Goal: Task Accomplishment & Management: Use online tool/utility

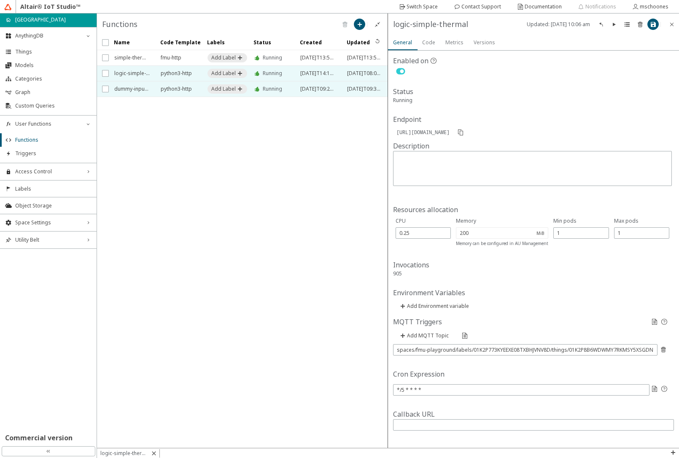
click at [139, 90] on span "dummy-input-simple-thermal" at bounding box center [131, 88] width 35 height 15
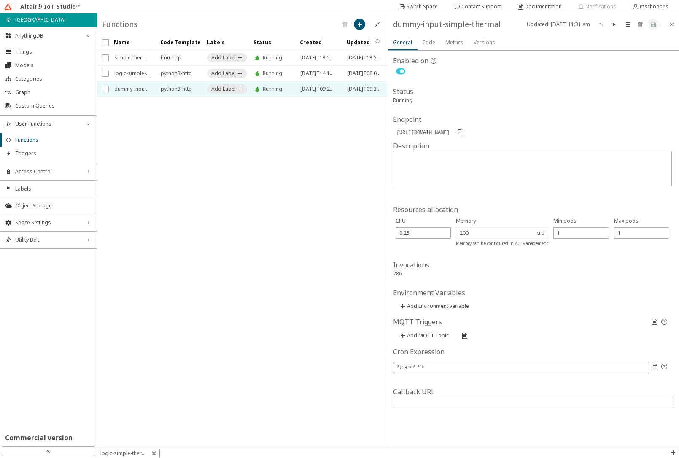
click at [400, 71] on iron-icon at bounding box center [400, 71] width 15 height 10
click at [651, 24] on iron-icon at bounding box center [652, 24] width 7 height 7
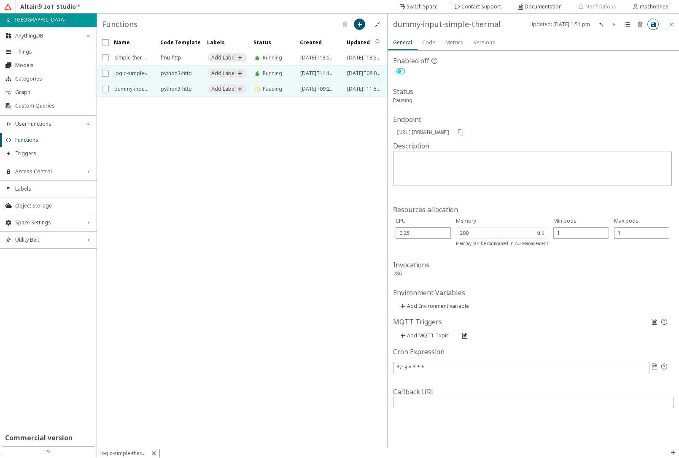
click at [133, 73] on span "logic-simple-thermal" at bounding box center [131, 73] width 35 height 15
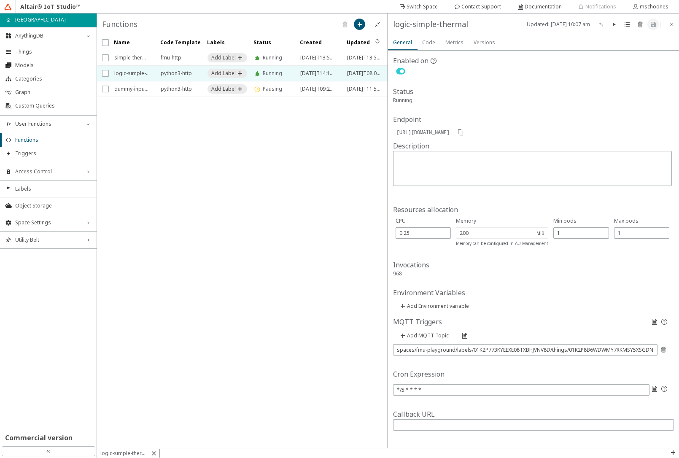
click at [397, 71] on iron-icon at bounding box center [400, 71] width 15 height 10
click at [653, 25] on iron-icon at bounding box center [652, 24] width 7 height 7
click at [48, 53] on span "Things" at bounding box center [53, 51] width 76 height 7
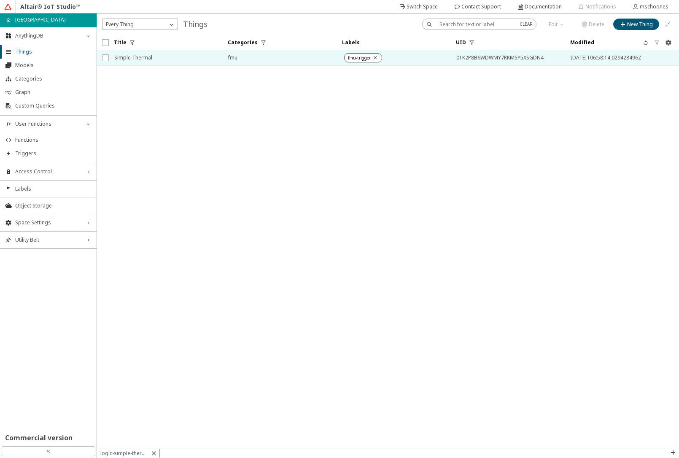
click at [156, 63] on span "Simple Thermal" at bounding box center [165, 57] width 103 height 15
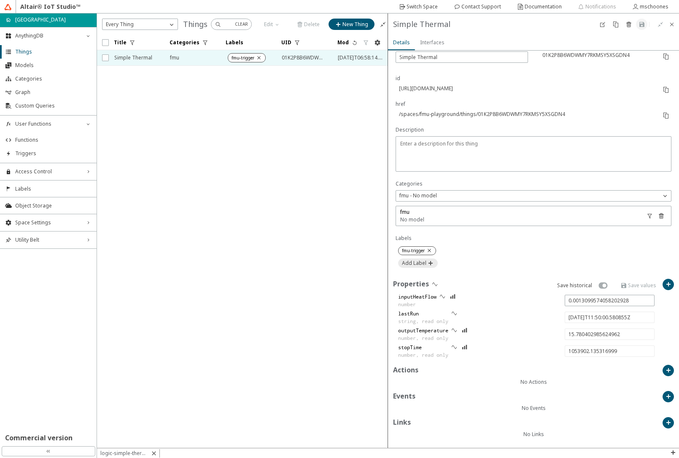
scroll to position [87, 0]
click at [599, 24] on iron-icon at bounding box center [602, 24] width 7 height 7
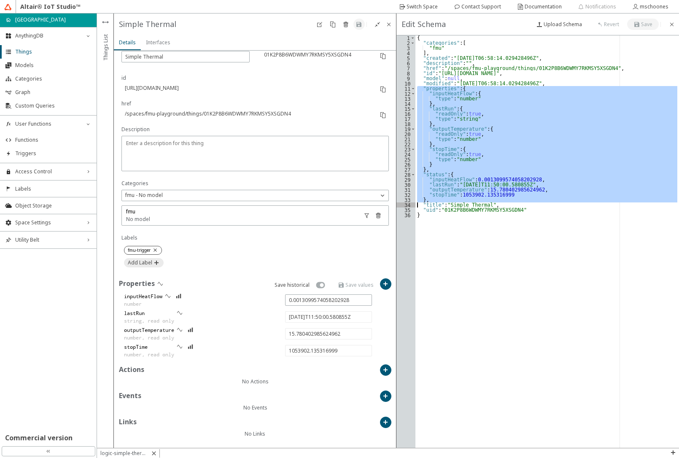
drag, startPoint x: 415, startPoint y: 88, endPoint x: 391, endPoint y: 204, distance: 118.5
click at [391, 204] on div "Things List Pin List Overview fmu No model Labels Properties Save historical in…" at bounding box center [388, 230] width 582 height 434
paste textarea "Cursor at row 34"
type textarea ""title": "Simple Thermal","
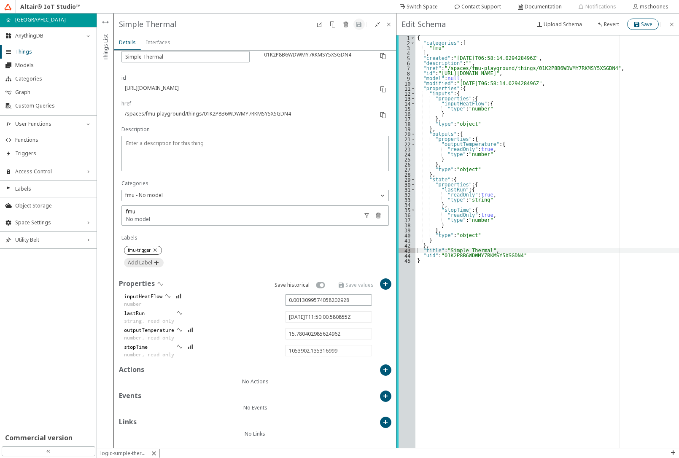
click at [0, 0] on slot "Save" at bounding box center [0, 0] width 0 height 0
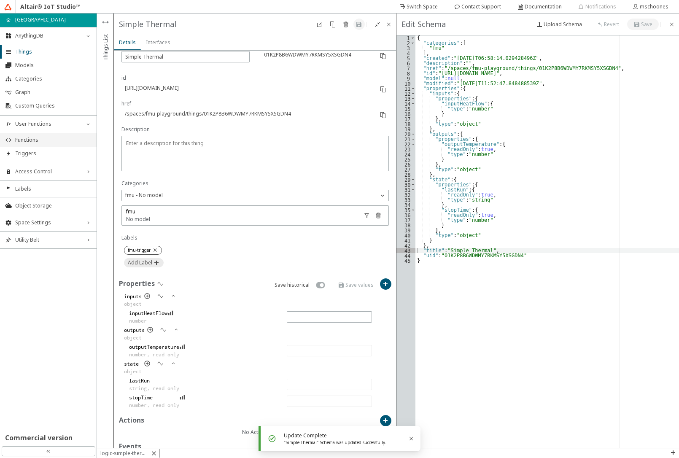
click at [24, 140] on span "Functions" at bounding box center [53, 140] width 76 height 7
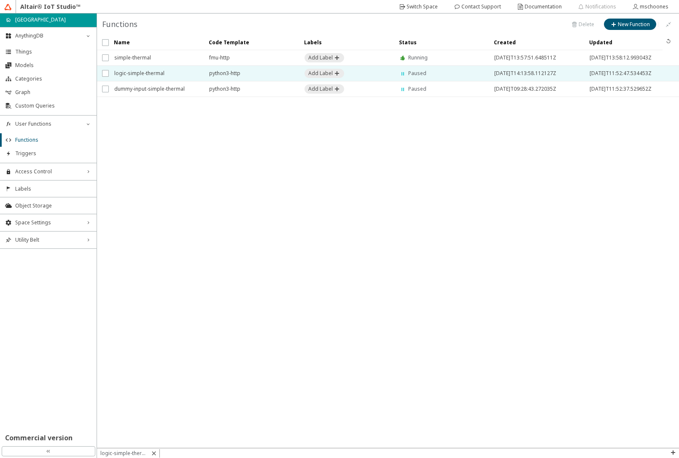
click at [140, 72] on span "logic-simple-thermal" at bounding box center [156, 73] width 84 height 15
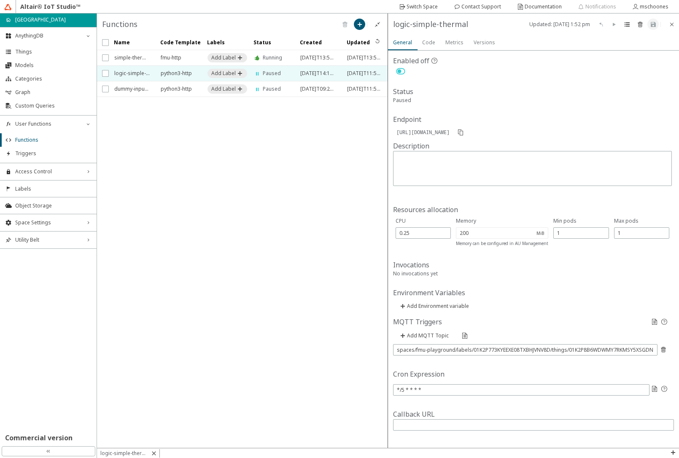
click at [0, 0] on slot "Code" at bounding box center [0, 0] width 0 height 0
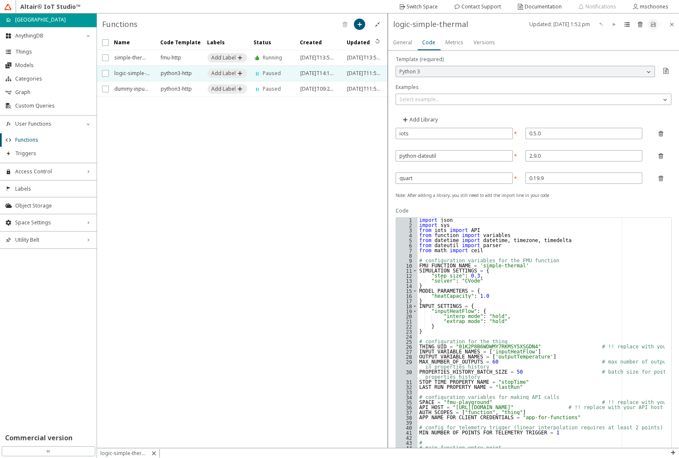
scroll to position [30, 0]
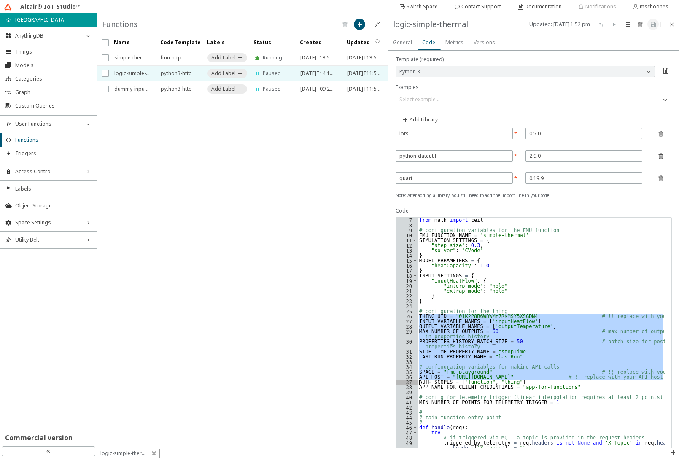
drag, startPoint x: 420, startPoint y: 318, endPoint x: 405, endPoint y: 379, distance: 63.2
click at [405, 379] on div "THING_UID = "01K2P8B6WDWMY7RKMSY5XSGDN4" # !! replace with your thing UID 7 8 9…" at bounding box center [533, 418] width 275 height 402
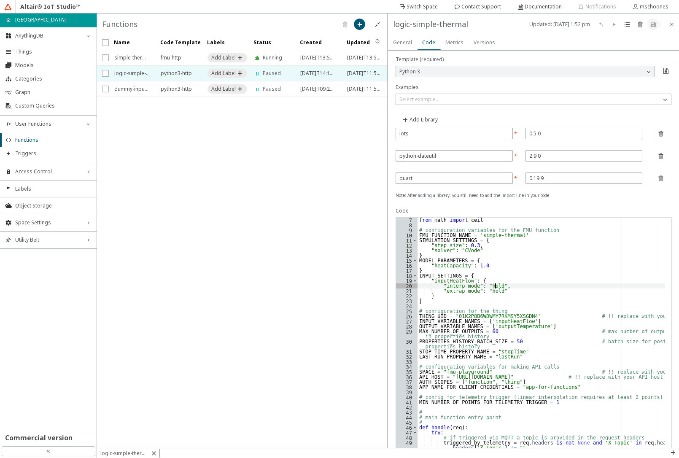
click at [531, 288] on div "from math import ceil # configuration variables for the FMU function FMU_FUNCTI…" at bounding box center [540, 423] width 247 height 412
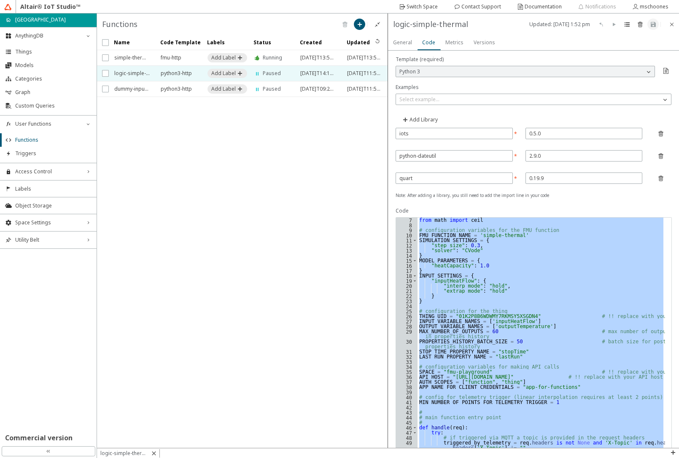
paste textarea "print("Post properties-history response:", response.json()"
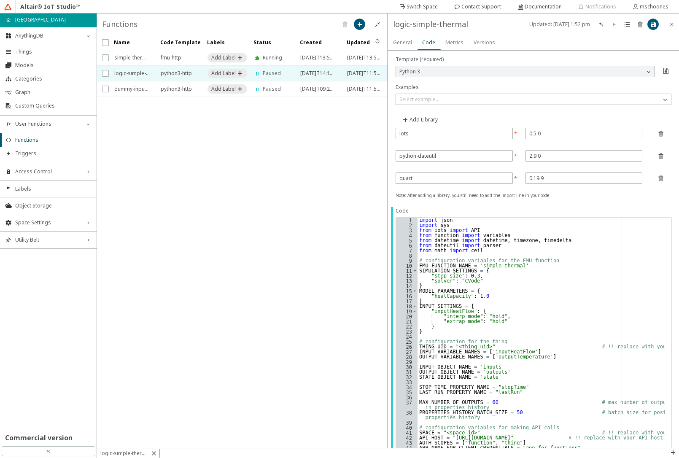
scroll to position [61, 0]
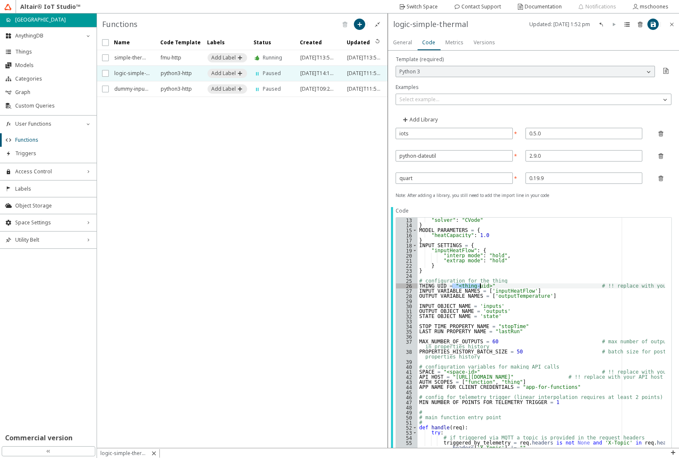
drag, startPoint x: 452, startPoint y: 285, endPoint x: 479, endPoint y: 285, distance: 27.4
click at [479, 285] on div ""solver" : "CVode" } MODEL_PARAMETERS = { "heatCapacity" : 1.0 } INPUT_SETTINGS…" at bounding box center [540, 423] width 247 height 412
paste textarea "01K2P8B6WDWMY7RKMSY5XSGDN4"
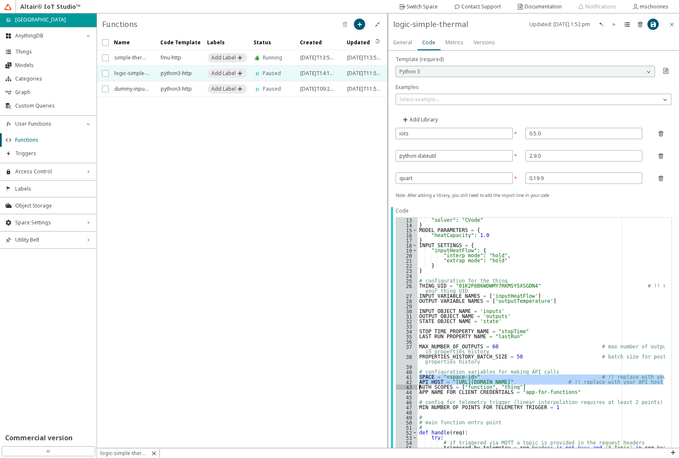
drag, startPoint x: 419, startPoint y: 376, endPoint x: 417, endPoint y: 388, distance: 12.1
click at [417, 388] on div "THING_UID = "01K2P8B6WDWMY7RKMSY5XSGDN4" # !! replace with your thing UID 13 14…" at bounding box center [533, 418] width 275 height 402
paste textarea "Cursor at row 43"
click at [608, 287] on div ""solver" : "CVode" } MODEL_PARAMETERS = { "heatCapacity" : 1.0 } INPUT_SETTINGS…" at bounding box center [540, 423] width 247 height 412
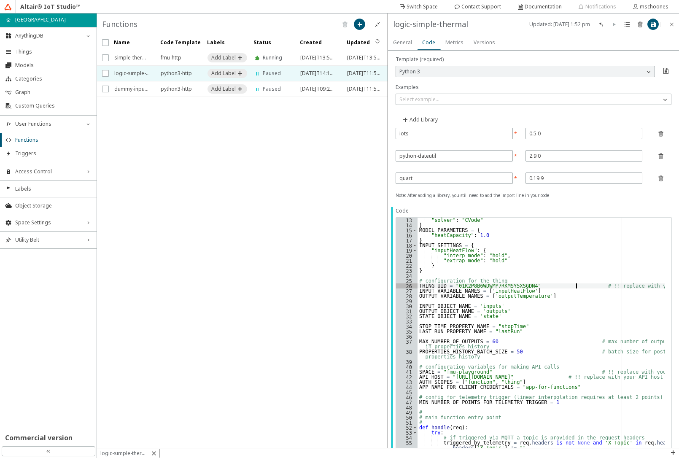
type textarea "THING_UID = "01K2P8B6WDWMY7RKMSY5XSGDN4" # !! replace with your thing UID"
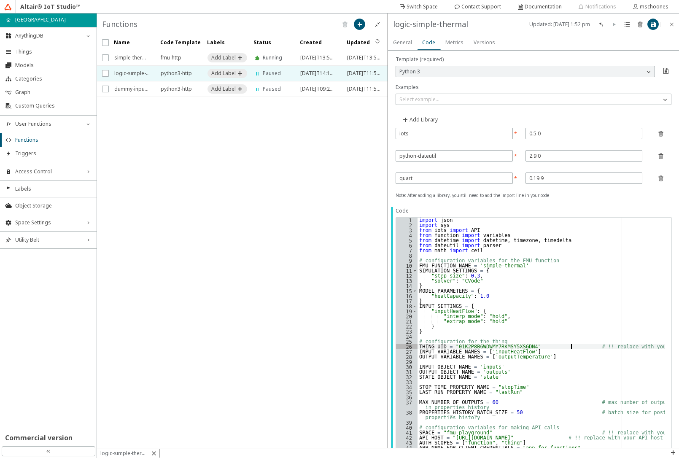
scroll to position [0, 0]
click at [652, 21] on iron-icon at bounding box center [652, 24] width 7 height 7
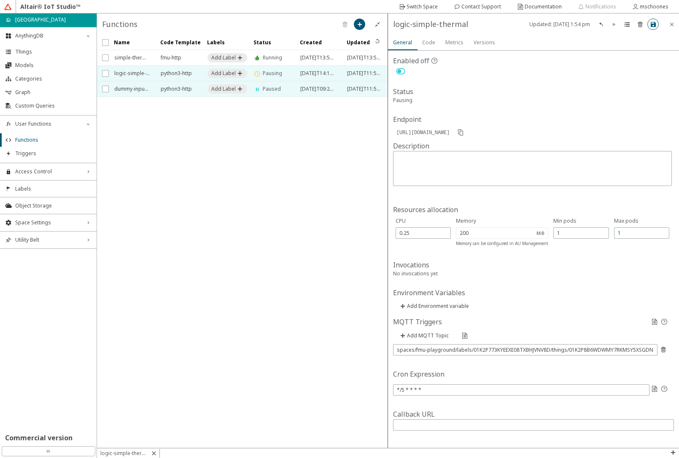
click at [139, 89] on span "dummy-input-simple-thermal" at bounding box center [131, 88] width 35 height 15
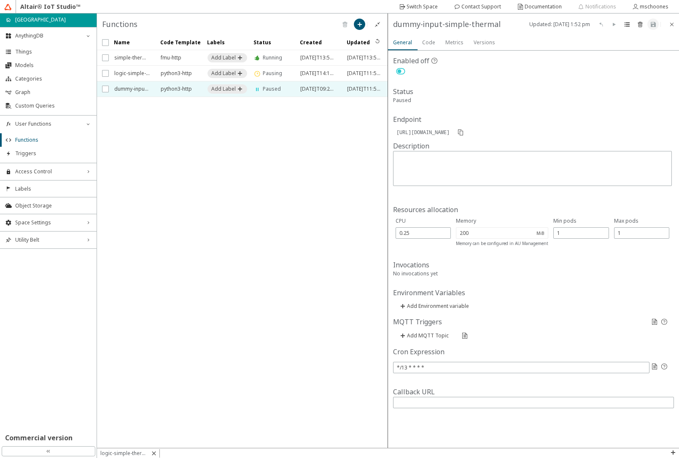
click at [0, 0] on slot "Code" at bounding box center [0, 0] width 0 height 0
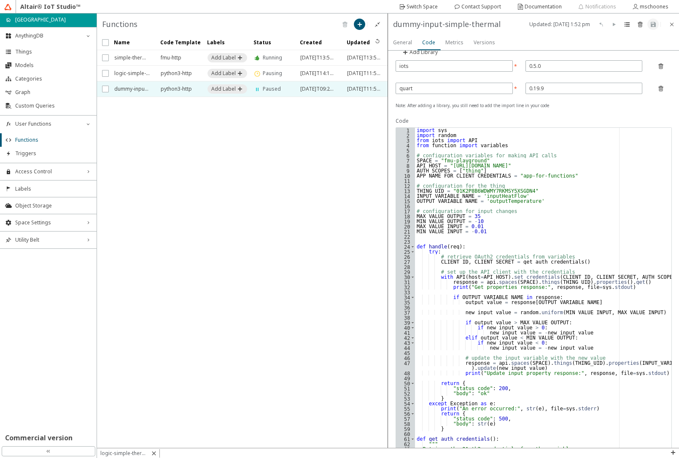
scroll to position [158, 0]
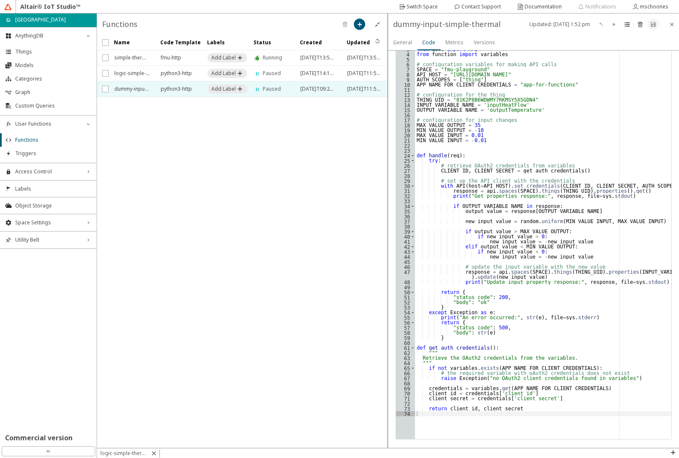
click at [0, 0] on slot "General" at bounding box center [0, 0] width 0 height 0
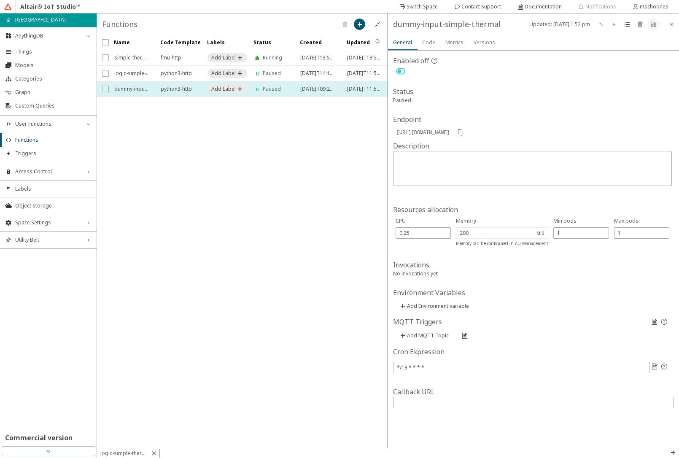
click at [104, 89] on input "checkbox" at bounding box center [104, 89] width 5 height 7
checkbox input "true"
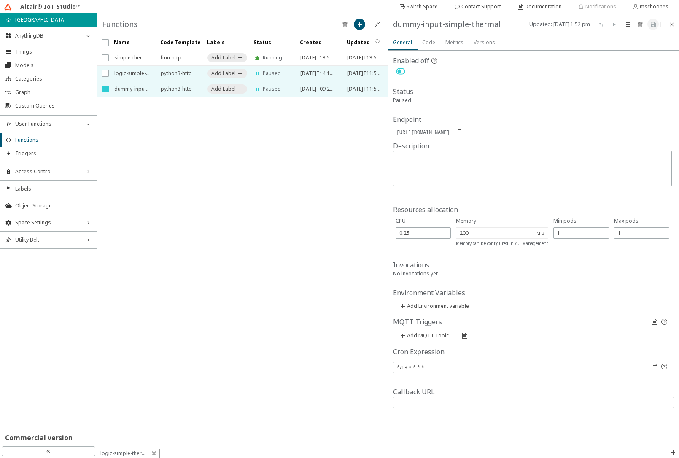
click at [125, 71] on span "logic-simple-thermal" at bounding box center [131, 73] width 35 height 15
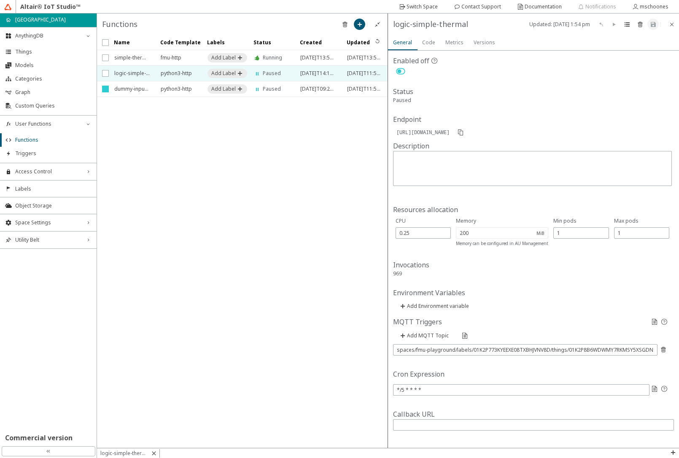
click at [400, 71] on iron-icon at bounding box center [400, 71] width 15 height 10
click at [652, 21] on iron-icon at bounding box center [652, 24] width 7 height 7
click at [483, 353] on input "spaces/fmu-playground/labels/01K2P773KYEEXE08TXBHJVNV8D/things/01K2P8B6WDWMY7RK…" at bounding box center [525, 349] width 257 height 7
type input "spaces/fmu-playground/labels/01K2P773KYEEXE08TXBHJVNV8D/things/01K2P8B6WDWMY7RK…"
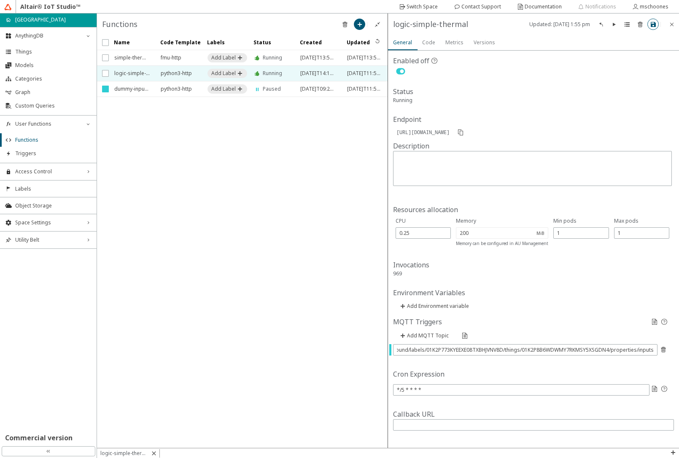
scroll to position [0, 0]
click at [652, 25] on iron-icon at bounding box center [652, 24] width 7 height 7
click at [34, 154] on span "Triggers" at bounding box center [53, 153] width 76 height 7
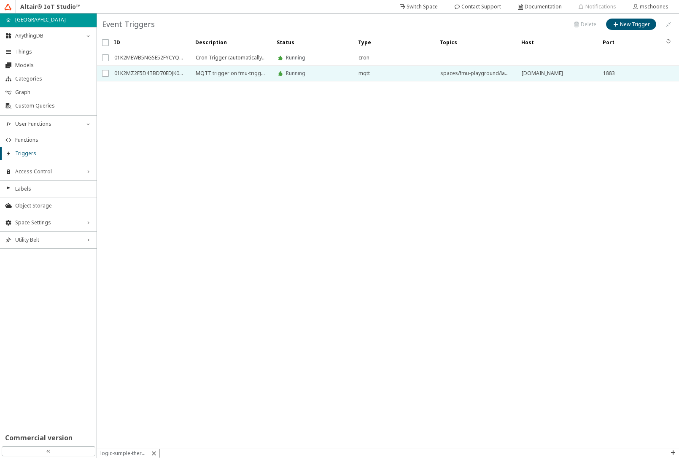
click at [146, 74] on span "01K2MZ2F5D4TBD70EDJK0MC3NW" at bounding box center [149, 73] width 70 height 15
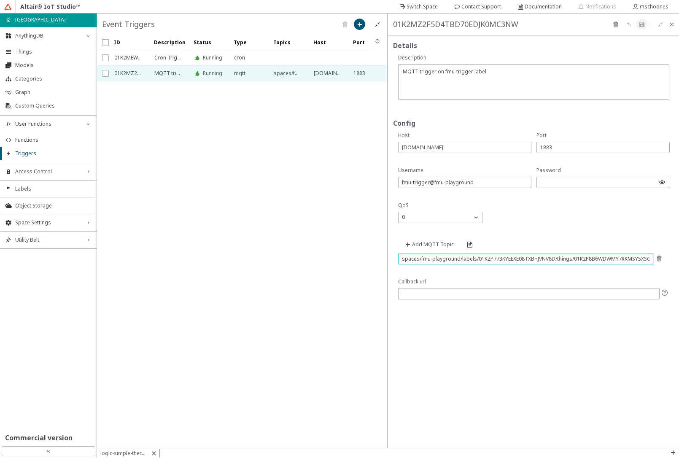
click at [591, 259] on input "spaces/fmu-playground/labels/01K2P773KYEEXE08TXBHJVNV8D/things/01K2P8B6WDWMY7RK…" at bounding box center [525, 258] width 247 height 7
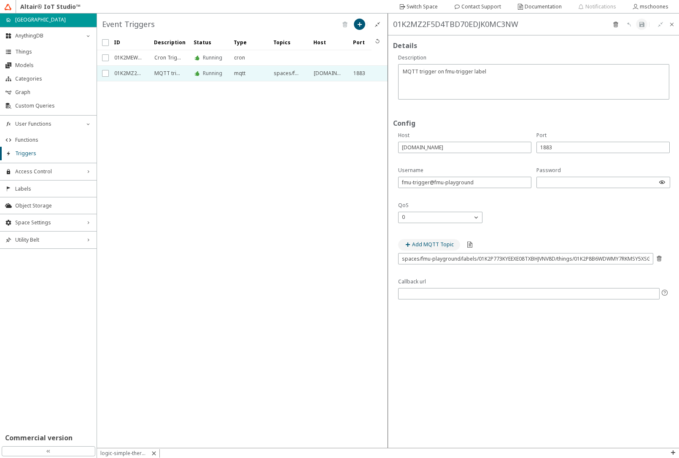
click at [0, 0] on slot "Add MQTT Topic" at bounding box center [0, 0] width 0 height 0
click at [435, 283] on input "text" at bounding box center [525, 280] width 247 height 7
paste input "spaces/fmu-playground/labels/01K2P773KYEEXE08TXBHJVNV8D/things/01K2P8B6WDWMY7RK…"
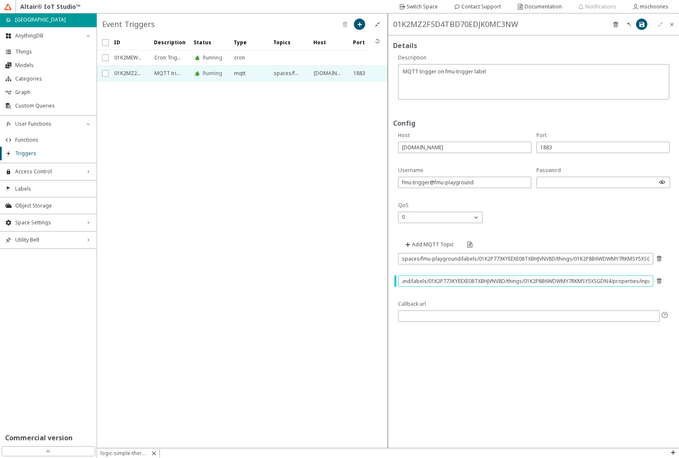
scroll to position [0, 53]
type input "spaces/fmu-playground/labels/01K2P773KYEEXE08TXBHJVNV8D/things/01K2P8B6WDWMY7RK…"
click at [660, 257] on iron-icon at bounding box center [658, 258] width 7 height 7
type input "spaces/fmu-playground/labels/01K2P773KYEEXE08TXBHJVNV8D/things/01K2P8B6WDWMY7RK…"
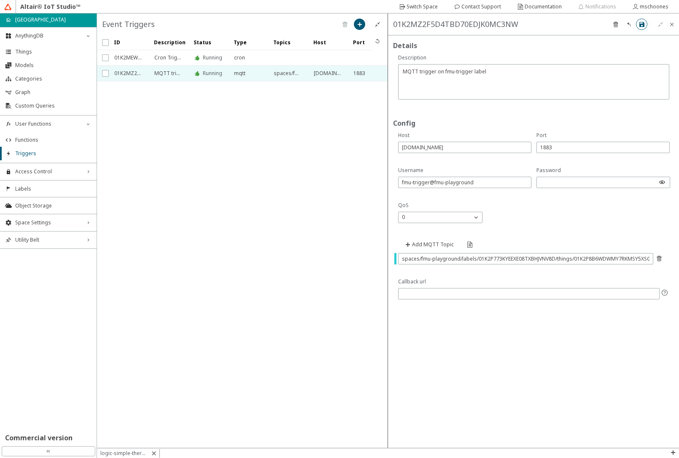
click at [642, 21] on iron-icon at bounding box center [641, 24] width 7 height 7
click at [48, 143] on span "Functions" at bounding box center [53, 140] width 76 height 7
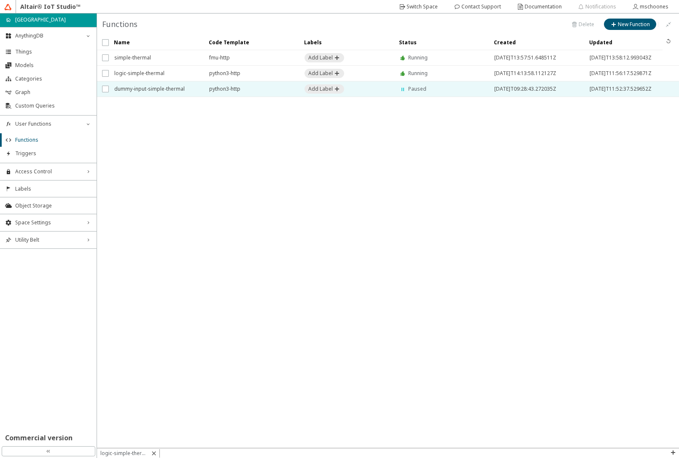
click at [148, 89] on span "dummy-input-simple-thermal" at bounding box center [156, 88] width 84 height 15
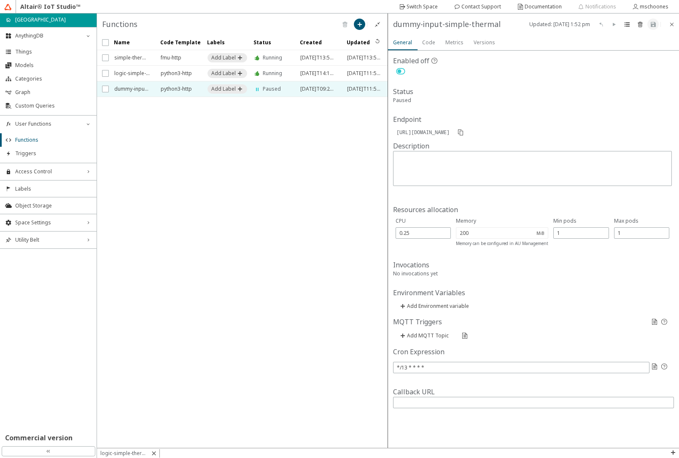
click at [0, 0] on slot "Code" at bounding box center [0, 0] width 0 height 0
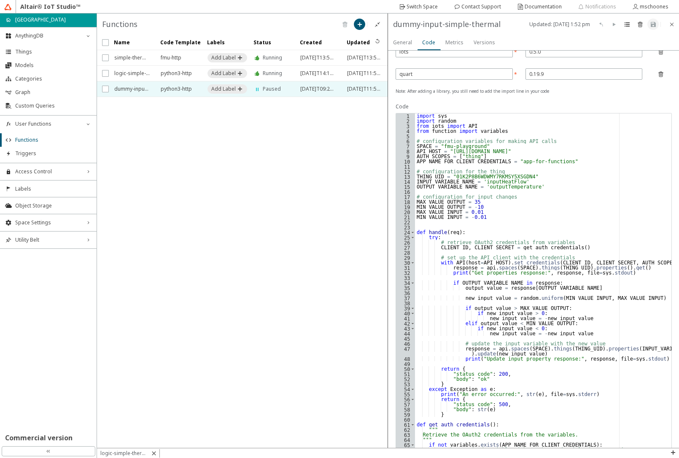
scroll to position [101, 0]
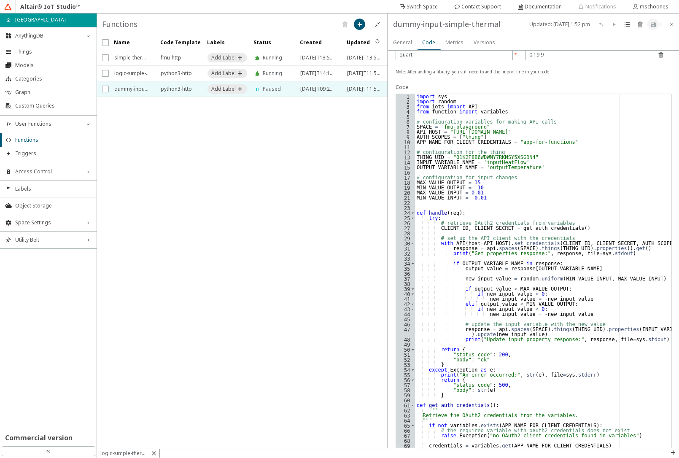
type textarea "OUTPUT_VARIABLE_NAME = 'outputTemperature'"
click at [531, 168] on div "import sys import random from iots import API from function import variables # …" at bounding box center [543, 300] width 256 height 412
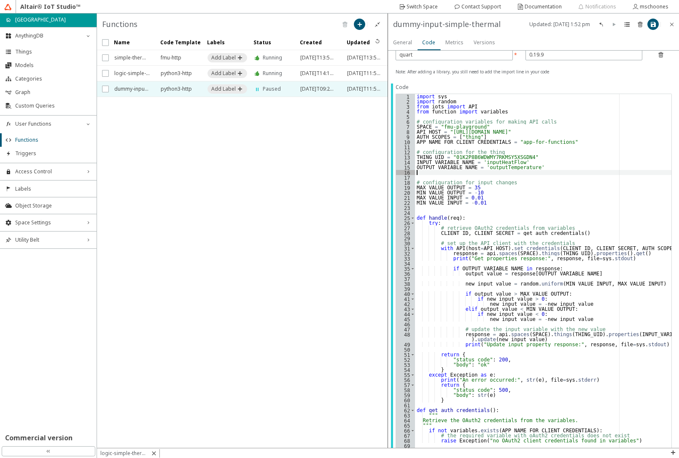
paste textarea "OUTPUT_OBJECT_NAME = 'outputs'"
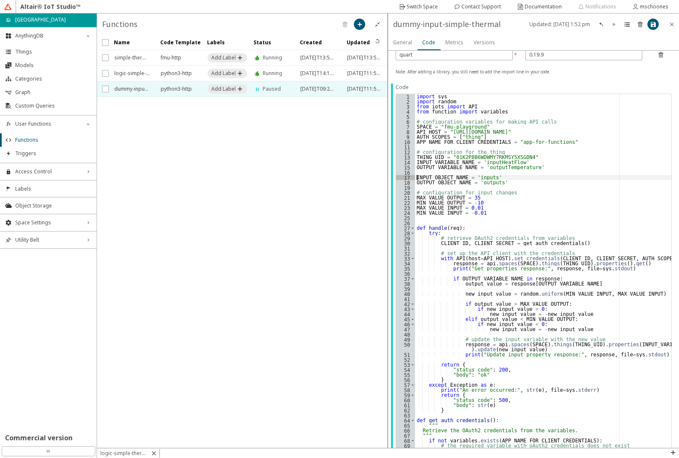
click at [522, 279] on div "import sys import random from iots import API from function import variables # …" at bounding box center [543, 300] width 256 height 412
click at [609, 269] on div "import sys import random from iots import API from function import variables # …" at bounding box center [543, 300] width 256 height 412
type textarea "print("Get properties response:", response, file=sys.stdout)"
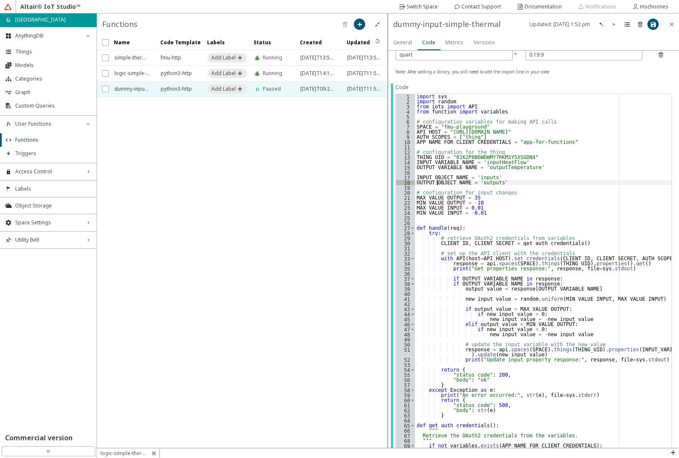
click at [437, 184] on div "import sys import random from iots import API from function import variables # …" at bounding box center [543, 300] width 256 height 412
click at [479, 278] on div "import sys import random from iots import API from function import variables # …" at bounding box center [543, 300] width 256 height 412
paste textarea "OBJECT"
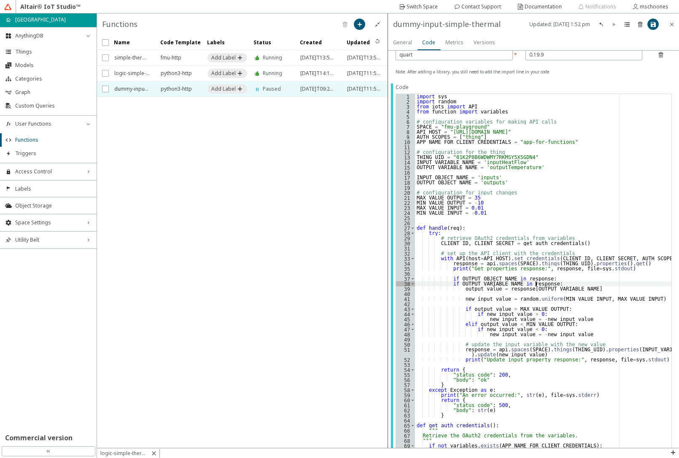
click at [534, 284] on div "import sys import random from iots import API from function import variables # …" at bounding box center [543, 300] width 256 height 412
paste textarea "OUTPUT_OBJECT_NAME"
click at [515, 290] on div "import sys import random from iots import API from function import variables # …" at bounding box center [543, 300] width 256 height 412
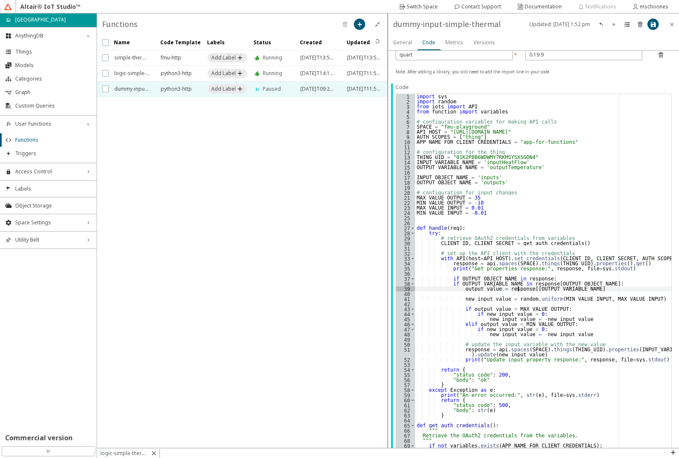
scroll to position [0, 9]
paste textarea "OUTPUT_OBJECT_NAME"
click at [612, 349] on div "import sys import random from iots import API from function import variables # …" at bounding box center [543, 300] width 256 height 412
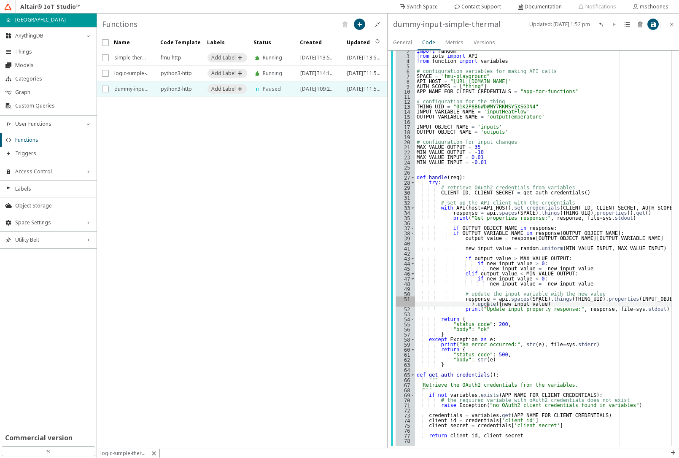
scroll to position [0, 21]
paste textarea "INPUT_VARIABLE_NAME"
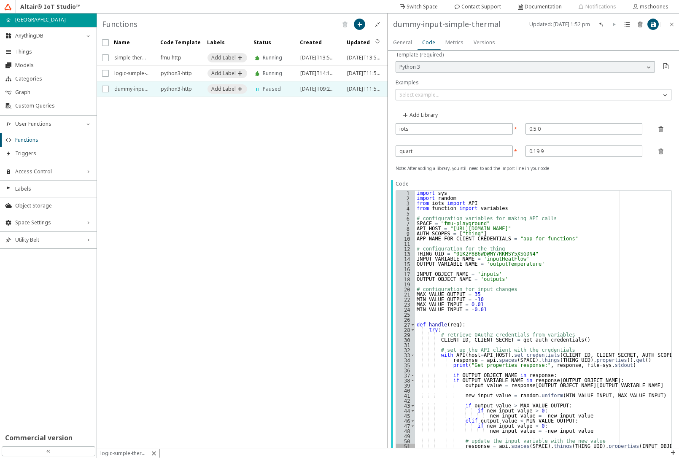
scroll to position [0, 0]
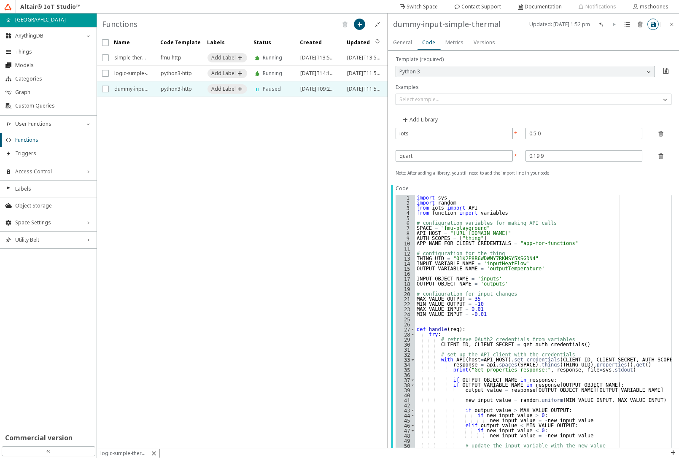
type textarea "response = api.spaces(SPACE).things(THING_UID).properties(INPUT_OBJECT_NAME).up…"
click at [651, 28] on paper-button at bounding box center [652, 24] width 11 height 11
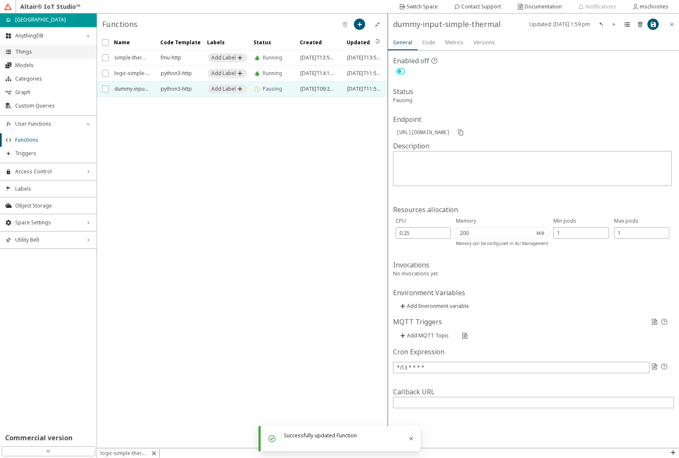
click at [38, 53] on span "Things" at bounding box center [53, 51] width 76 height 7
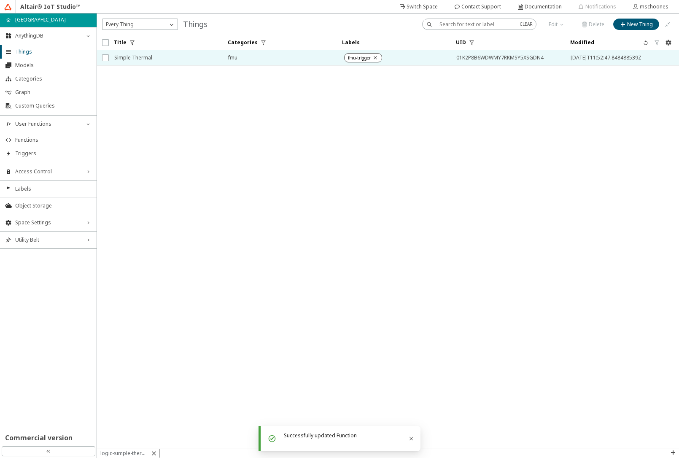
click at [150, 63] on span "Simple Thermal" at bounding box center [165, 57] width 103 height 15
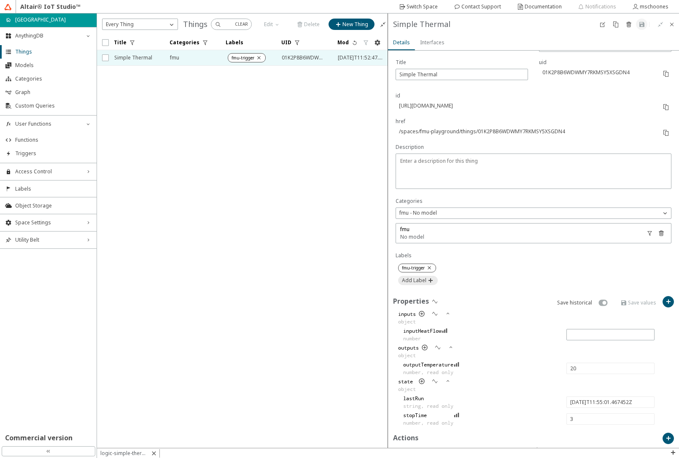
scroll to position [138, 0]
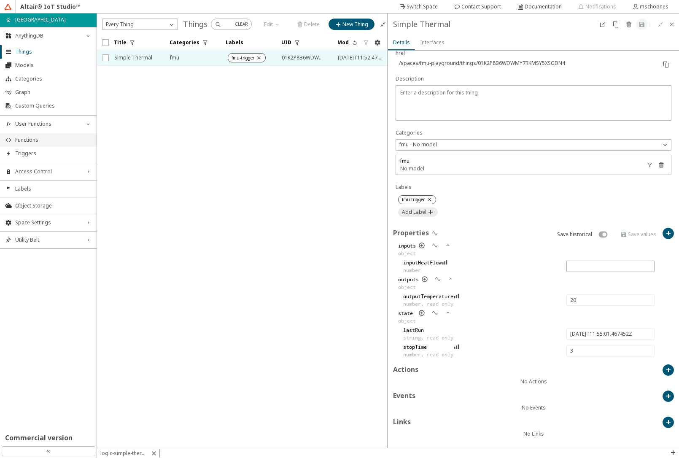
click at [35, 137] on span "Functions" at bounding box center [53, 140] width 76 height 7
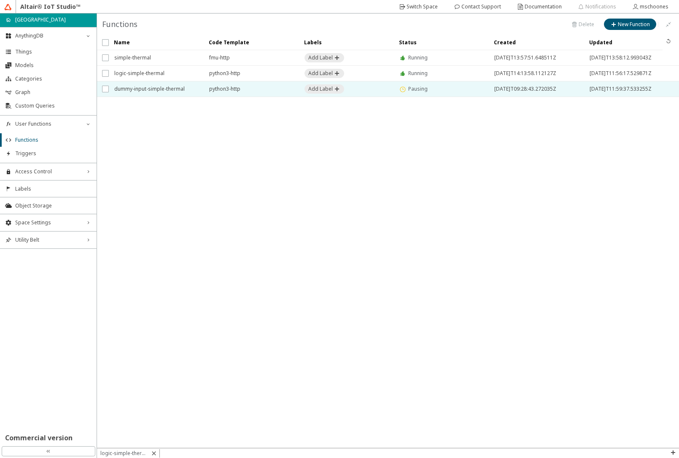
click at [151, 86] on span "dummy-input-simple-thermal" at bounding box center [156, 88] width 84 height 15
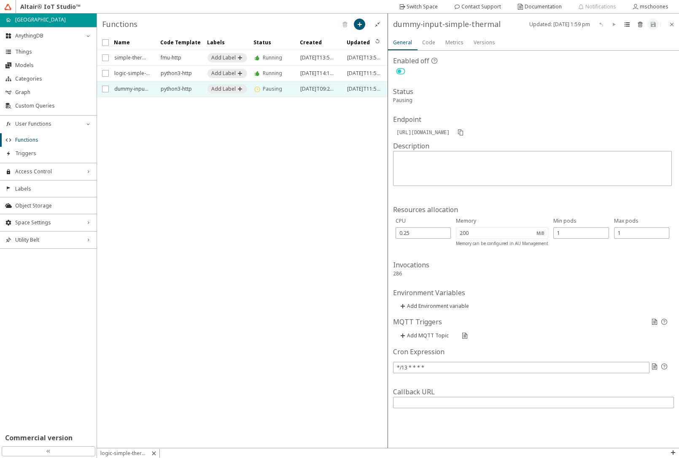
click at [400, 72] on iron-icon at bounding box center [400, 71] width 15 height 10
click at [655, 20] on paper-button at bounding box center [652, 24] width 11 height 11
click at [409, 438] on icon "Close" at bounding box center [411, 438] width 7 height 7
click at [670, 27] on iron-icon at bounding box center [671, 24] width 7 height 7
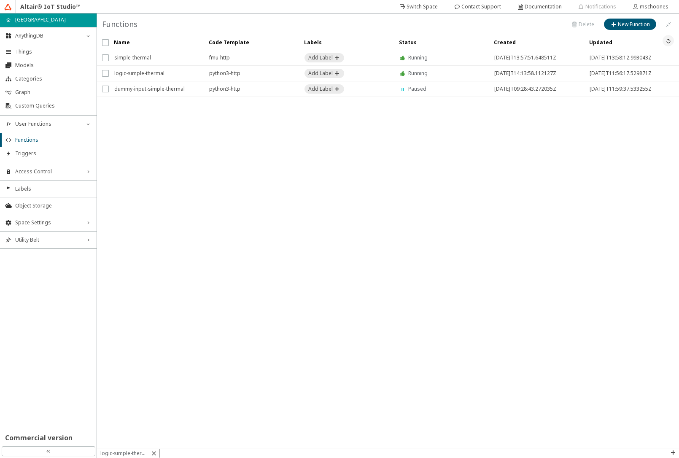
click at [669, 42] on iron-icon at bounding box center [668, 41] width 7 height 7
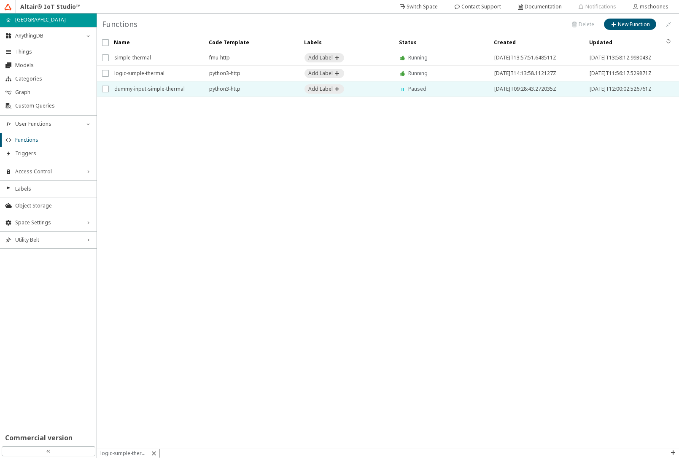
click at [260, 90] on span "python3-http" at bounding box center [251, 88] width 84 height 15
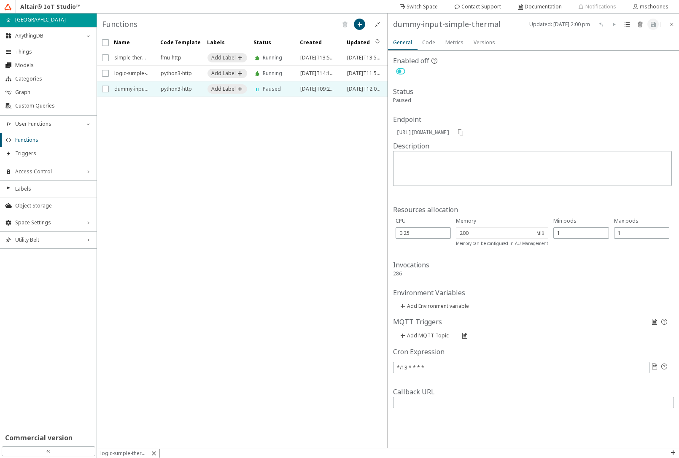
click at [0, 0] on slot "Code" at bounding box center [0, 0] width 0 height 0
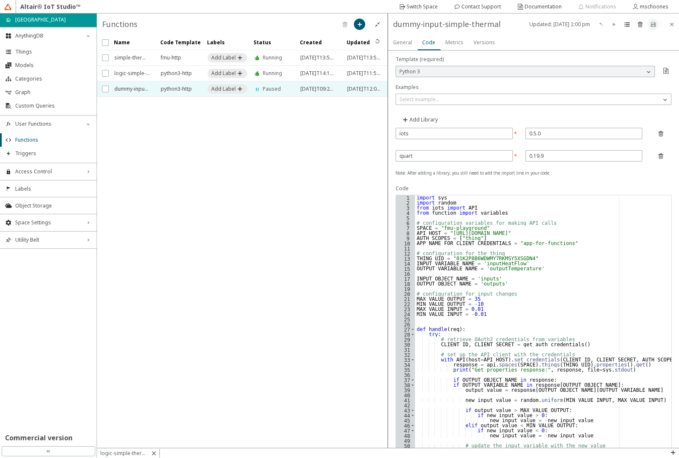
click at [402, 38] on div "General" at bounding box center [402, 42] width 19 height 15
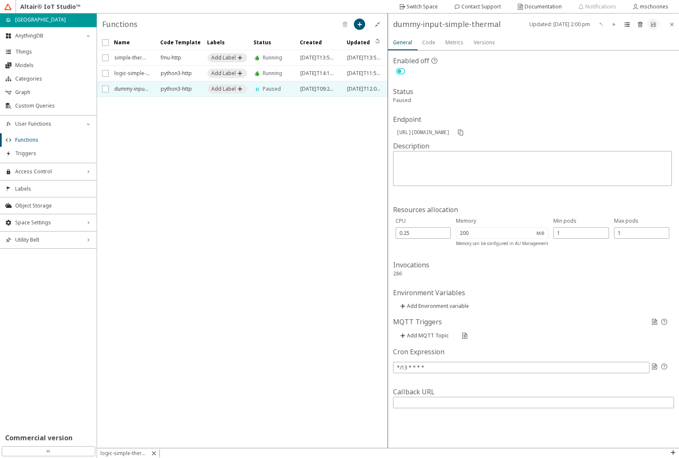
click at [401, 72] on iron-icon at bounding box center [400, 71] width 15 height 10
drag, startPoint x: 653, startPoint y: 25, endPoint x: 630, endPoint y: 59, distance: 41.3
click at [653, 26] on iron-icon at bounding box center [652, 24] width 7 height 7
click at [672, 27] on iron-icon at bounding box center [671, 24] width 7 height 7
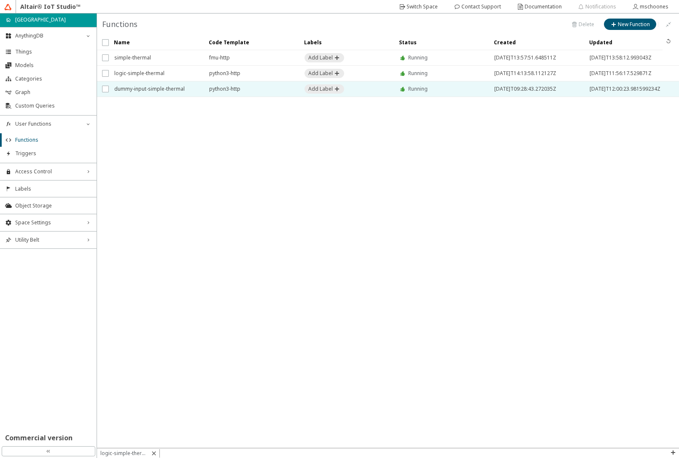
click at [150, 91] on span "dummy-input-simple-thermal" at bounding box center [156, 88] width 84 height 15
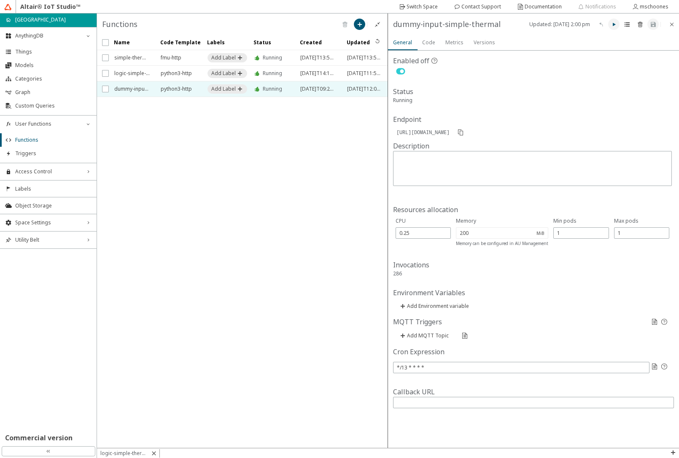
click at [612, 26] on iron-icon at bounding box center [613, 24] width 7 height 7
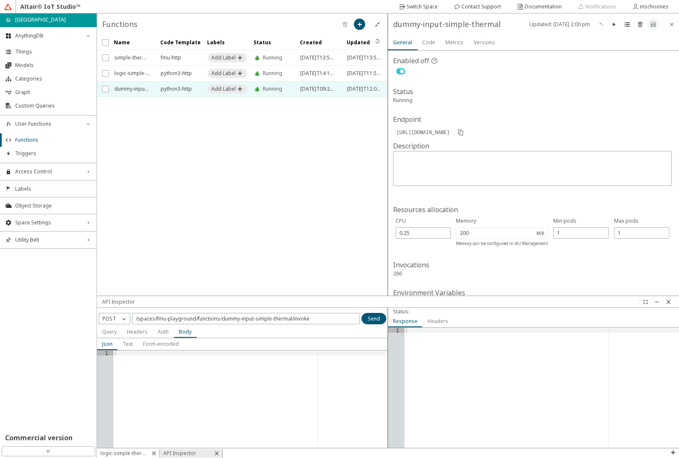
click at [0, 0] on slot "logic-simple-thermal" at bounding box center [0, 0] width 0 height 0
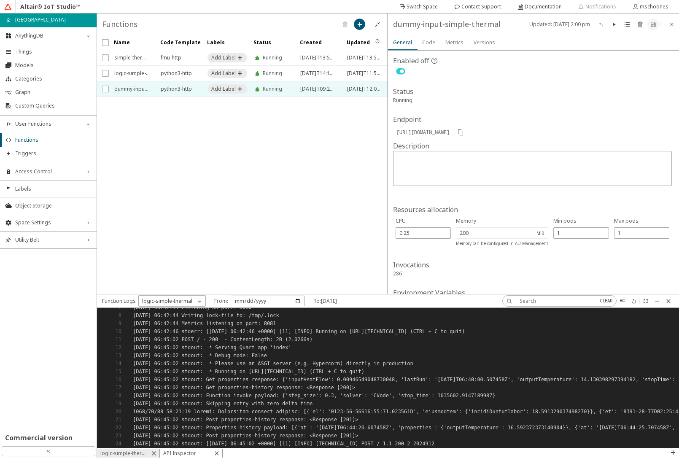
click at [0, 0] on slot "API Inspector" at bounding box center [0, 0] width 0 height 0
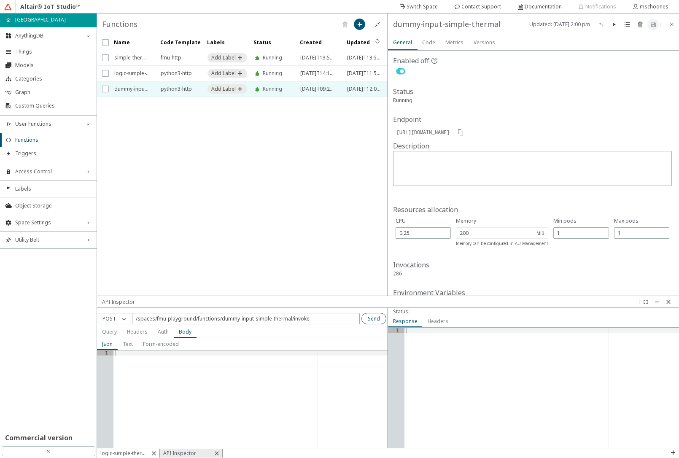
click at [0, 0] on slot "Send" at bounding box center [0, 0] width 0 height 0
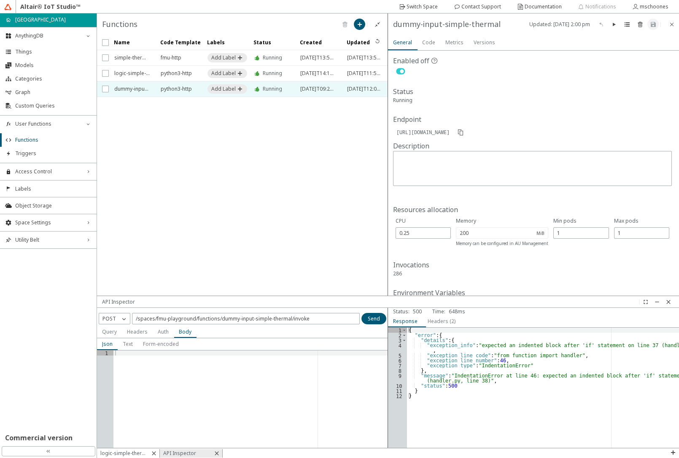
click at [0, 0] on slot "Code" at bounding box center [0, 0] width 0 height 0
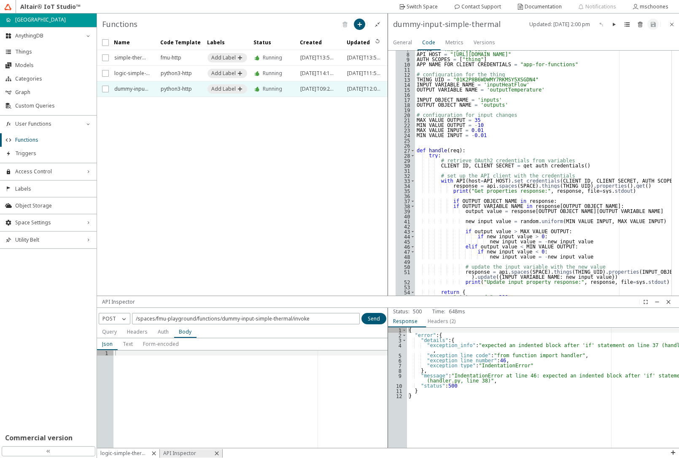
scroll to position [202, 0]
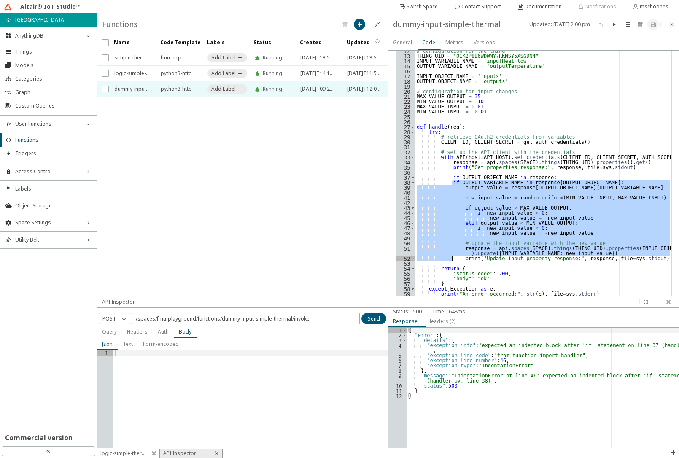
drag, startPoint x: 451, startPoint y: 184, endPoint x: 451, endPoint y: 258, distance: 73.8
click at [451, 258] on div "import sys import random from iots import API from function import variables # …" at bounding box center [543, 199] width 256 height 412
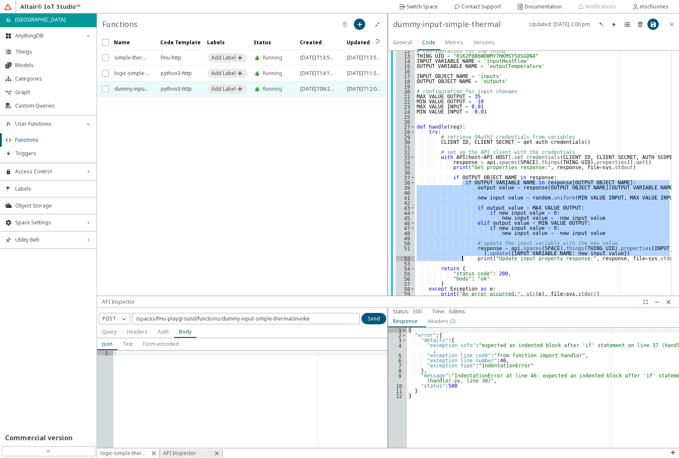
click at [527, 212] on div "import sys import random from iots import API from function import variables # …" at bounding box center [543, 194] width 256 height 402
type textarea "if new_input_value > 0:"
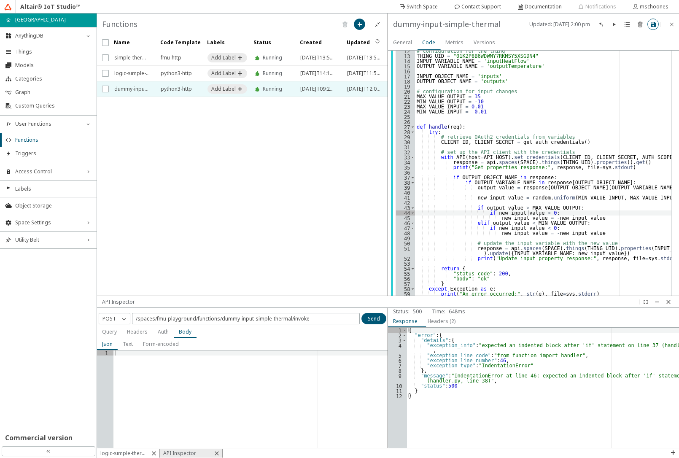
click at [652, 24] on iron-icon at bounding box center [652, 24] width 7 height 7
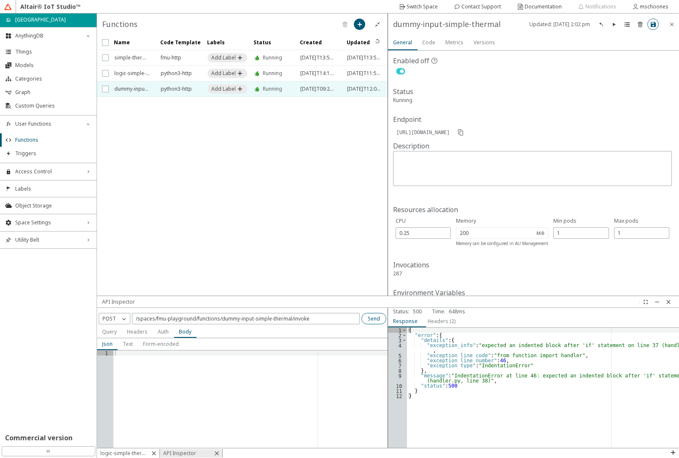
click at [0, 0] on slot "Send" at bounding box center [0, 0] width 0 height 0
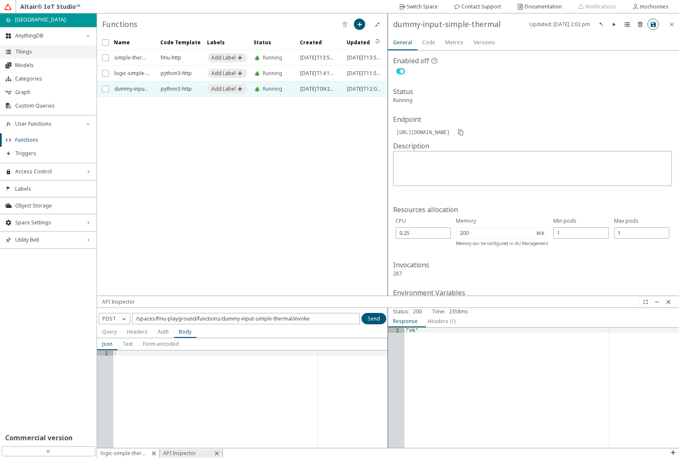
click at [35, 54] on span "Things" at bounding box center [53, 51] width 76 height 7
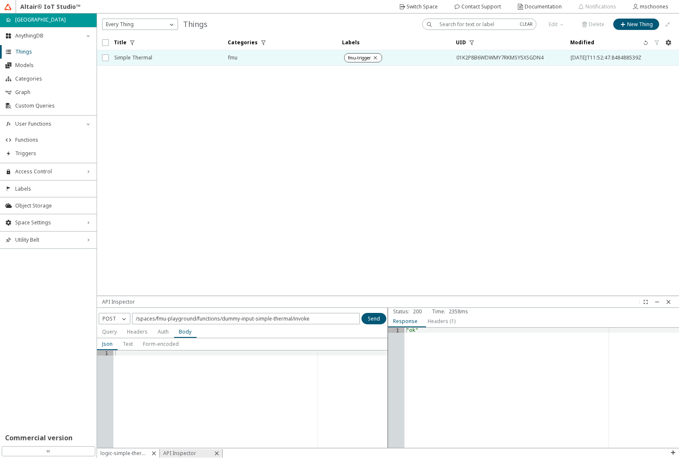
click at [137, 58] on span "Simple Thermal" at bounding box center [165, 57] width 103 height 15
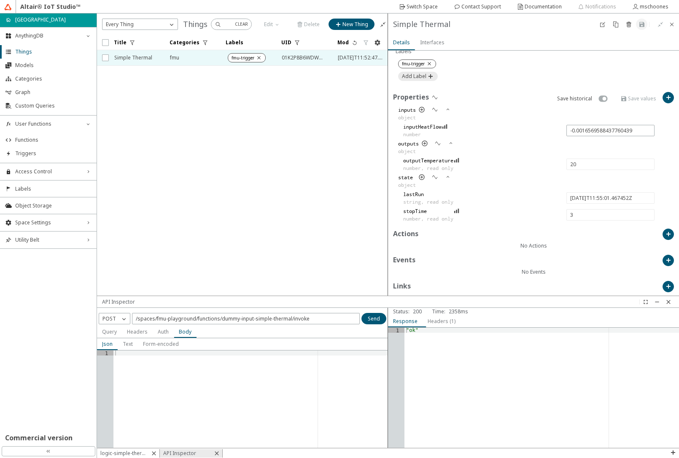
scroll to position [290, 0]
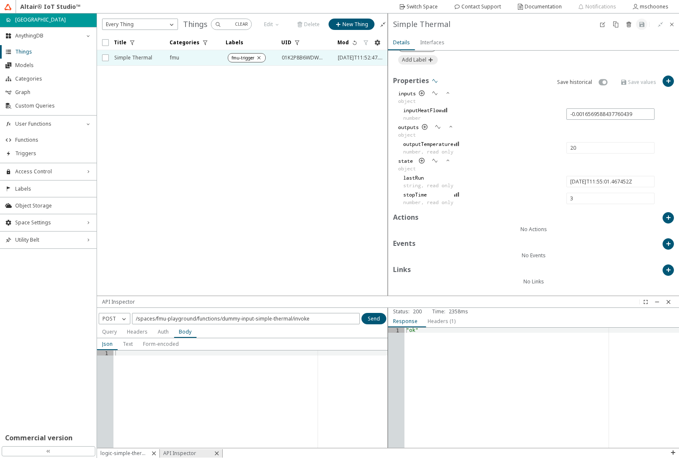
click at [434, 80] on iron-icon at bounding box center [434, 81] width 7 height 7
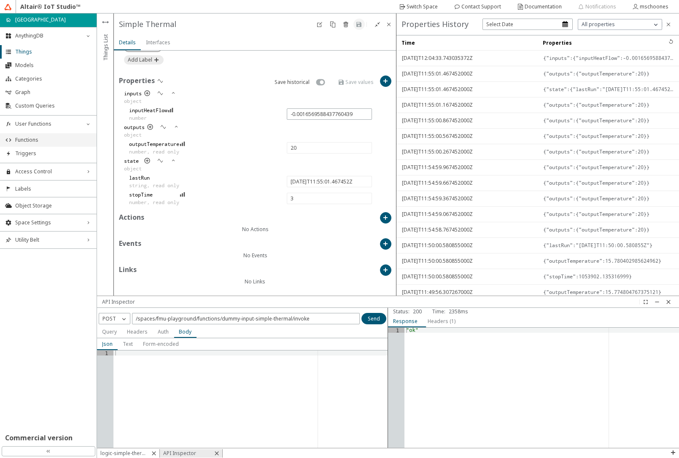
click at [54, 140] on span "Functions" at bounding box center [53, 140] width 76 height 7
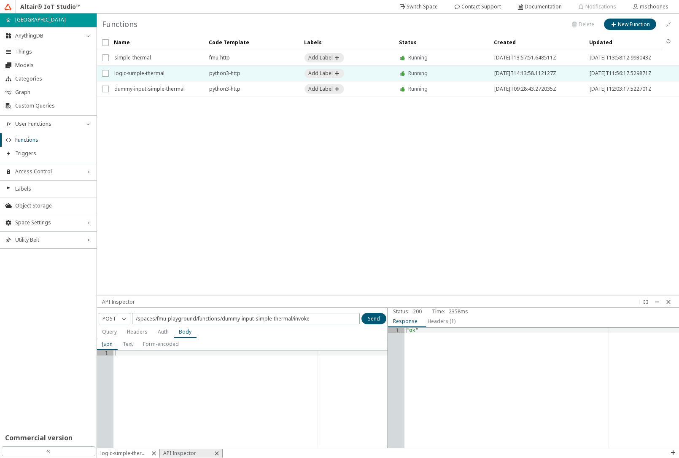
click at [147, 74] on span "logic-simple-thermal" at bounding box center [156, 73] width 84 height 15
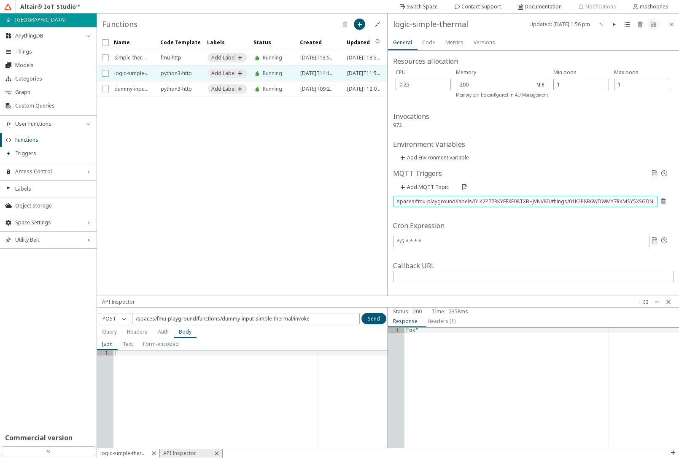
scroll to position [0, 50]
drag, startPoint x: 594, startPoint y: 201, endPoint x: 678, endPoint y: 213, distance: 84.8
click at [678, 213] on div "Enabled off Status Running Endpoint [URL][DOMAIN_NAME] Description Resources al…" at bounding box center [533, 173] width 291 height 245
click at [27, 158] on li "Triggers" at bounding box center [48, 153] width 97 height 13
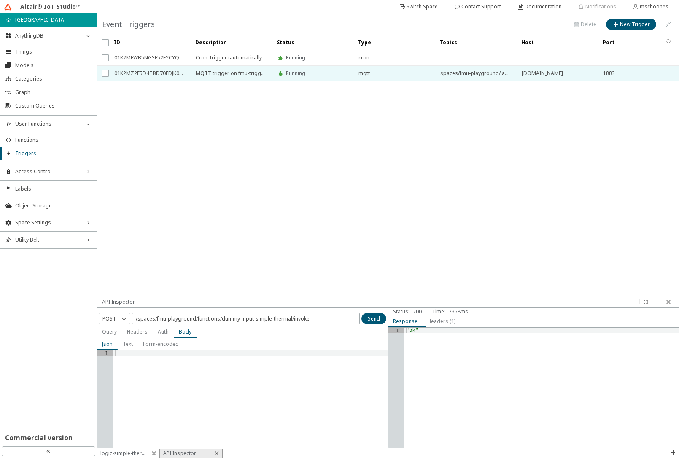
click at [451, 77] on span "spaces/fmu-playground/labels/01K2P773KYEEXE08TXBHJVNV8D/things/01K2P8B6WDWMY7RK…" at bounding box center [475, 73] width 70 height 15
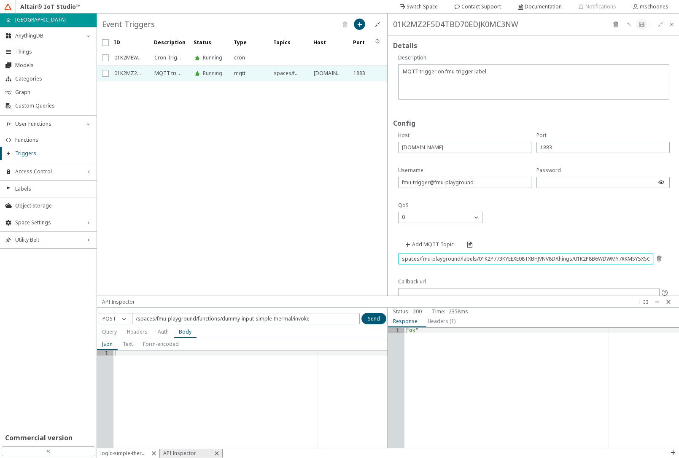
scroll to position [0, 59]
drag, startPoint x: 526, startPoint y: 258, endPoint x: 678, endPoint y: 257, distance: 151.7
click at [678, 257] on div "Details Config" at bounding box center [533, 165] width 291 height 260
click at [0, 0] on slot "logic-simple-thermal" at bounding box center [0, 0] width 0 height 0
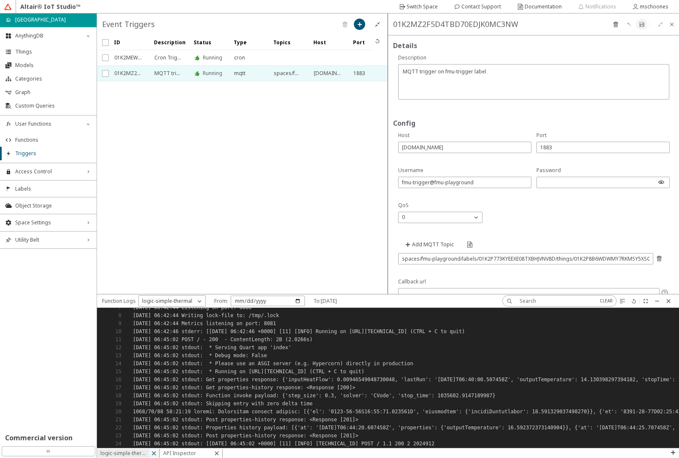
click at [154, 451] on iron-icon at bounding box center [153, 453] width 7 height 7
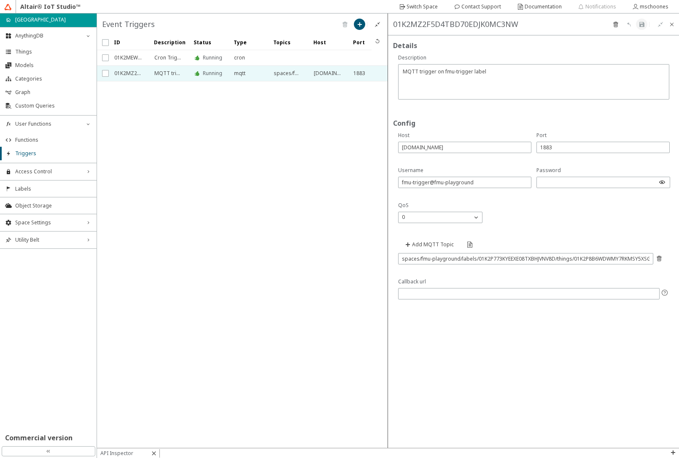
click at [141, 452] on div "API Inspector" at bounding box center [128, 453] width 63 height 8
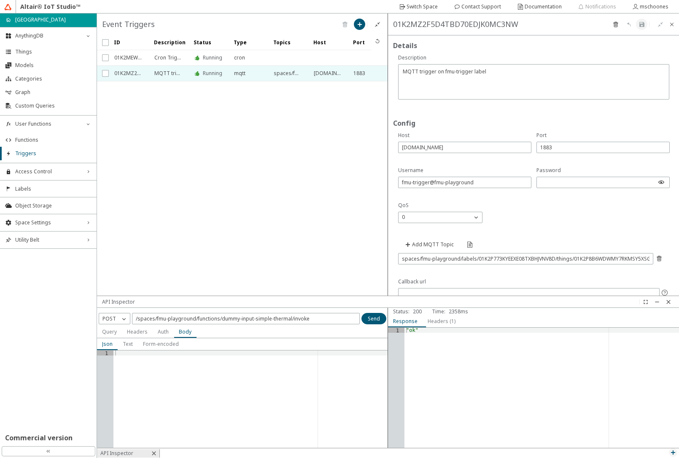
click at [673, 453] on iron-icon at bounding box center [672, 452] width 7 height 7
click at [655, 426] on p "MQTT Inspector" at bounding box center [653, 428] width 51 height 8
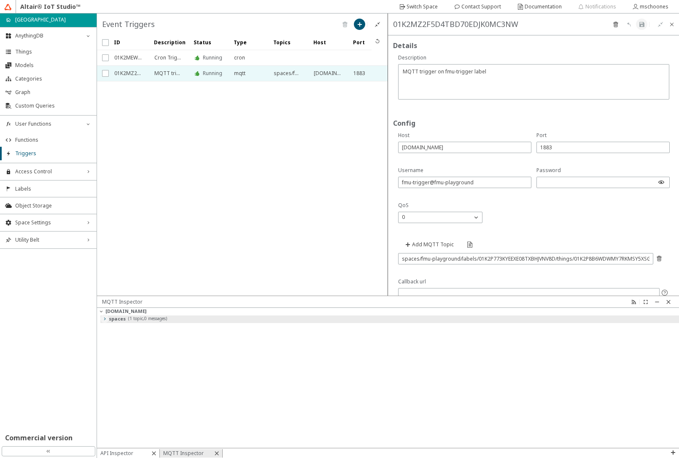
click at [106, 319] on iron-icon at bounding box center [104, 318] width 7 height 7
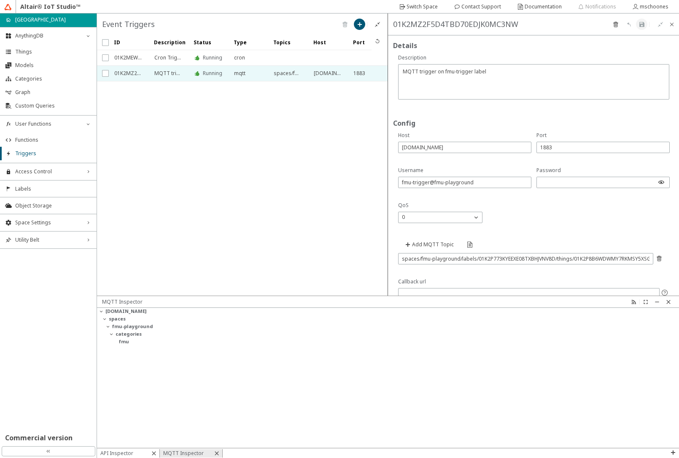
click at [303, 179] on iron-scroll-threshold "ID Description Status" at bounding box center [242, 165] width 291 height 260
click at [332, 343] on div "fmu" at bounding box center [394, 342] width 568 height 8
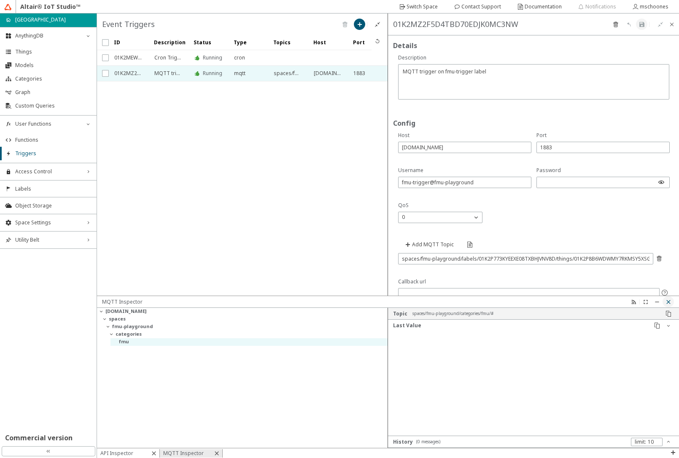
click at [670, 302] on iron-icon at bounding box center [668, 301] width 7 height 7
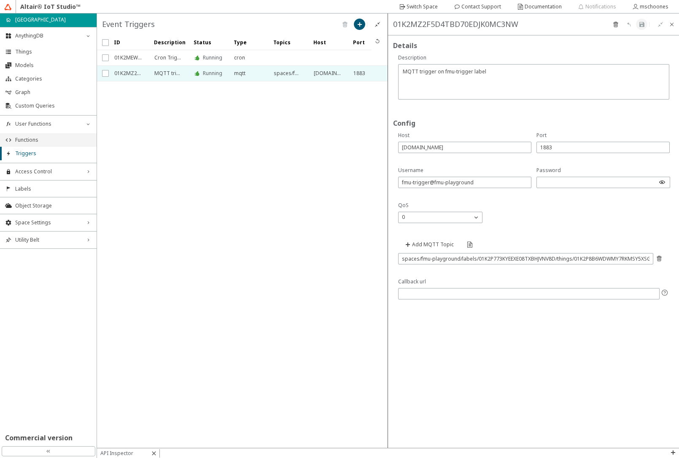
click at [37, 139] on span "Functions" at bounding box center [53, 140] width 76 height 7
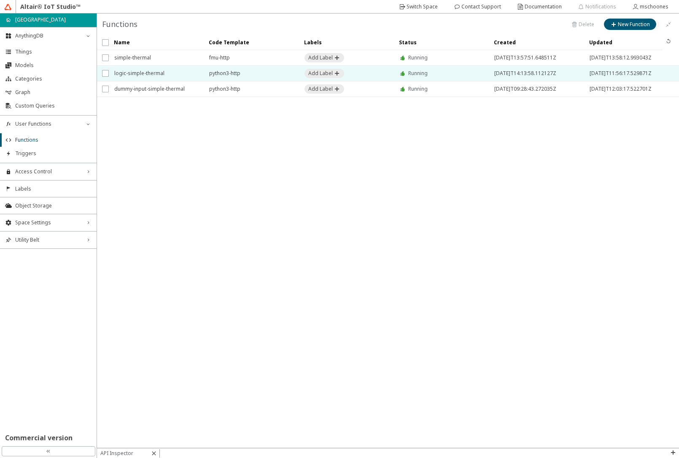
click at [144, 74] on span "logic-simple-thermal" at bounding box center [156, 73] width 84 height 15
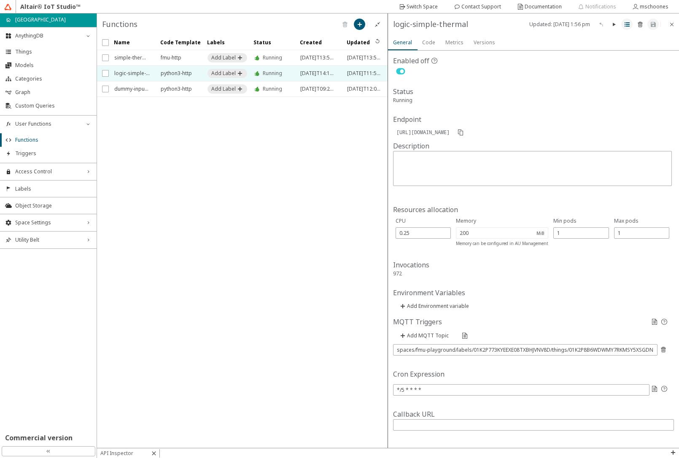
click at [624, 24] on iron-icon at bounding box center [626, 24] width 7 height 7
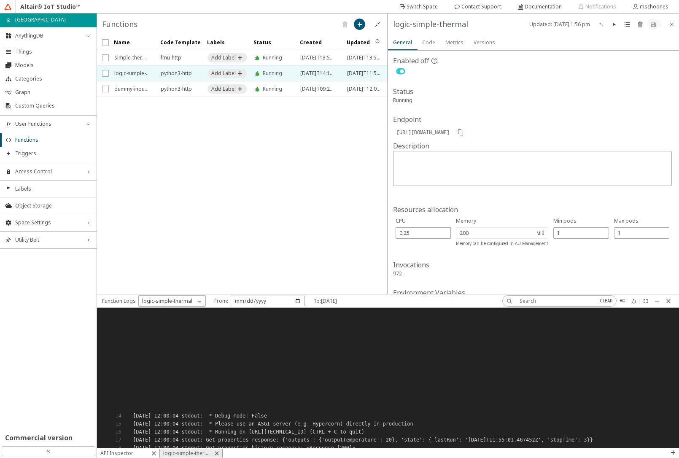
scroll to position [7, 7]
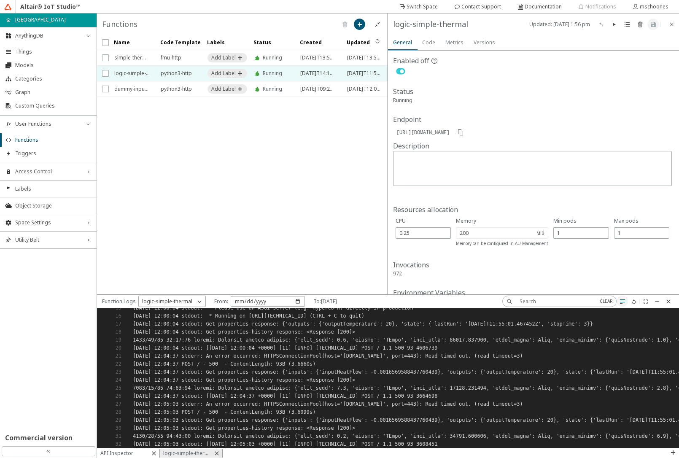
drag, startPoint x: 634, startPoint y: 303, endPoint x: 619, endPoint y: 304, distance: 15.7
click at [634, 303] on iron-icon at bounding box center [633, 301] width 7 height 7
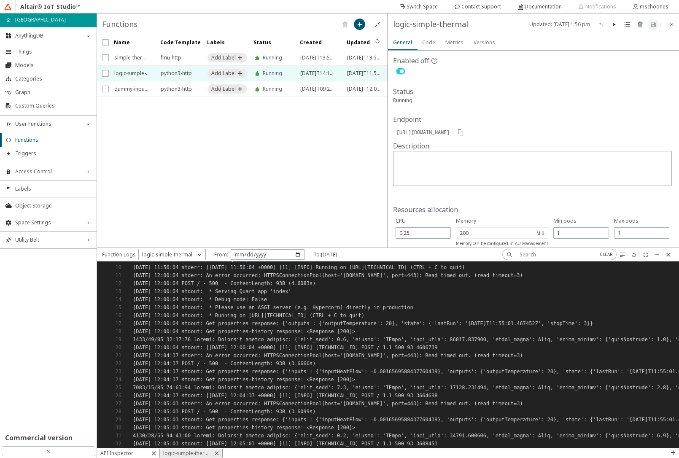
scroll to position [0, 0]
drag, startPoint x: 343, startPoint y: 295, endPoint x: 343, endPoint y: 248, distance: 47.2
click at [337, 248] on div at bounding box center [219, 254] width 235 height 13
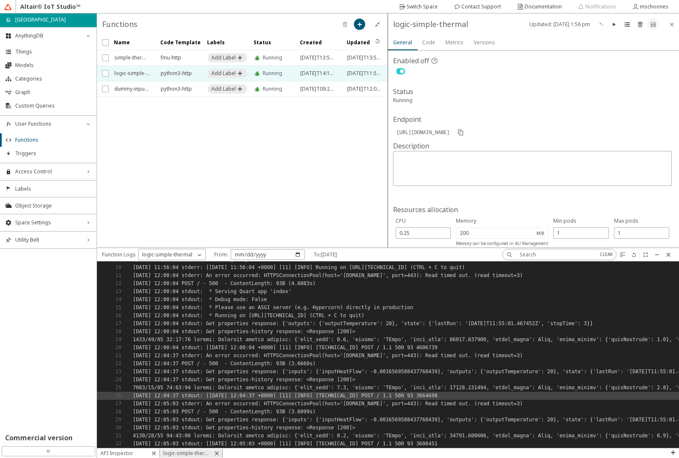
scroll to position [76, 0]
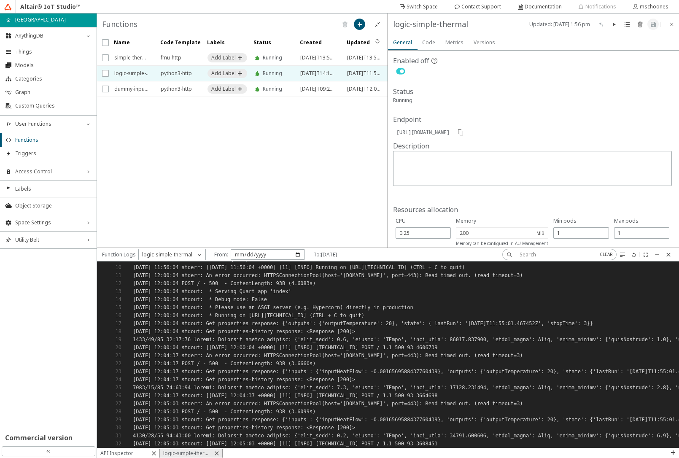
click at [0, 0] on slot "logic-simple-thermal" at bounding box center [0, 0] width 0 height 0
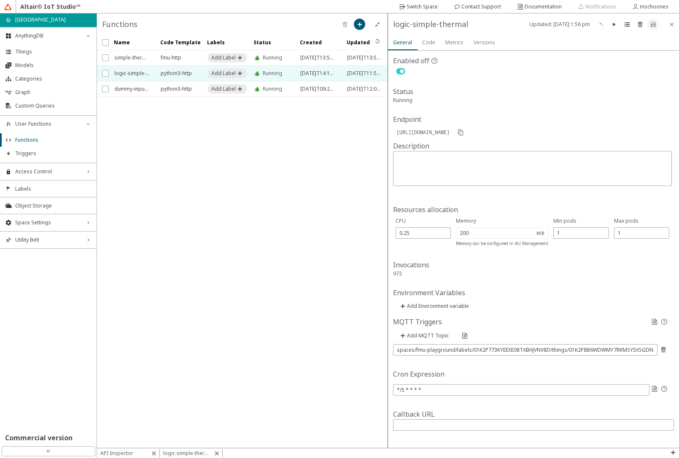
click at [0, 0] on slot "logic-simple-thermal" at bounding box center [0, 0] width 0 height 0
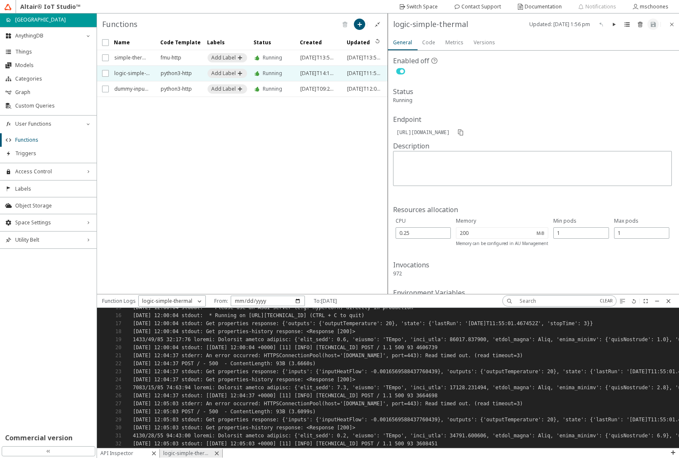
click at [136, 452] on div "API Inspector" at bounding box center [128, 453] width 63 height 8
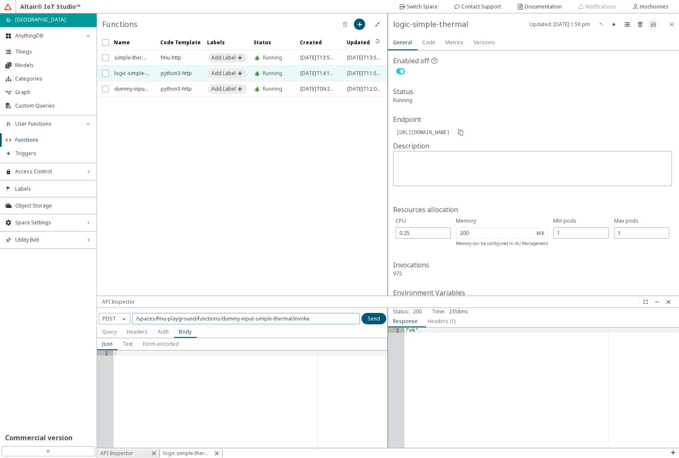
drag, startPoint x: 252, startPoint y: 319, endPoint x: 221, endPoint y: 316, distance: 31.7
click at [221, 316] on input "/spaces/fmu-playground/functions/dummy-input-simple-thermal/invoke" at bounding box center [246, 318] width 220 height 7
type input "/spaces/fmu-playground/functions/logic-simple-thermal/invoke"
click at [0, 0] on slot "Send" at bounding box center [0, 0] width 0 height 0
click at [0, 0] on slot "logic-simple-thermal" at bounding box center [0, 0] width 0 height 0
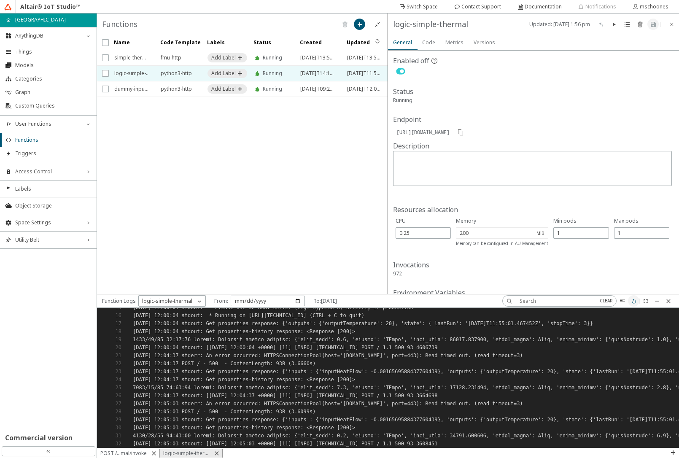
click at [635, 301] on iron-icon at bounding box center [633, 301] width 7 height 7
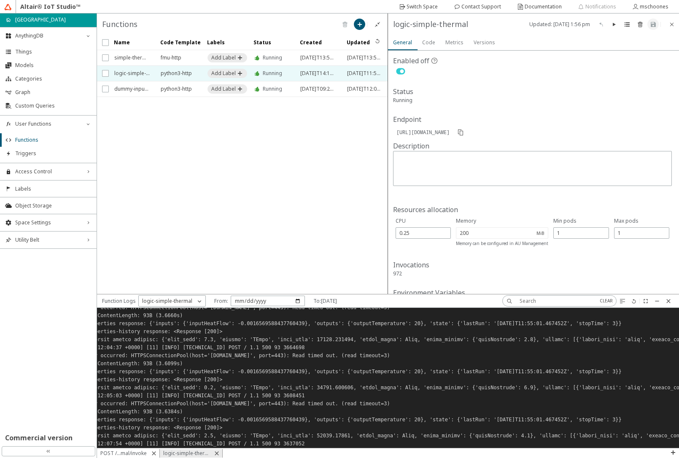
scroll to position [171, 0]
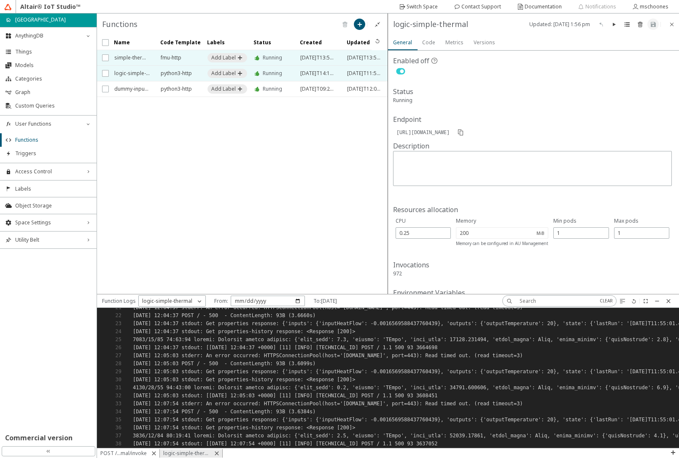
click at [128, 59] on span "simple-thermal" at bounding box center [131, 57] width 35 height 15
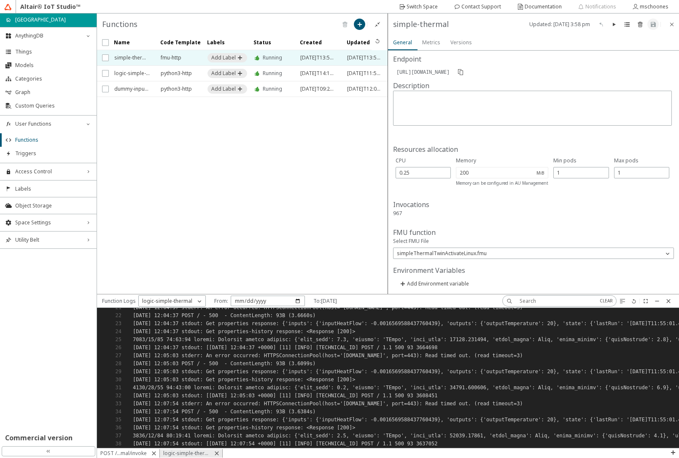
scroll to position [61, 0]
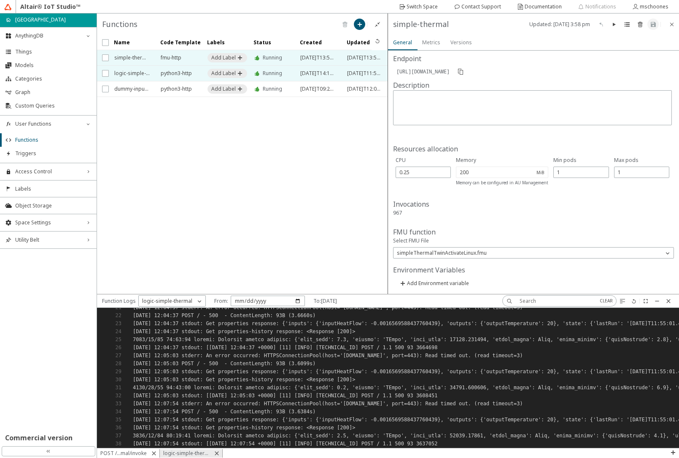
click at [127, 72] on span "logic-simple-thermal" at bounding box center [131, 73] width 35 height 15
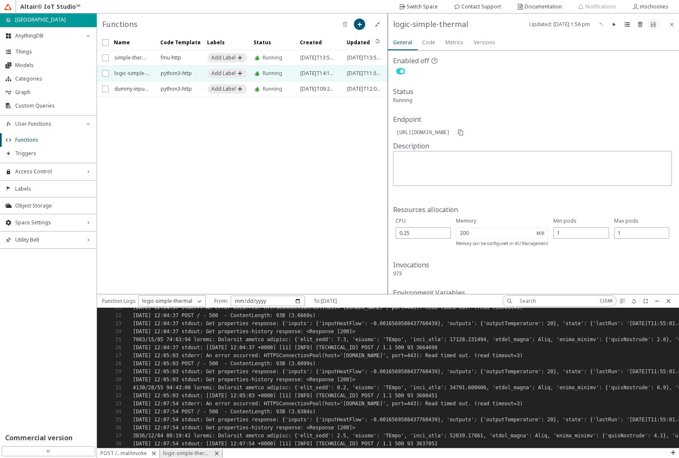
click at [0, 0] on slot "Code" at bounding box center [0, 0] width 0 height 0
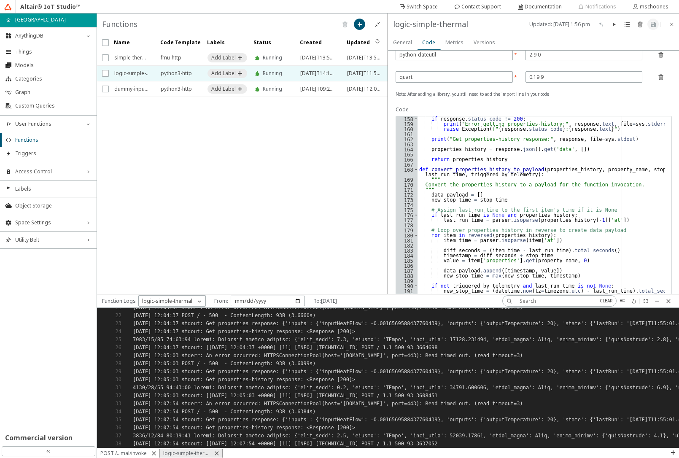
scroll to position [850, 0]
click at [136, 54] on span "simple-thermal" at bounding box center [131, 57] width 35 height 15
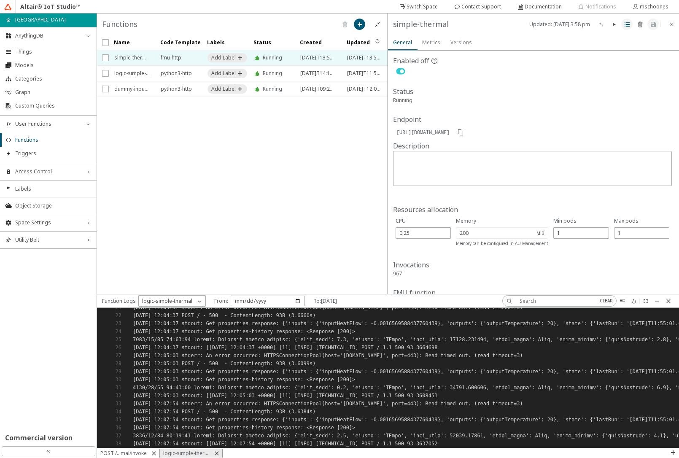
click at [625, 24] on iron-icon at bounding box center [626, 24] width 7 height 7
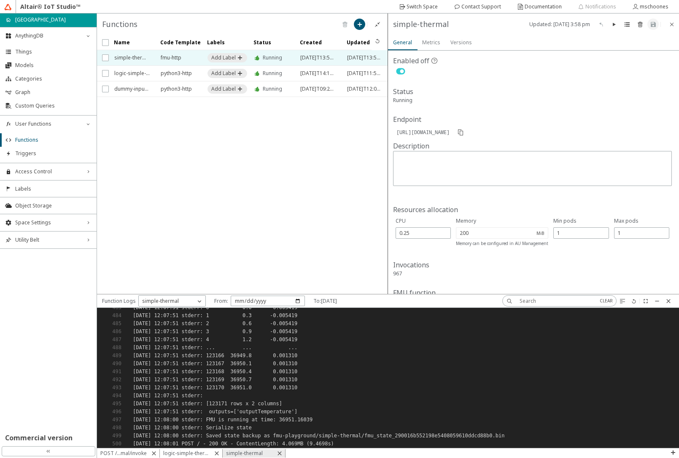
scroll to position [134, 575]
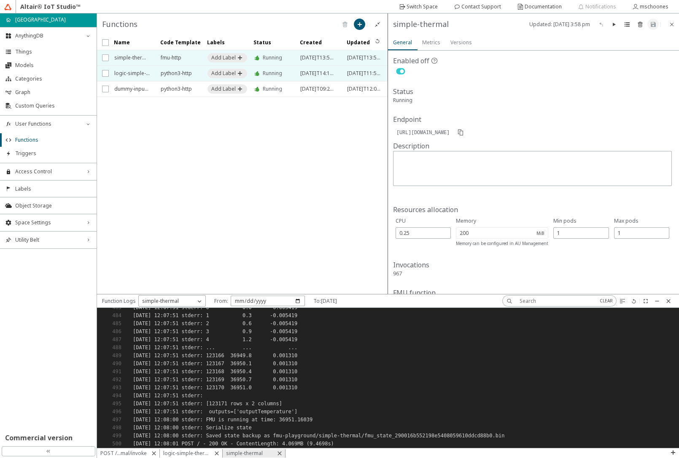
click at [140, 71] on span "logic-simple-thermal" at bounding box center [131, 73] width 35 height 15
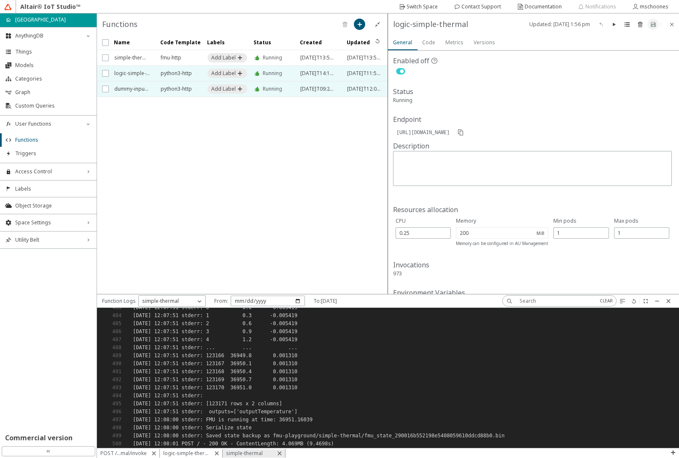
click at [134, 89] on span "dummy-input-simple-thermal" at bounding box center [131, 88] width 35 height 15
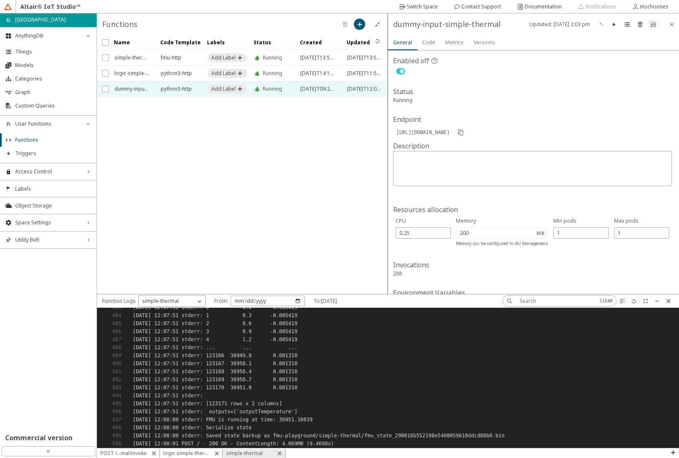
click at [398, 69] on iron-icon at bounding box center [400, 71] width 15 height 10
click at [652, 26] on iron-icon at bounding box center [652, 24] width 7 height 7
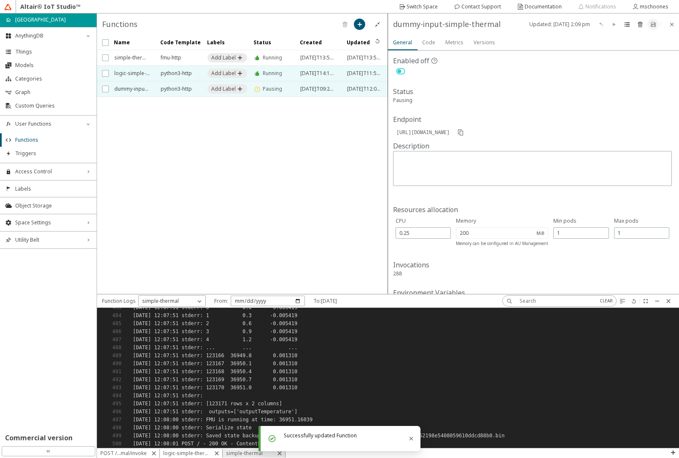
click at [139, 71] on span "logic-simple-thermal" at bounding box center [131, 73] width 35 height 15
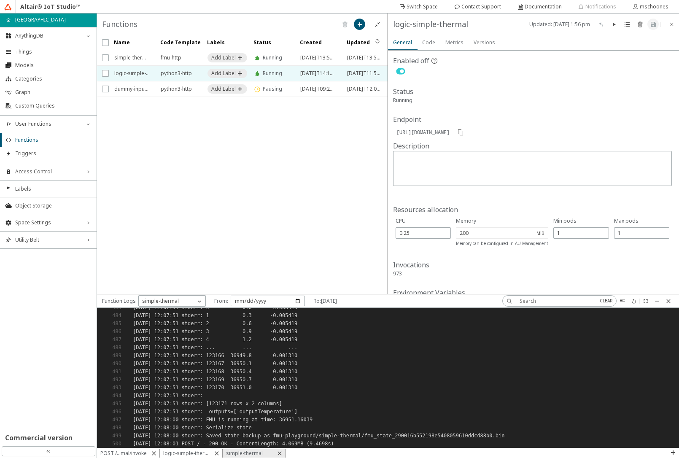
click at [395, 73] on iron-icon at bounding box center [400, 71] width 15 height 10
click at [648, 27] on paper-button at bounding box center [652, 24] width 11 height 11
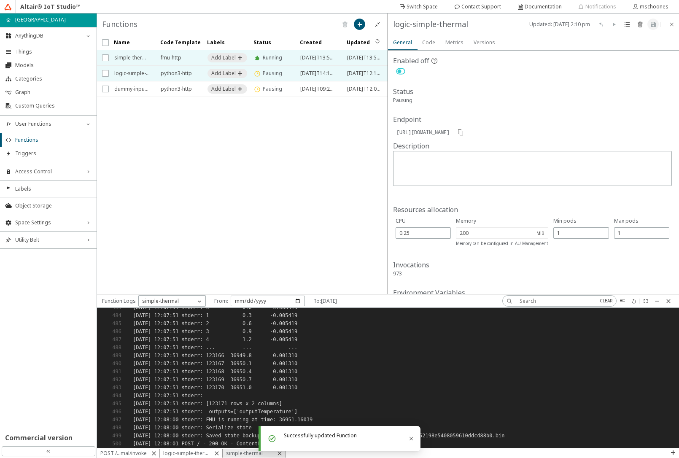
click at [124, 59] on span "simple-thermal" at bounding box center [131, 57] width 35 height 15
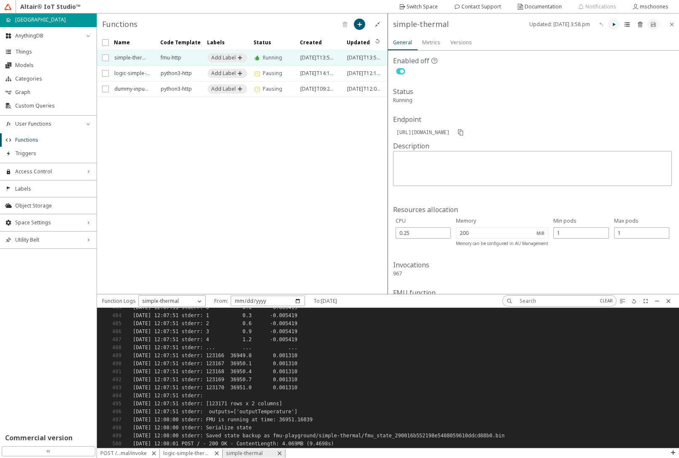
click at [617, 25] on paper-button at bounding box center [613, 24] width 11 height 11
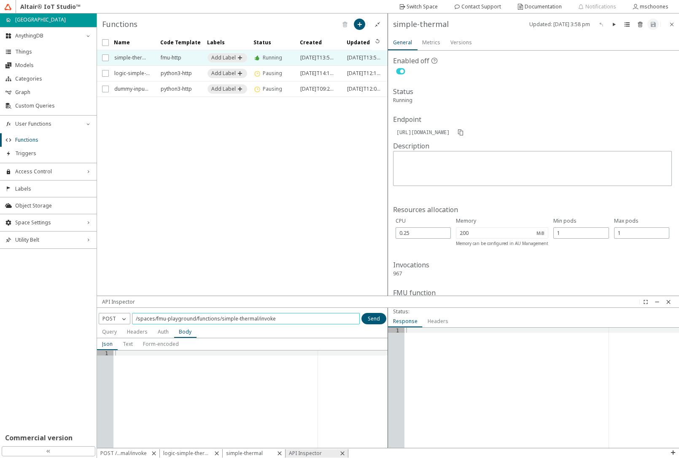
click at [282, 319] on input "/spaces/fmu-playground/functions/simple-thermal/invoke" at bounding box center [246, 318] width 220 height 7
type input "/spaces/fmu-playground/functions/simple-thermal/invoke/reset"
click at [121, 319] on iron-icon at bounding box center [124, 318] width 8 height 8
click at [112, 357] on p "PUT" at bounding box center [114, 356] width 31 height 8
click at [0, 0] on slot "Send" at bounding box center [0, 0] width 0 height 0
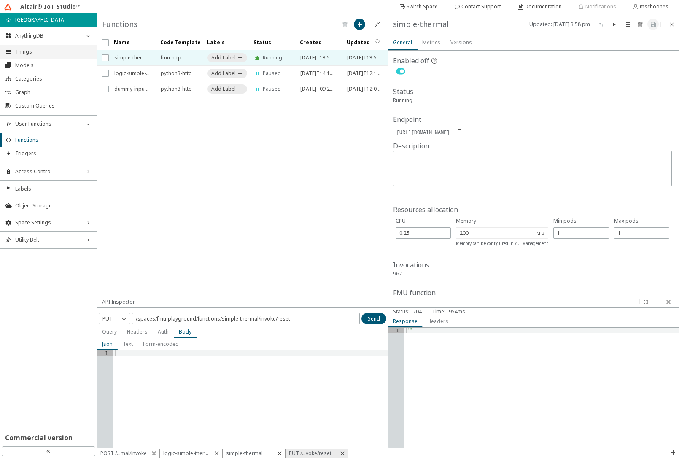
click at [47, 54] on span "Things" at bounding box center [53, 51] width 76 height 7
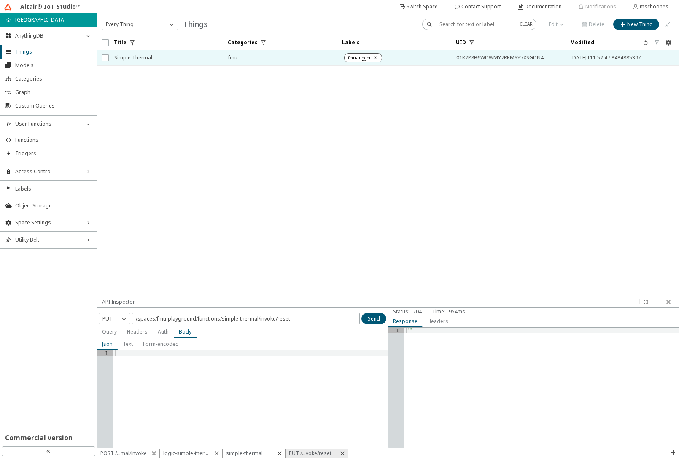
click at [160, 59] on span "Simple Thermal" at bounding box center [165, 57] width 103 height 15
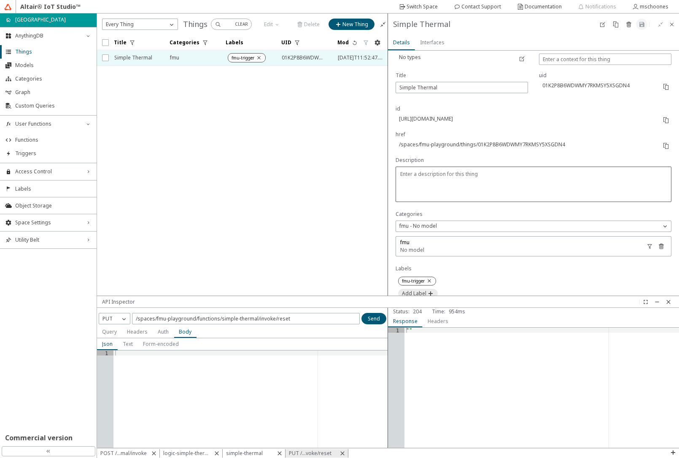
scroll to position [253, 0]
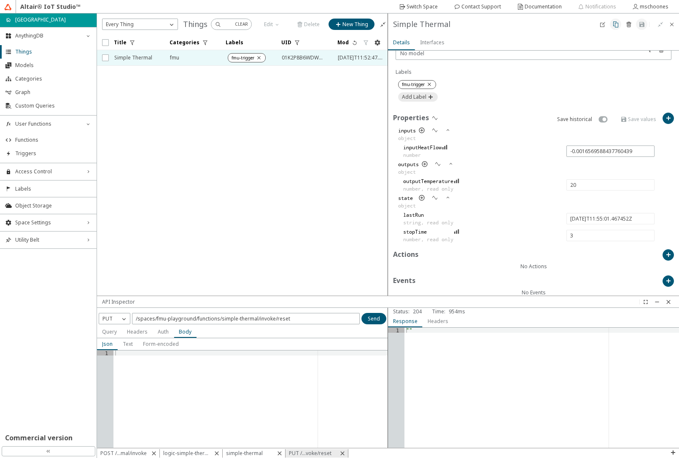
click at [614, 24] on iron-icon at bounding box center [615, 24] width 7 height 7
click at [0, 0] on slot "Clone" at bounding box center [0, 0] width 0 height 0
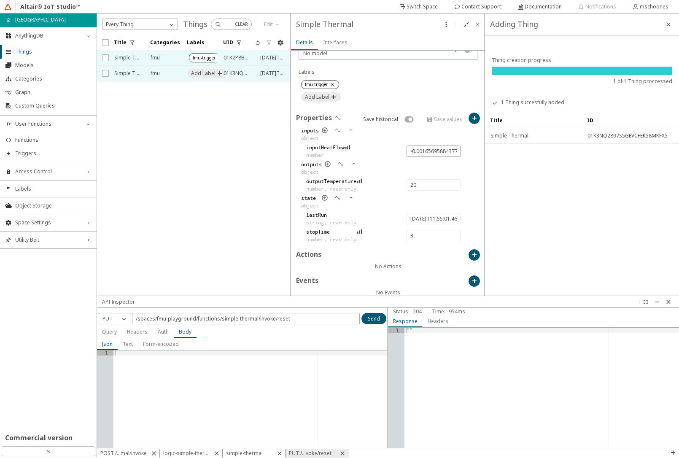
click at [138, 78] on span "Simple Thermal" at bounding box center [126, 73] width 25 height 15
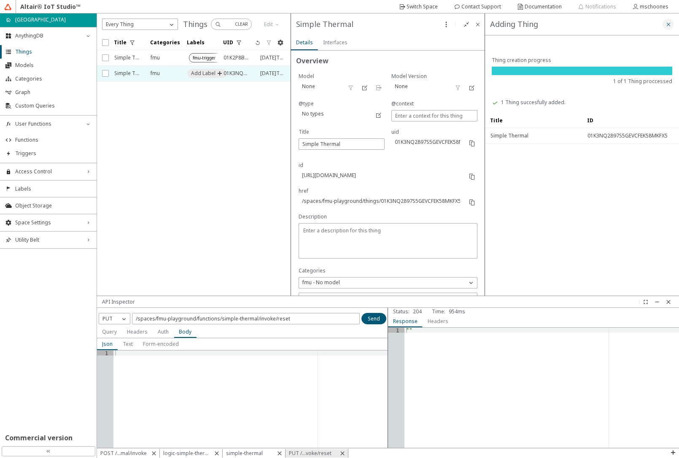
click at [668, 25] on iron-icon at bounding box center [668, 24] width 7 height 7
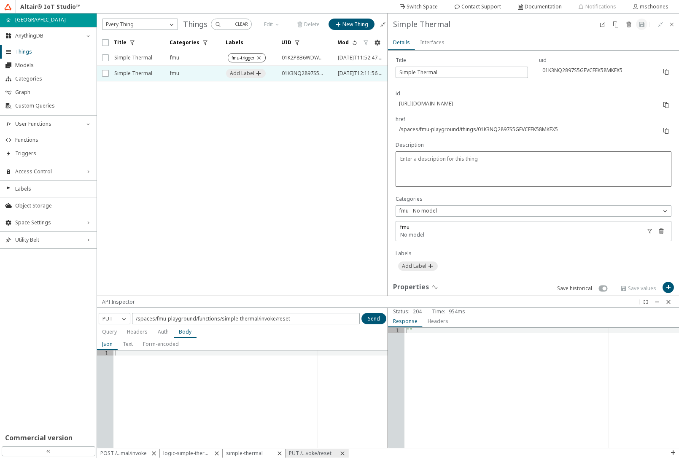
scroll to position [51, 0]
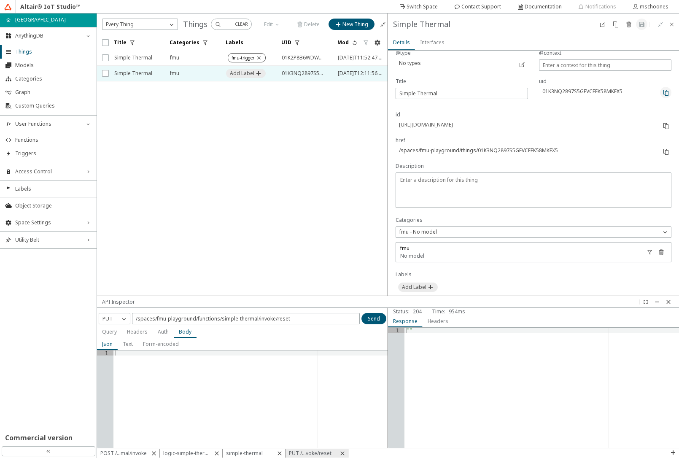
click at [662, 92] on iron-icon at bounding box center [665, 92] width 7 height 7
click at [107, 59] on input "checkbox" at bounding box center [104, 57] width 5 height 7
checkbox input "true"
click at [301, 26] on iron-icon at bounding box center [300, 24] width 8 height 7
click at [0, 0] on slot "Delete" at bounding box center [0, 0] width 0 height 0
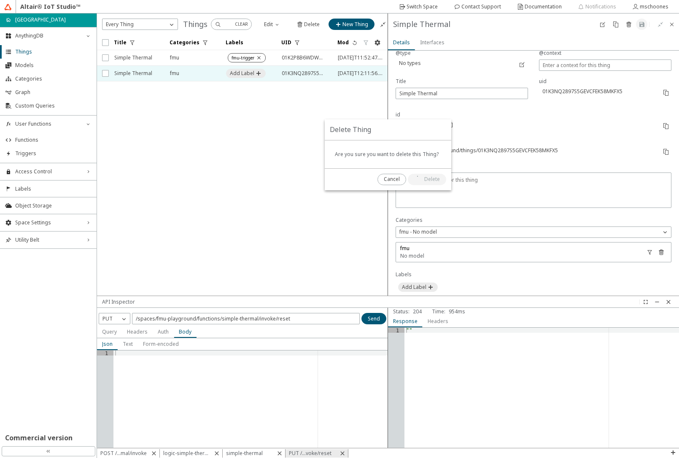
checkbox input "false"
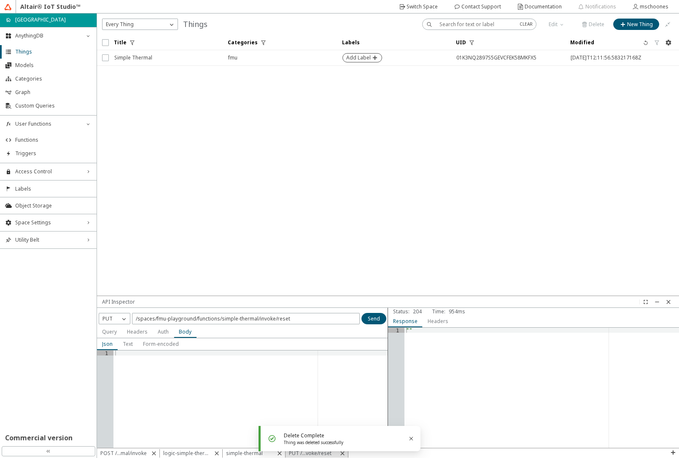
click at [0, 0] on slot "Add Label" at bounding box center [0, 0] width 0 height 0
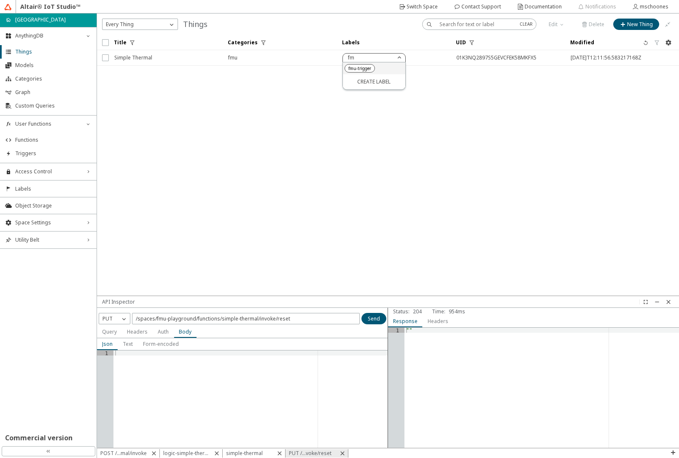
type input "fm"
click at [363, 72] on div "fmu-trigger" at bounding box center [359, 68] width 23 height 15
click at [42, 151] on span "Triggers" at bounding box center [53, 153] width 76 height 7
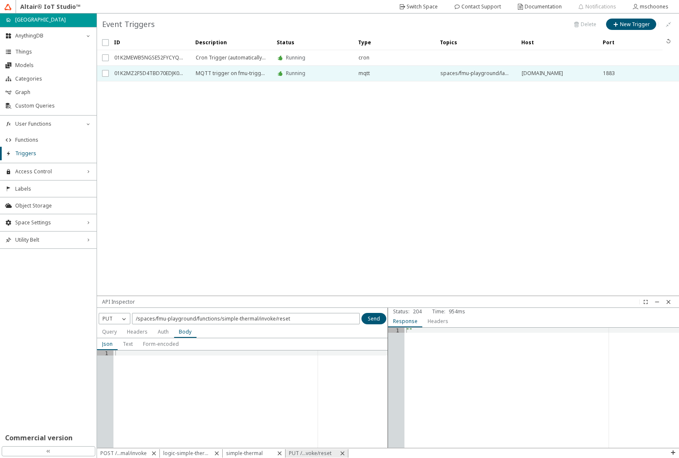
click at [220, 76] on span "MQTT trigger on fmu-trigger label" at bounding box center [231, 73] width 70 height 15
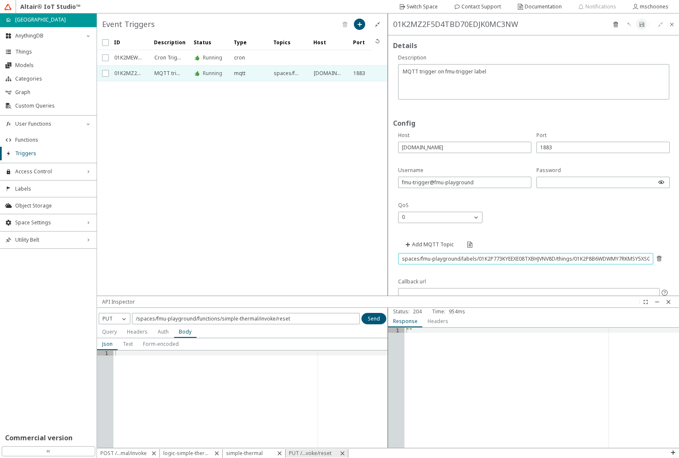
click at [522, 260] on input "spaces/fmu-playground/labels/01K2P773KYEEXE08TXBHJVNV8D/things/01K2P8B6WDWMY7RK…" at bounding box center [525, 258] width 247 height 7
click at [0, 0] on slot "Add MQTT Topic" at bounding box center [0, 0] width 0 height 0
click at [527, 281] on input "text" at bounding box center [525, 280] width 247 height 7
paste input "spaces/fmu-playground/labels/01K2P773KYEEXE08TXBHJVNV8D/things/01K3NQ2897S5GEVC…"
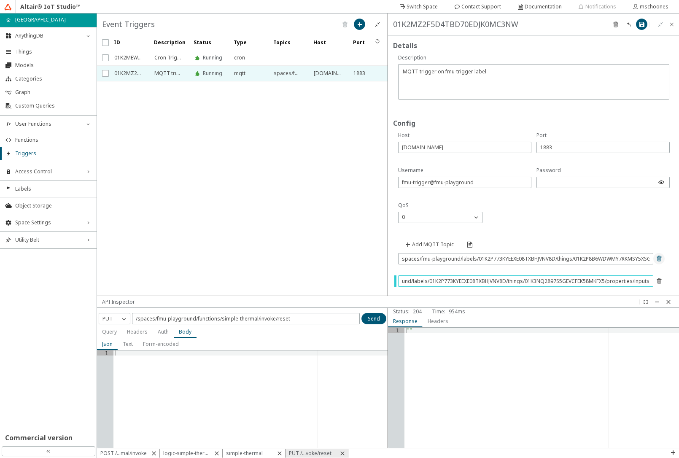
type input "spaces/fmu-playground/labels/01K2P773KYEEXE08TXBHJVNV8D/things/01K3NQ2897S5GEVC…"
click at [655, 259] on iron-icon at bounding box center [658, 258] width 7 height 7
type input "spaces/fmu-playground/labels/01K2P773KYEEXE08TXBHJVNV8D/things/01K3NQ2897S5GEVC…"
click at [641, 24] on iron-icon at bounding box center [641, 24] width 7 height 7
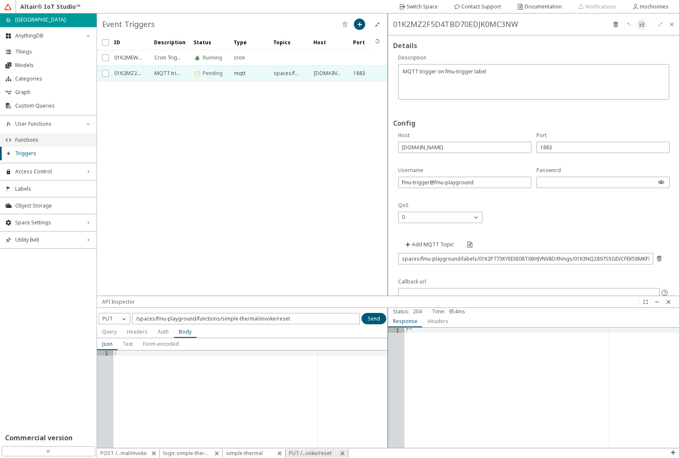
click at [42, 145] on li "Functions" at bounding box center [48, 139] width 97 height 13
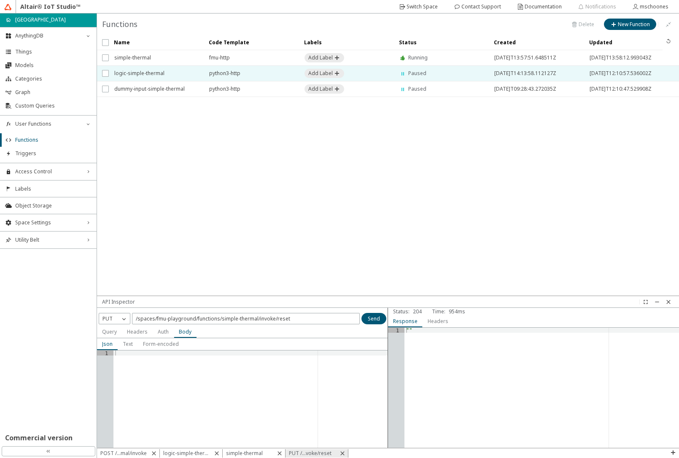
click at [151, 75] on span "logic-simple-thermal" at bounding box center [156, 73] width 84 height 15
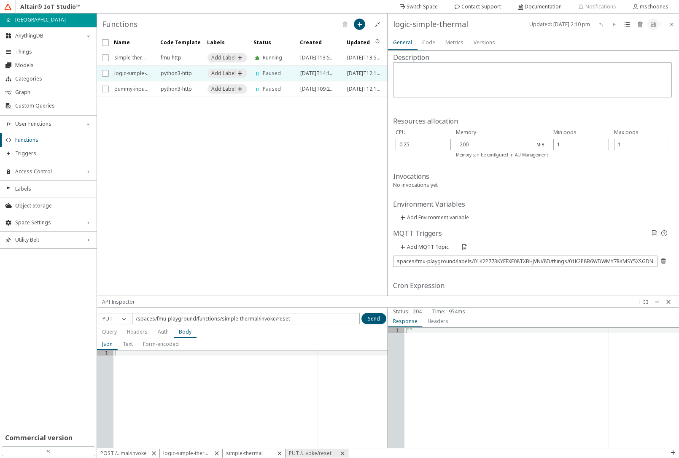
scroll to position [156, 0]
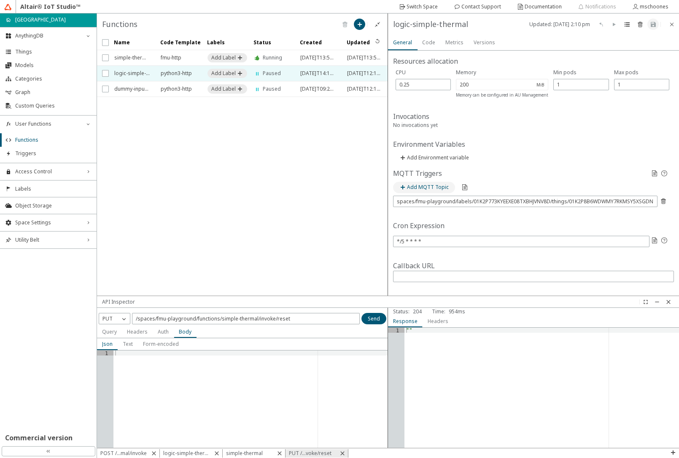
click at [0, 0] on slot "Add MQTT Topic" at bounding box center [0, 0] width 0 height 0
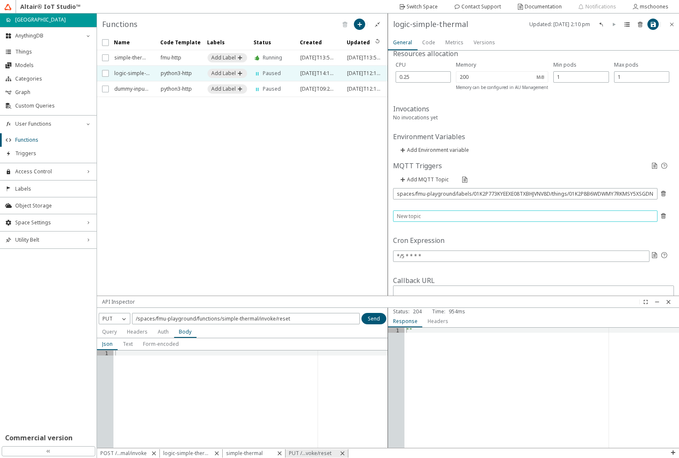
click at [427, 220] on input "text" at bounding box center [525, 215] width 257 height 7
paste input "spaces/fmu-playground/labels/01K2P773KYEEXE08TXBHJVNV8D/things/01K3NQ2897S5GEVC…"
type input "spaces/fmu-playground/labels/01K2P773KYEEXE08TXBHJVNV8D/things/01K3NQ2897S5GEVC…"
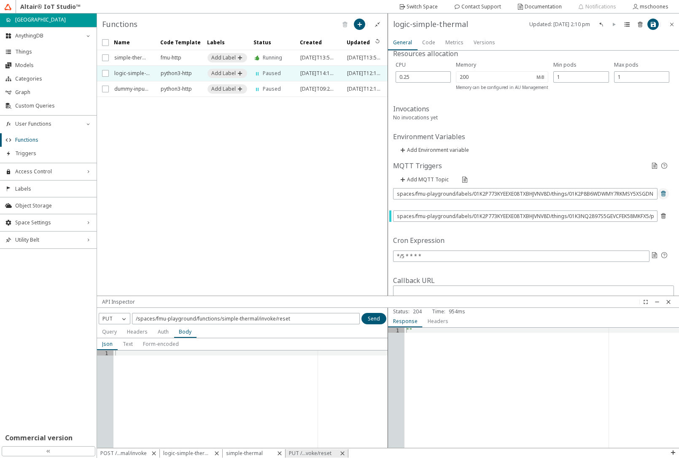
click at [660, 197] on iron-icon at bounding box center [663, 193] width 7 height 7
type input "spaces/fmu-playground/labels/01K2P773KYEEXE08TXBHJVNV8D/things/01K3NQ2897S5GEVC…"
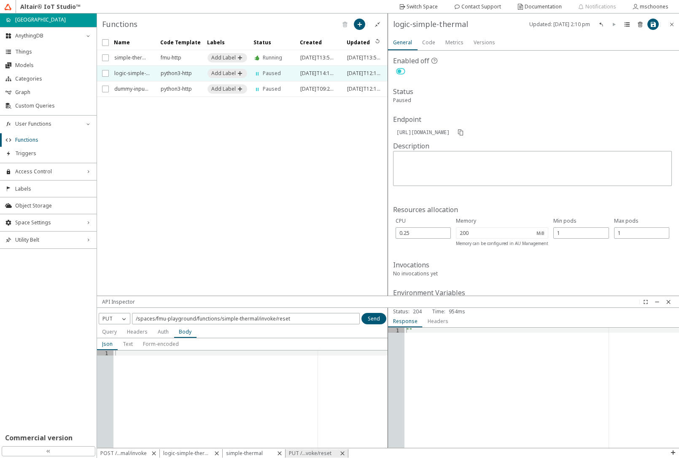
click at [0, 0] on slot "Code" at bounding box center [0, 0] width 0 height 0
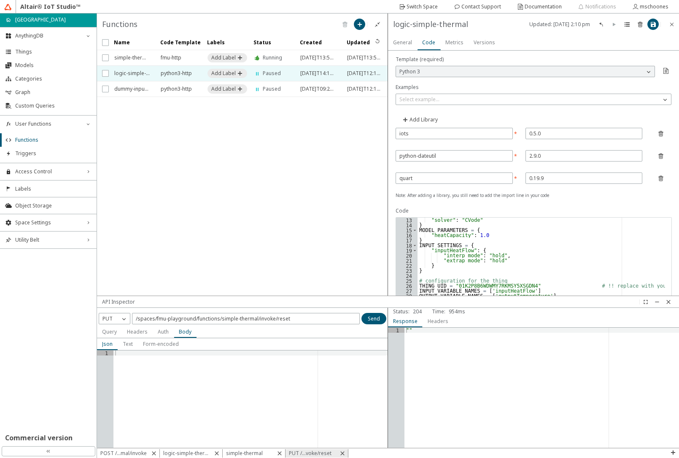
scroll to position [61, 0]
click at [488, 286] on div ""solver" : "CVode" } MODEL_PARAMETERS = { "heatCapacity" : 1.0 } INPUT_SETTINGS…" at bounding box center [540, 423] width 247 height 412
paste textarea "3NQ2897S5GEVCFEK58MKFX5"
type textarea "THING_UID = "01K3NQ2897S5GEVCFEK58MKFX5" # !! replace with your thing UID"
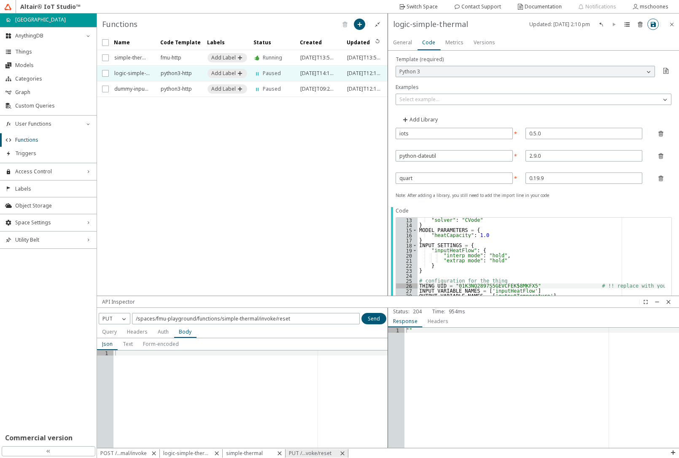
click at [651, 27] on iron-icon at bounding box center [652, 24] width 7 height 7
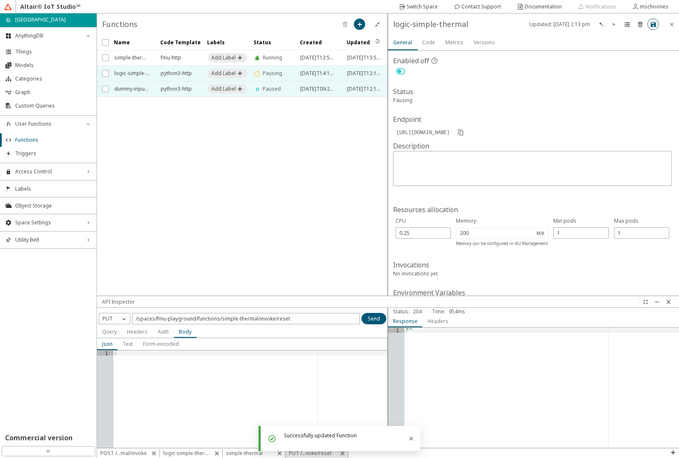
click at [148, 91] on span "dummy-input-simple-thermal" at bounding box center [131, 88] width 35 height 15
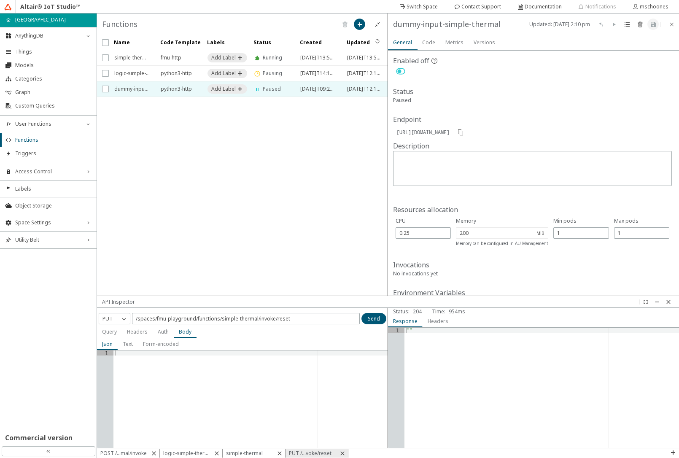
click at [0, 0] on slot "Code" at bounding box center [0, 0] width 0 height 0
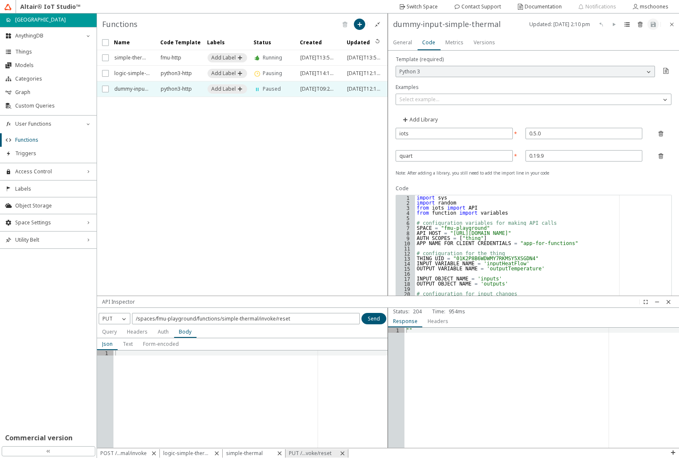
click at [480, 259] on div "import sys import random from iots import API from function import variables # …" at bounding box center [543, 401] width 256 height 412
paste textarea "3NQ2897S5GEVCFEK58MKFX5"
type textarea "THING_UID = "01K3NQ2897S5GEVCFEK58MKFX5""
click at [657, 24] on paper-button at bounding box center [652, 24] width 11 height 11
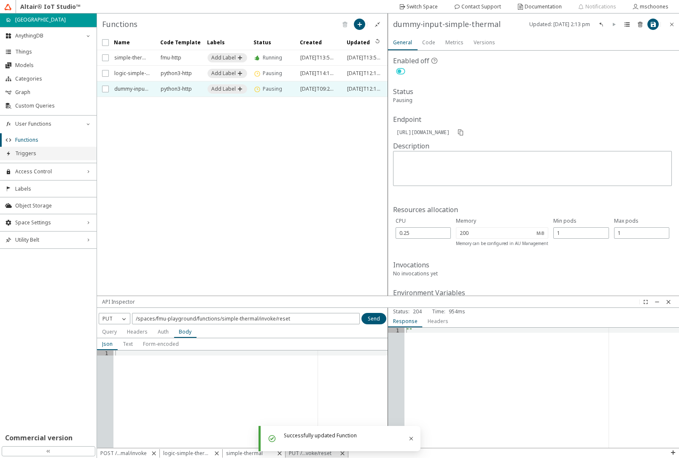
click at [37, 156] on span "Triggers" at bounding box center [53, 153] width 76 height 7
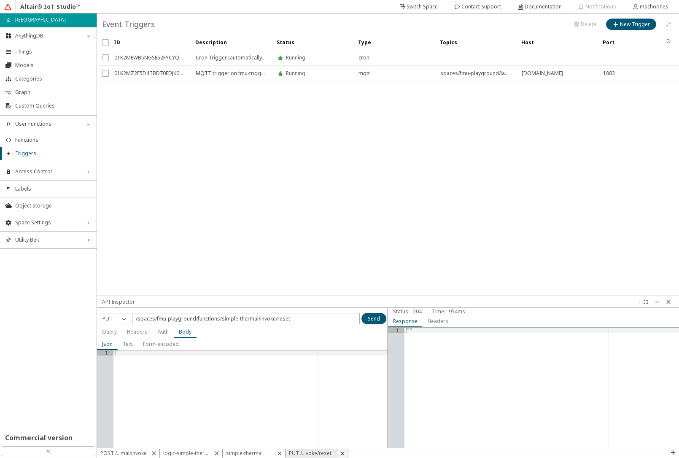
click at [343, 453] on iron-icon at bounding box center [342, 453] width 7 height 7
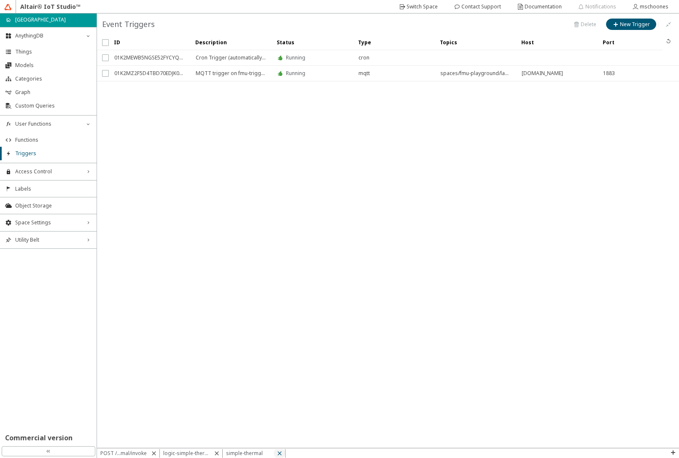
click at [279, 453] on iron-icon at bounding box center [279, 453] width 7 height 7
click at [214, 454] on iron-icon at bounding box center [216, 453] width 7 height 7
drag, startPoint x: 152, startPoint y: 452, endPoint x: 302, endPoint y: 363, distance: 174.1
click at [153, 451] on iron-icon at bounding box center [153, 453] width 7 height 7
click at [60, 143] on li "Functions" at bounding box center [48, 139] width 97 height 13
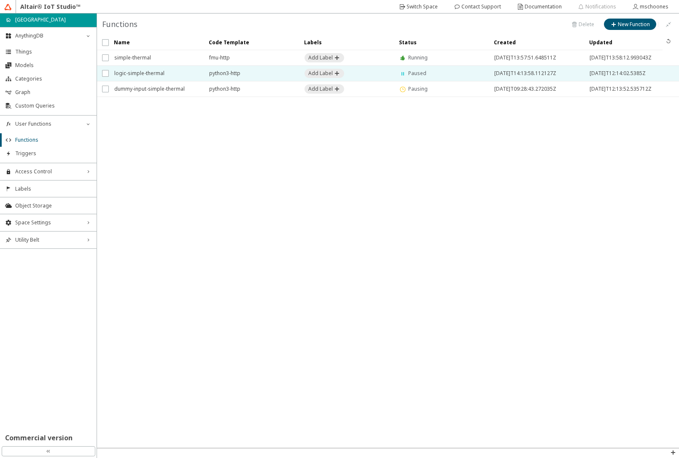
click at [148, 75] on span "logic-simple-thermal" at bounding box center [156, 73] width 84 height 15
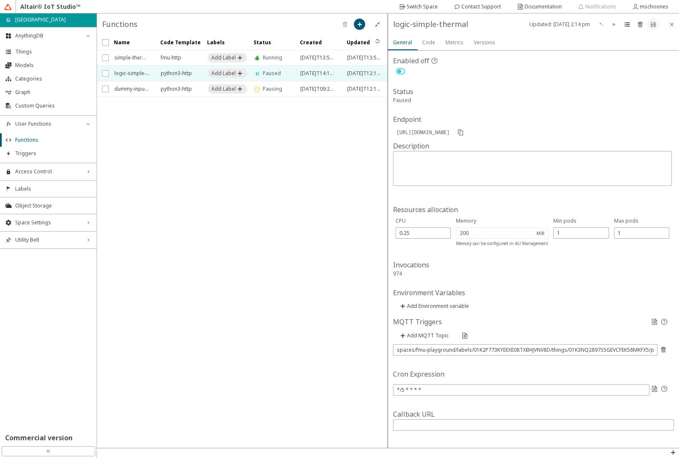
click at [402, 71] on iron-icon at bounding box center [400, 71] width 15 height 10
click at [650, 30] on paper-button at bounding box center [652, 24] width 11 height 11
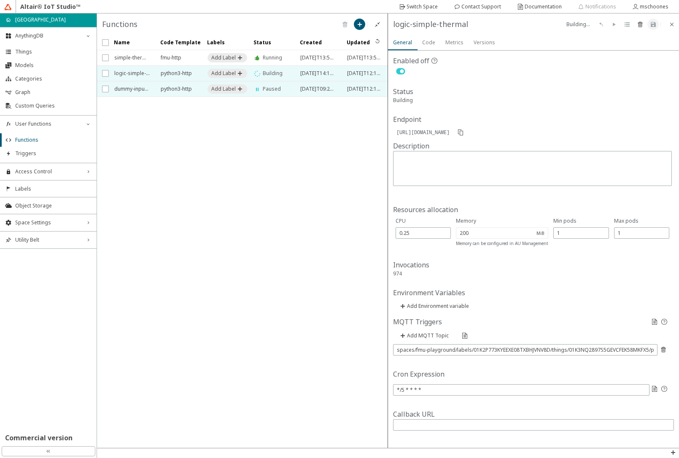
click at [141, 94] on span "dummy-input-simple-thermal" at bounding box center [131, 88] width 35 height 15
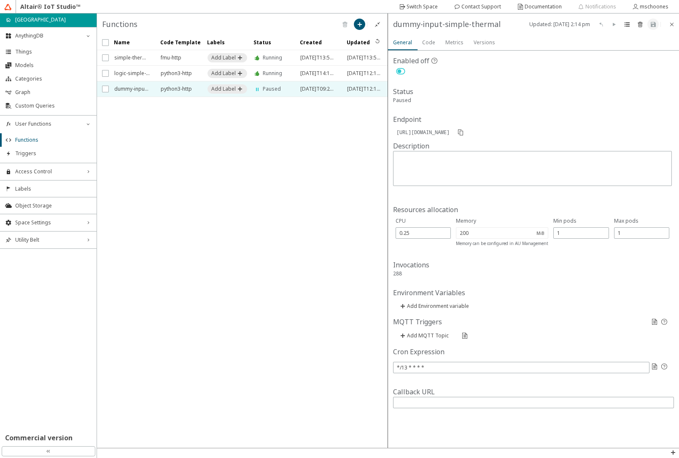
click at [405, 72] on iron-icon at bounding box center [400, 71] width 15 height 10
click at [653, 24] on iron-icon at bounding box center [652, 24] width 7 height 7
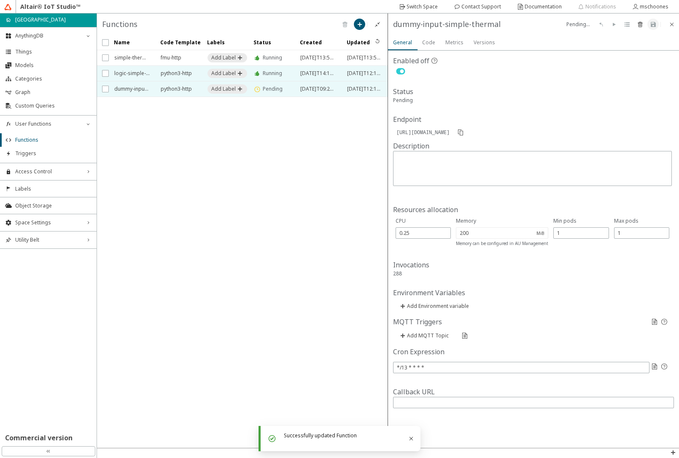
click at [129, 71] on span "logic-simple-thermal" at bounding box center [131, 73] width 35 height 15
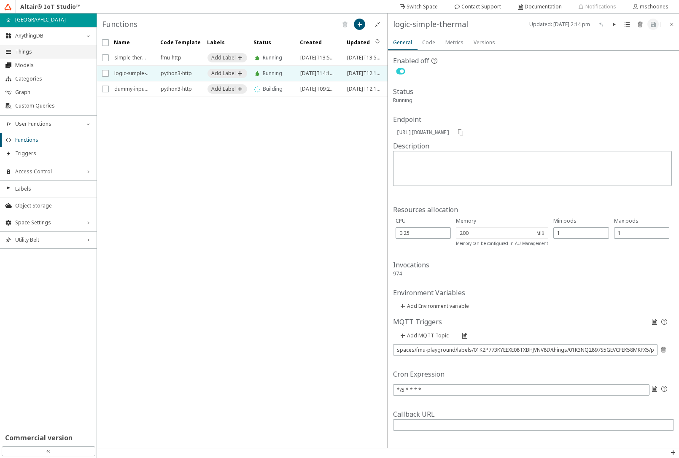
click at [30, 54] on span "Things" at bounding box center [53, 51] width 76 height 7
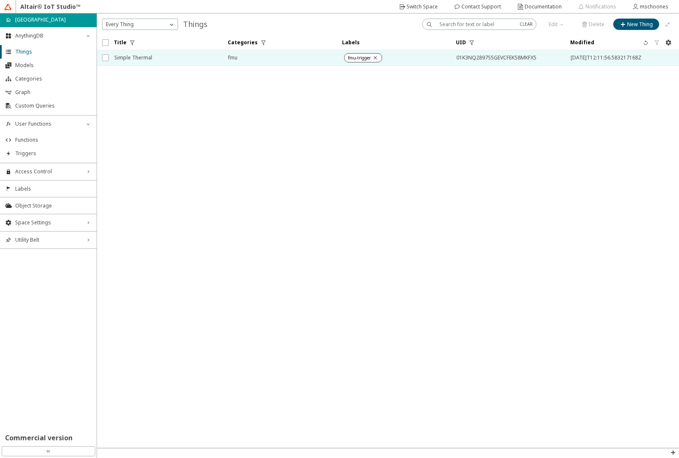
click at [139, 60] on span "Simple Thermal" at bounding box center [165, 57] width 103 height 15
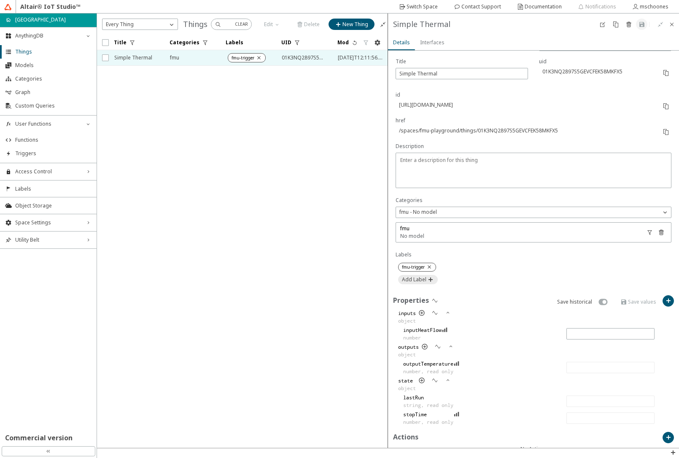
scroll to position [138, 0]
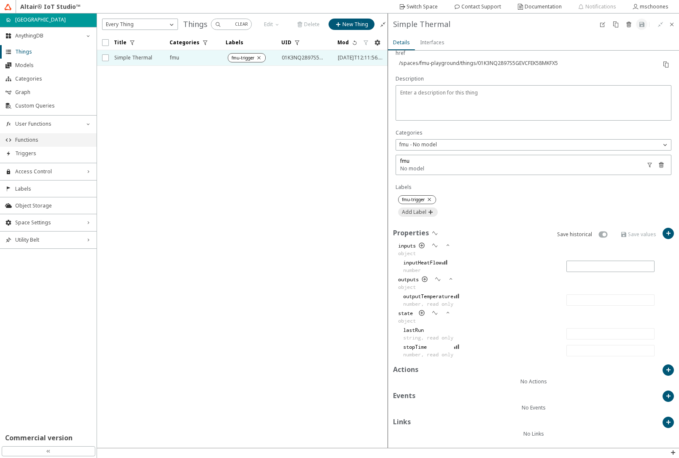
click at [44, 142] on span "Functions" at bounding box center [53, 140] width 76 height 7
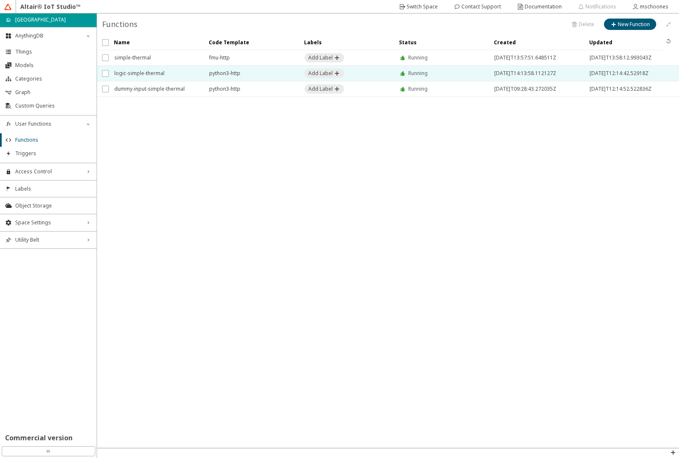
click at [142, 73] on span "logic-simple-thermal" at bounding box center [156, 73] width 84 height 15
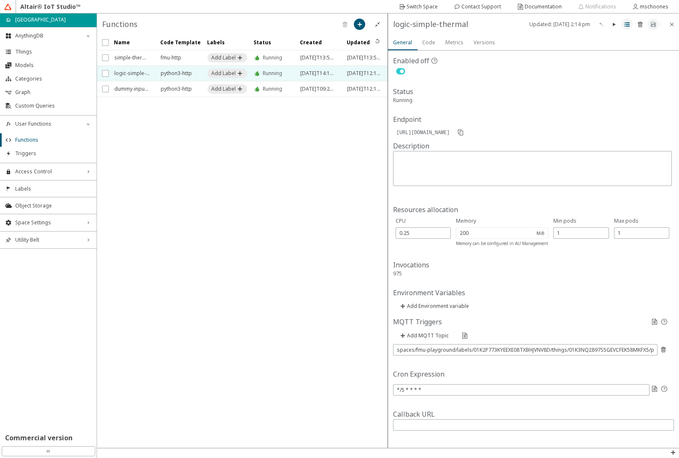
click at [623, 24] on iron-icon at bounding box center [626, 24] width 7 height 7
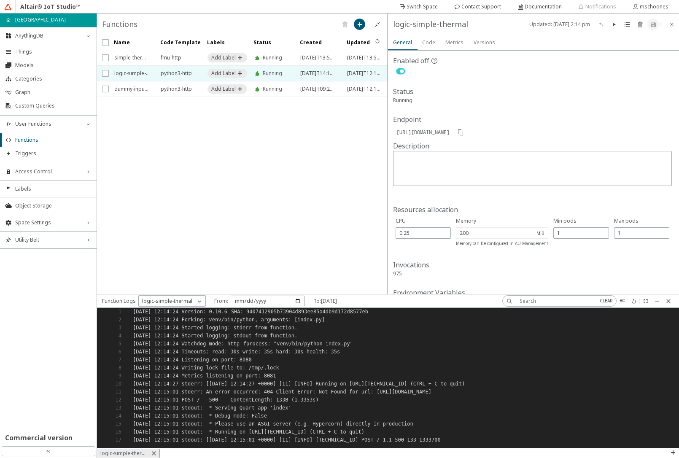
scroll to position [3, 8]
click at [0, 0] on slot "Code" at bounding box center [0, 0] width 0 height 0
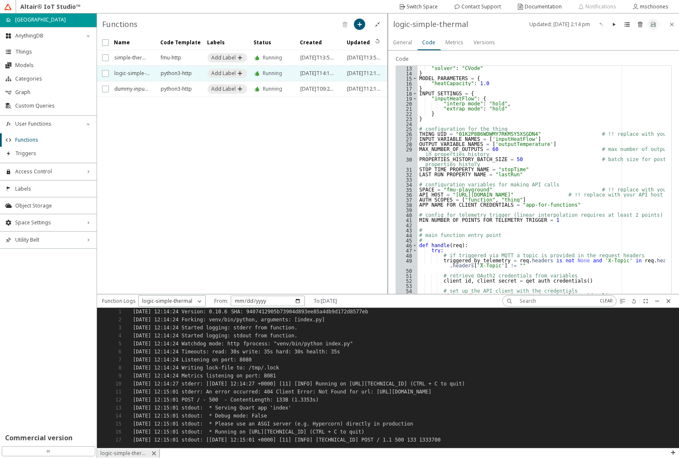
scroll to position [61, 0]
click at [475, 137] on div ""solver" : "CVode" } MODEL_PARAMETERS = { "heatCapacity" : 1.0 } INPUT_SETTINGS…" at bounding box center [540, 272] width 247 height 412
click at [473, 135] on div ""solver" : "CVode" } MODEL_PARAMETERS = { "heatCapacity" : 1.0 } INPUT_SETTINGS…" at bounding box center [540, 272] width 247 height 412
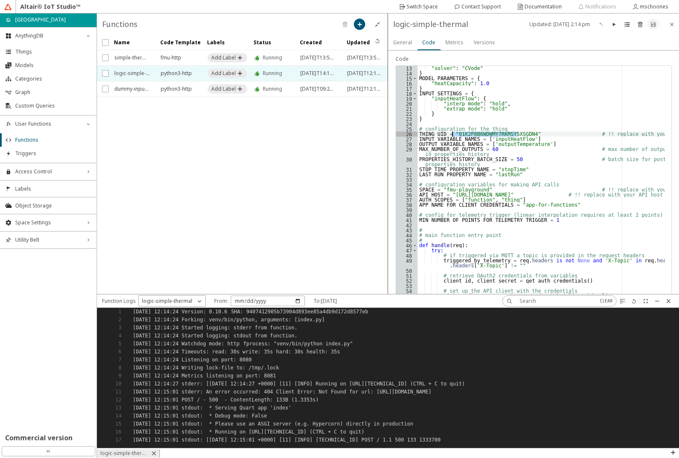
paste textarea "3NQ2897S5GEVCFEK58MKFX5"
type textarea "THING_UID = "01K3NQ2897S5GEVCFEK58MKFX5" # !! replace with your thing UID"
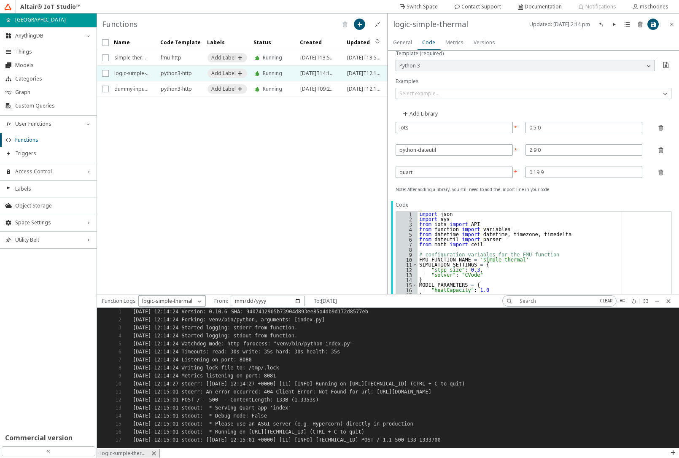
scroll to position [0, 0]
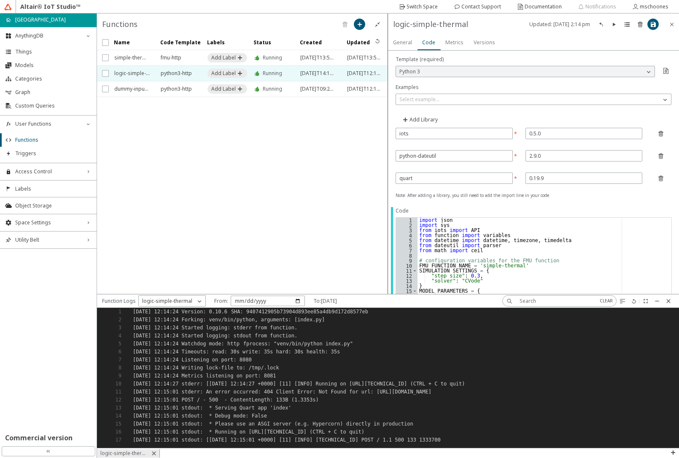
click at [0, 0] on slot "General" at bounding box center [0, 0] width 0 height 0
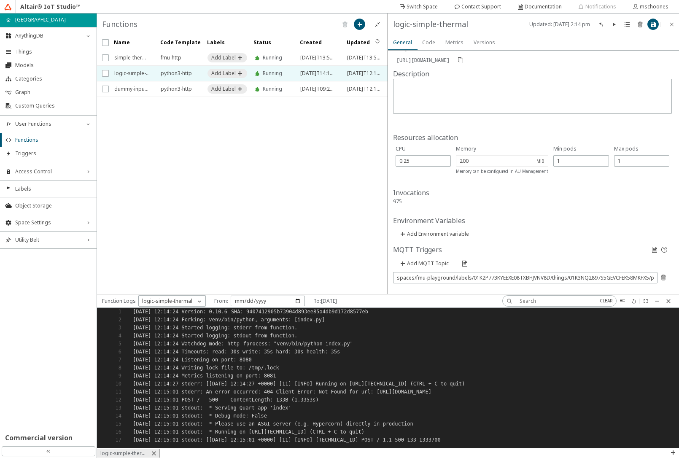
scroll to position [158, 0]
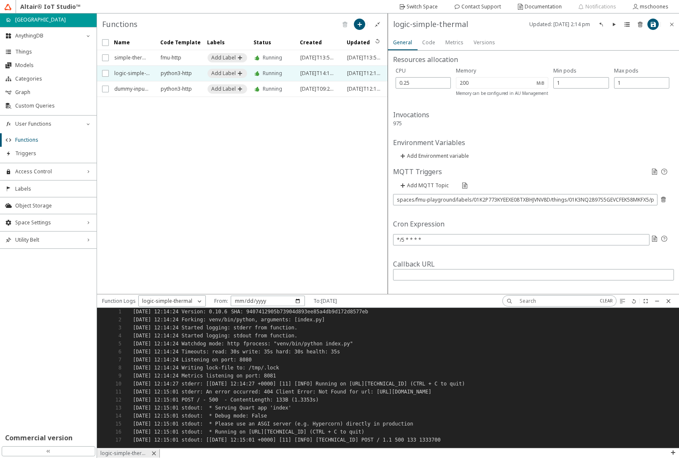
click at [0, 0] on slot "Code" at bounding box center [0, 0] width 0 height 0
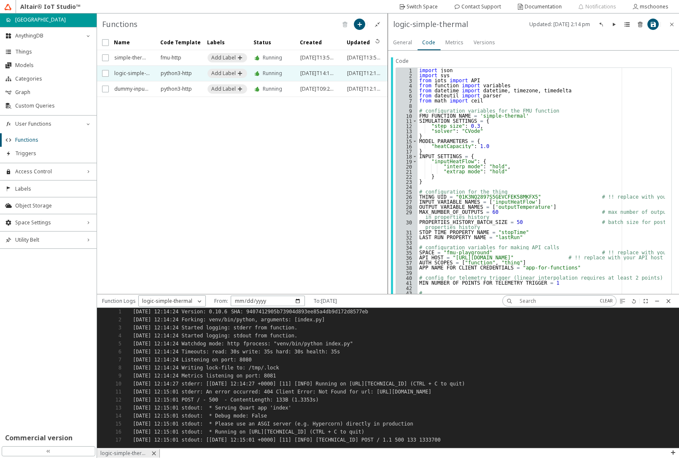
scroll to position [152, 0]
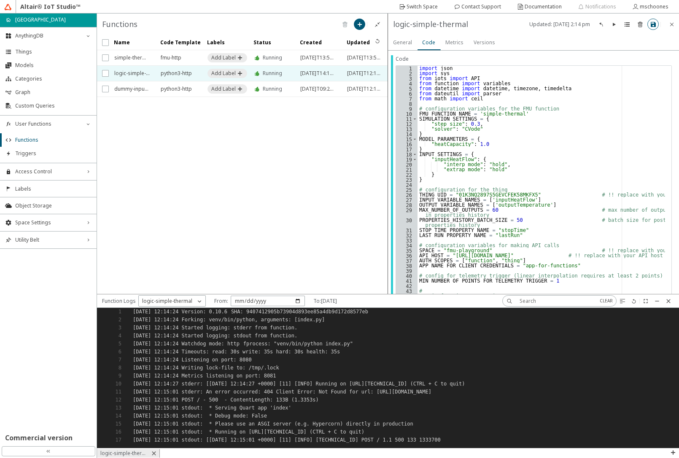
click at [653, 24] on iron-icon at bounding box center [652, 24] width 7 height 7
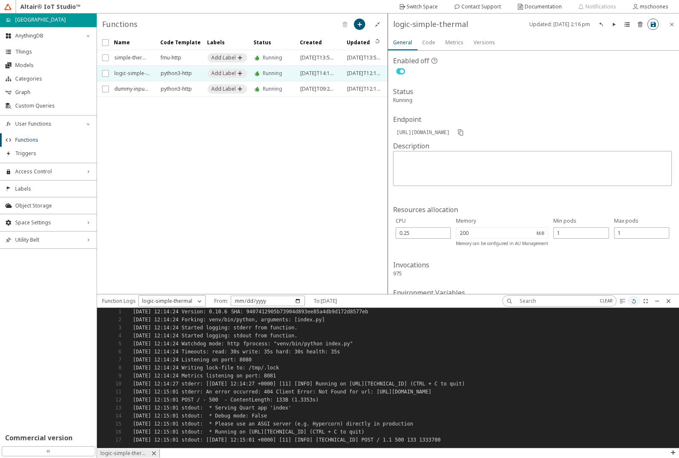
click at [632, 304] on paper-button at bounding box center [633, 300] width 11 height 11
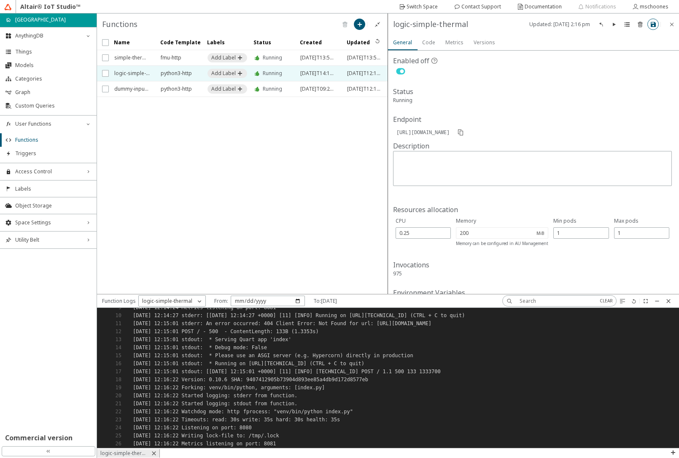
scroll to position [75, 0]
click at [32, 55] on span "Things" at bounding box center [53, 51] width 76 height 7
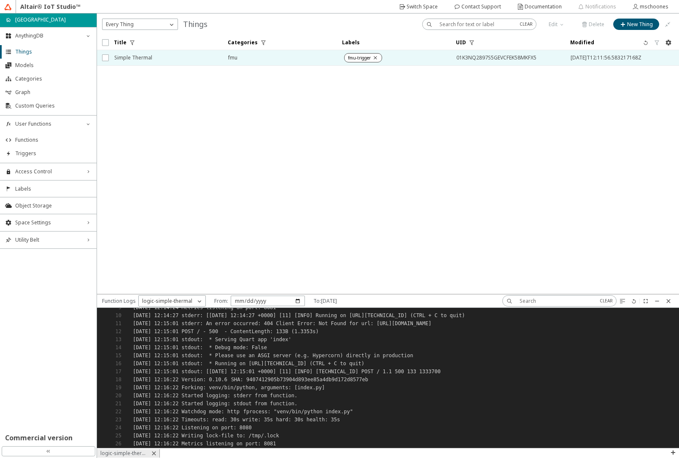
click at [122, 52] on span "Simple Thermal" at bounding box center [165, 57] width 103 height 15
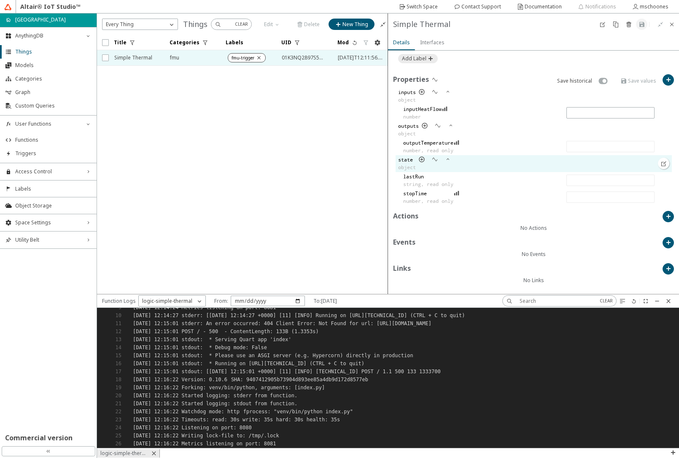
scroll to position [292, 0]
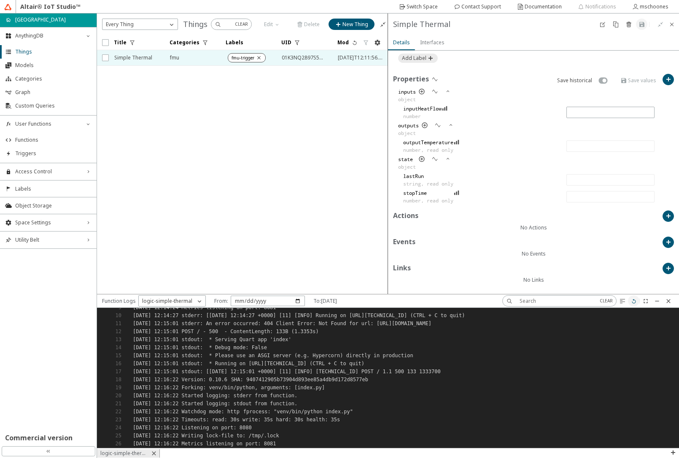
click at [632, 302] on iron-icon at bounding box center [633, 301] width 7 height 7
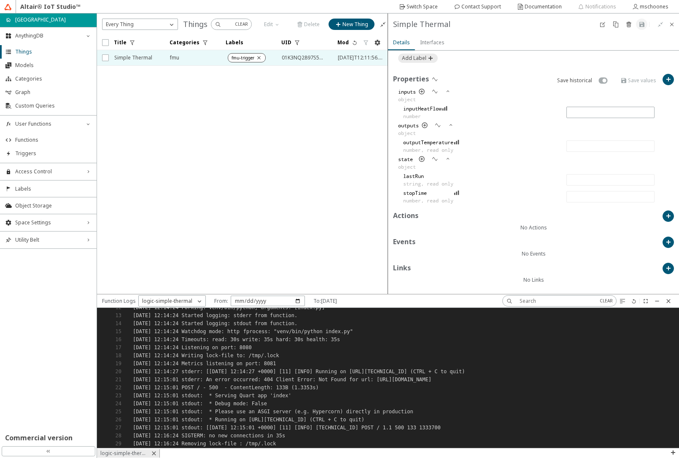
scroll to position [99, 0]
click at [634, 300] on iron-icon at bounding box center [633, 301] width 7 height 7
click at [633, 300] on iron-icon at bounding box center [633, 301] width 7 height 7
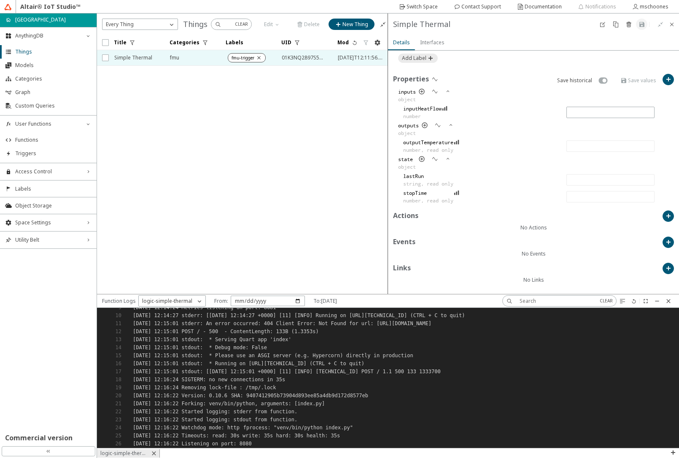
scroll to position [0, 0]
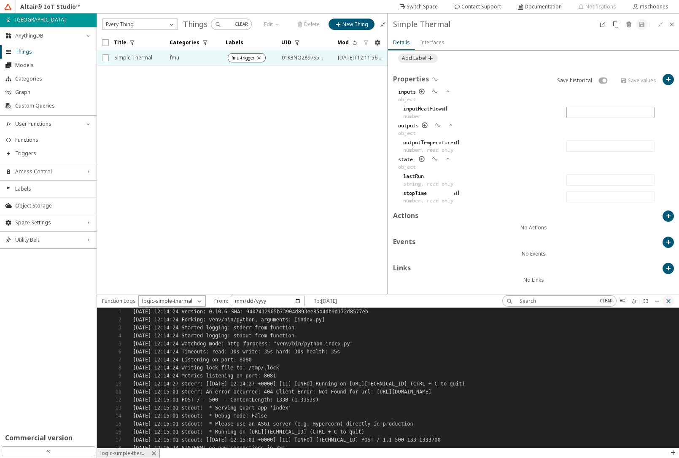
click at [669, 302] on iron-icon at bounding box center [668, 301] width 7 height 7
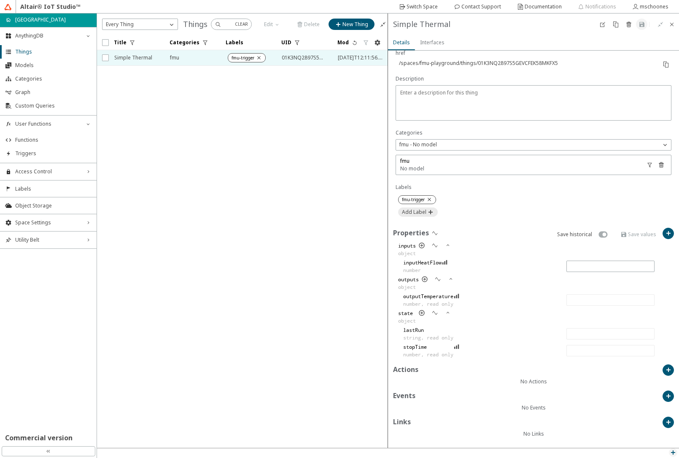
click at [671, 451] on iron-icon at bounding box center [672, 452] width 7 height 7
click at [662, 419] on p "Function Log" at bounding box center [653, 416] width 51 height 8
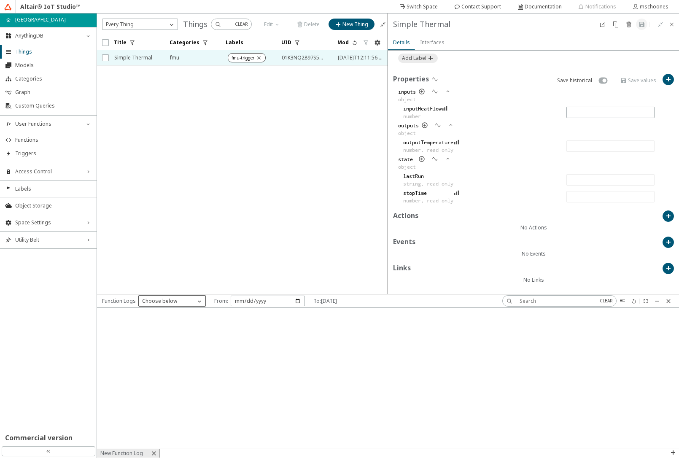
click at [169, 302] on p "Choose below" at bounding box center [160, 301] width 42 height 8
click at [189, 339] on span "logic-simple-thermal" at bounding box center [167, 338] width 50 height 7
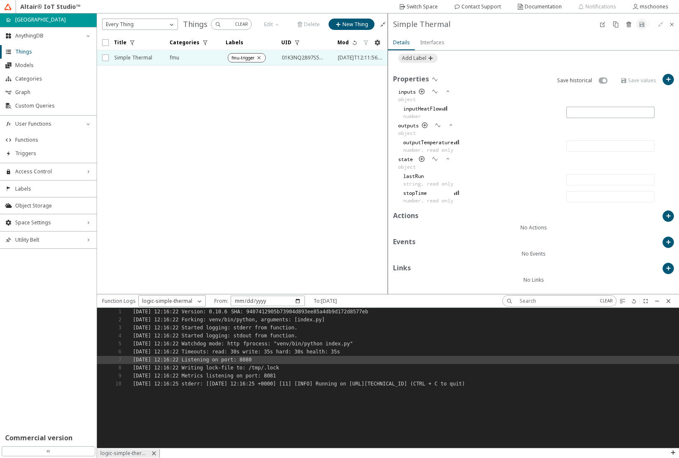
scroll to position [134, 575]
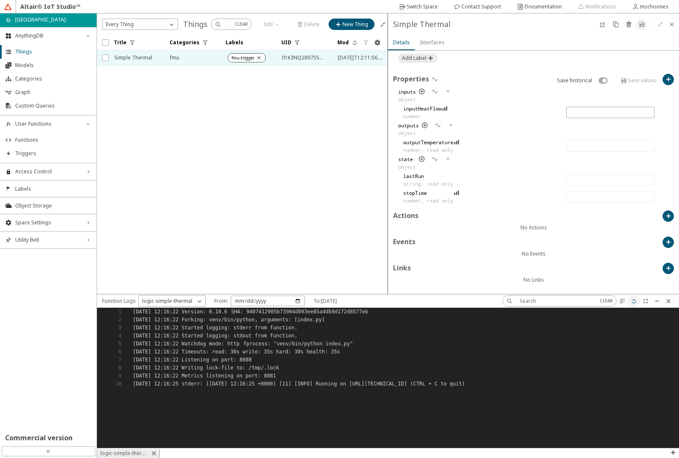
click at [631, 302] on iron-icon at bounding box center [633, 301] width 7 height 7
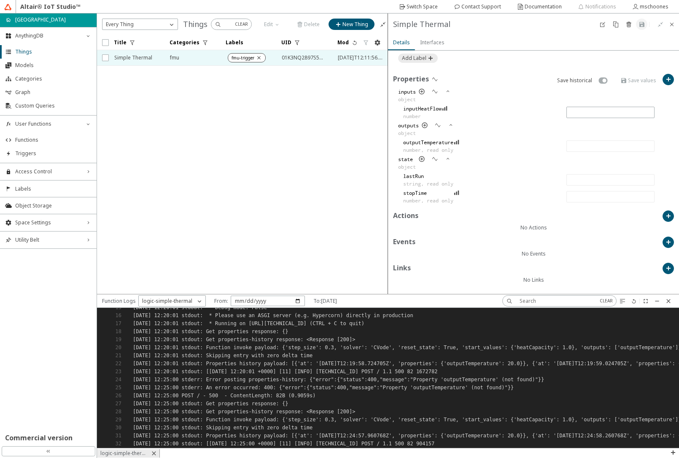
scroll to position [123, 0]
click at [39, 142] on span "Functions" at bounding box center [53, 140] width 76 height 7
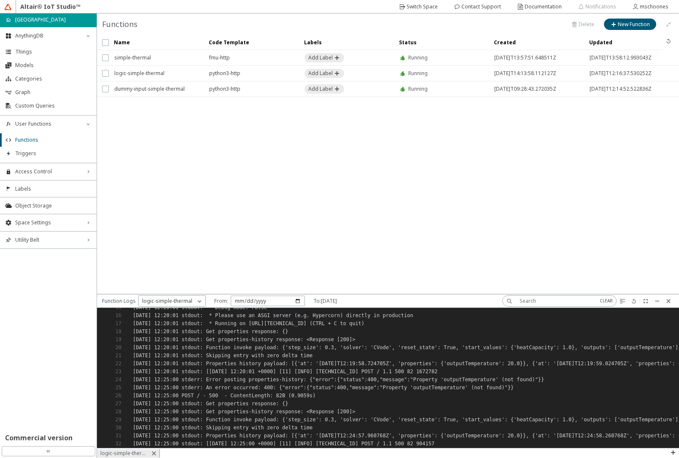
click at [668, 302] on iron-icon at bounding box center [668, 301] width 7 height 7
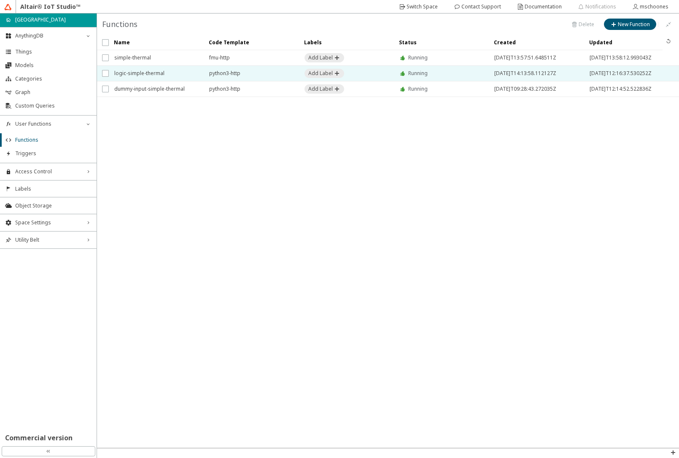
click at [164, 74] on span "logic-simple-thermal" at bounding box center [156, 73] width 84 height 15
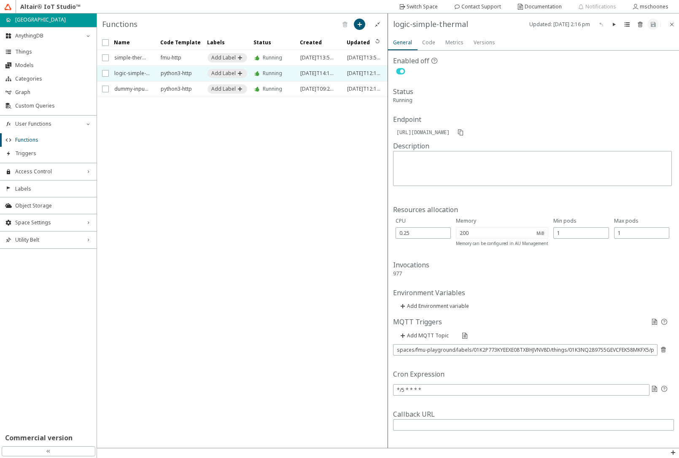
click at [0, 0] on slot "Code" at bounding box center [0, 0] width 0 height 0
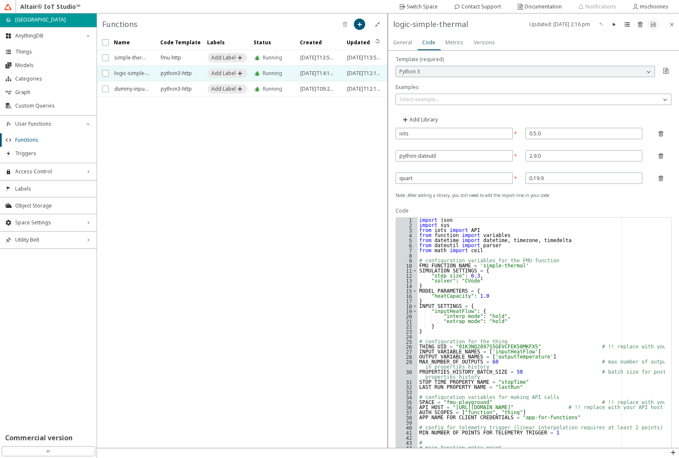
scroll to position [30, 0]
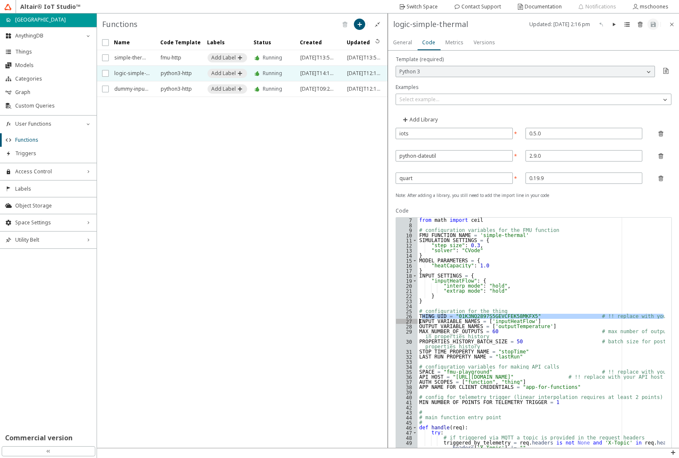
drag, startPoint x: 420, startPoint y: 316, endPoint x: 418, endPoint y: 322, distance: 7.2
click at [418, 322] on div "from math import ceil # configuration variables for the FMU function FMU_FUNCTI…" at bounding box center [540, 423] width 247 height 412
click at [419, 316] on div "from math import ceil # configuration variables for the FMU function FMU_FUNCTI…" at bounding box center [540, 423] width 247 height 412
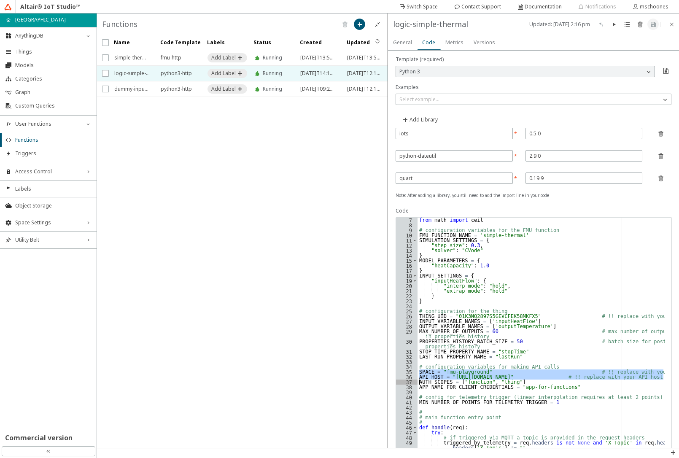
drag, startPoint x: 418, startPoint y: 373, endPoint x: 415, endPoint y: 384, distance: 11.1
click at [415, 384] on div "THING_UID = "01K3NQ2897S5GEVCFEK58MKFX5" # !! replace with your thing UID INPUT…" at bounding box center [533, 418] width 275 height 402
click at [494, 315] on div "from math import ceil # configuration variables for the FMU function FMU_FUNCTI…" at bounding box center [540, 423] width 247 height 412
type textarea "print("Post properties-history response:", response, file=sys.stdout)"
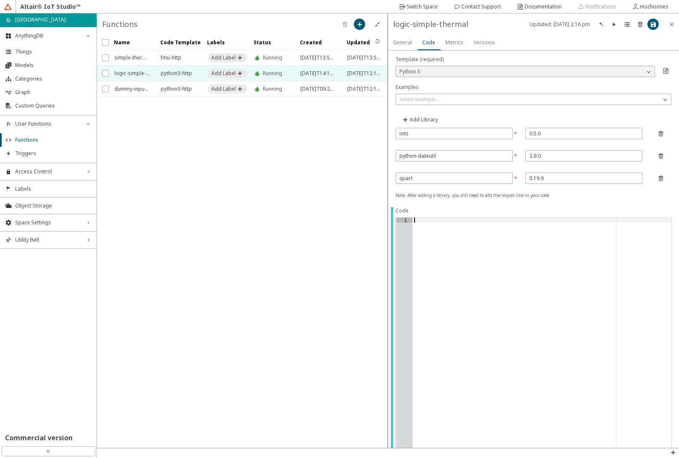
paste textarea "print("Post properties-history response:", response.json(), file=sys.stdout)"
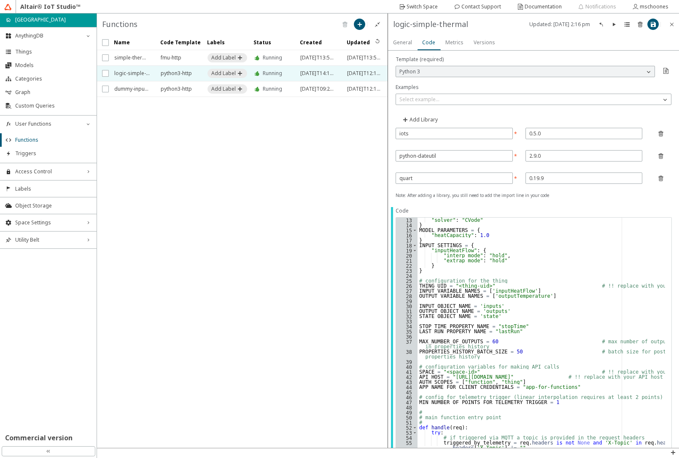
scroll to position [91, 0]
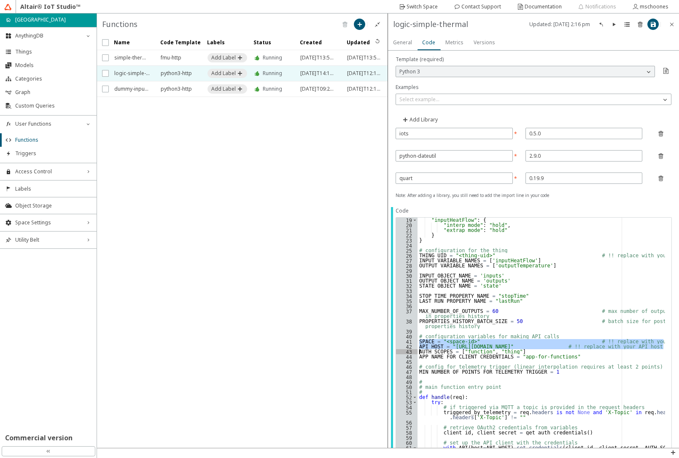
drag, startPoint x: 418, startPoint y: 340, endPoint x: 413, endPoint y: 349, distance: 10.6
click at [413, 349] on div "print("Post properties-history response:", response.json(), file=sys.stdout) 19…" at bounding box center [533, 418] width 275 height 402
paste textarea "Cursor at row 43"
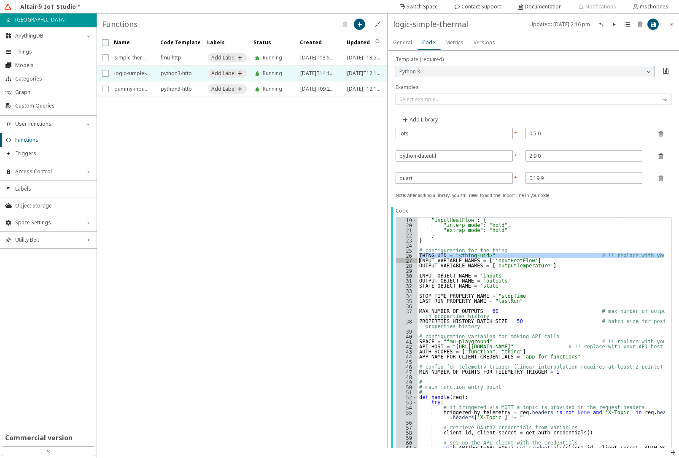
drag, startPoint x: 419, startPoint y: 254, endPoint x: 414, endPoint y: 260, distance: 7.3
click at [414, 260] on div "AUTH_SCOPES = ["function", "thing"] 19 20 21 22 23 24 25 26 27 28 29 30 31 32 3…" at bounding box center [533, 418] width 275 height 402
paste textarea "Cursor at row 27"
type textarea "INPUT_VARIABLE_NAMES = ['inputHeatFlow']"
click at [649, 28] on paper-button at bounding box center [652, 24] width 11 height 11
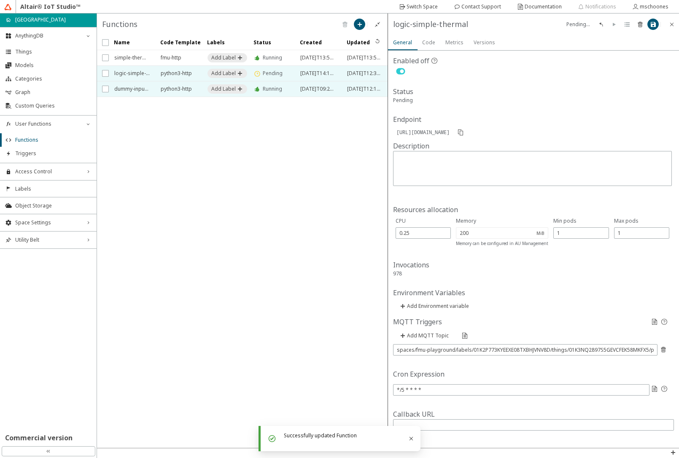
click at [127, 89] on span "dummy-input-simple-thermal" at bounding box center [131, 88] width 35 height 15
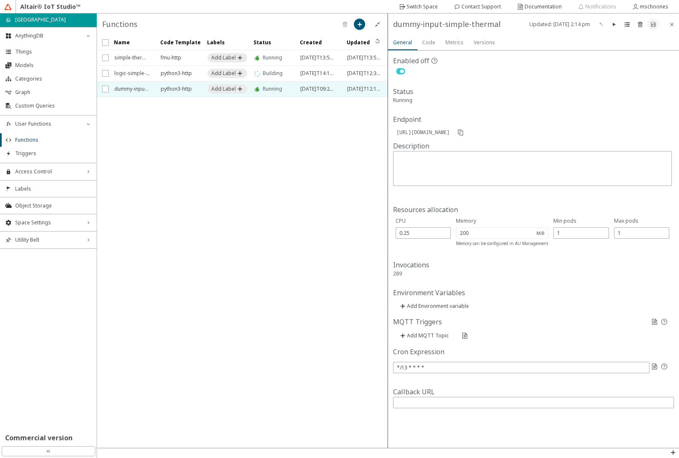
click at [0, 0] on slot "Code" at bounding box center [0, 0] width 0 height 0
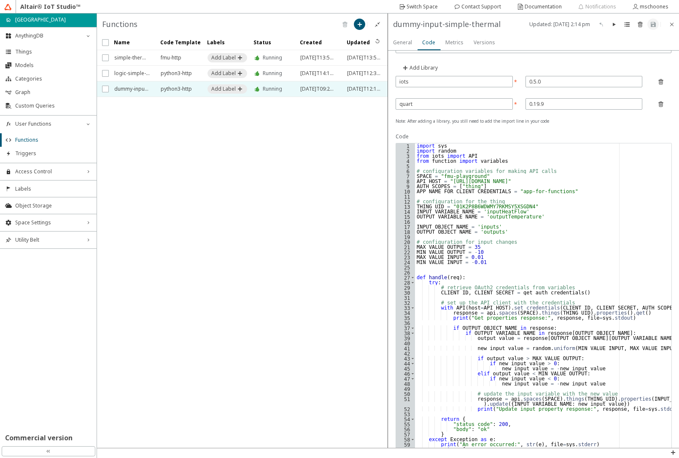
scroll to position [152, 0]
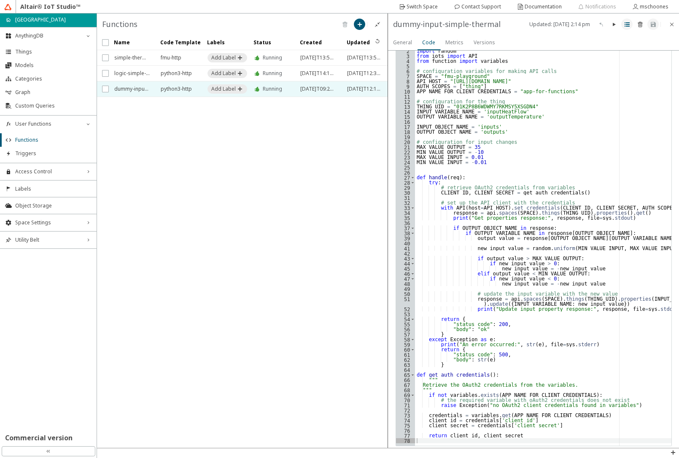
click at [628, 29] on paper-button at bounding box center [626, 24] width 11 height 11
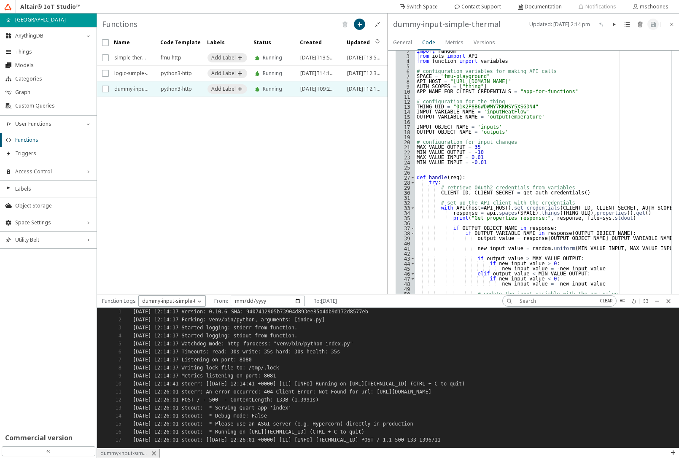
scroll to position [0, 8]
click at [471, 105] on div "import sys import random from iots import API from function import variables # …" at bounding box center [543, 249] width 256 height 412
click at [470, 105] on div "import sys import random from iots import API from function import variables # …" at bounding box center [543, 249] width 256 height 412
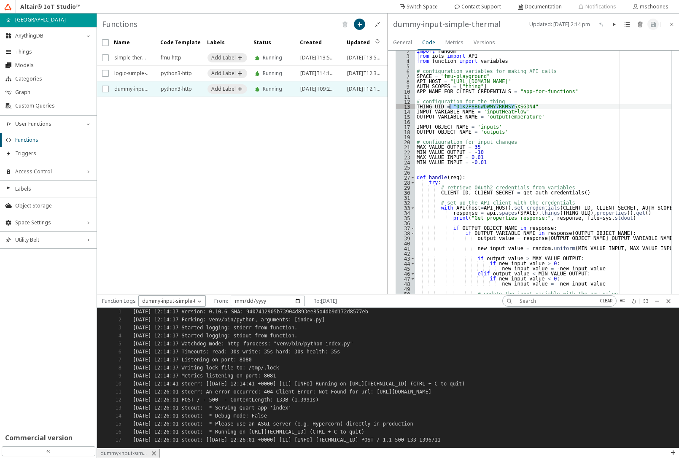
paste textarea "3NQ2897S5GEVCFEK58MKFX5"
type textarea "THING_UID = "01K3NQ2897S5GEVCFEK58MKFX5""
click at [652, 27] on iron-icon at bounding box center [652, 24] width 7 height 7
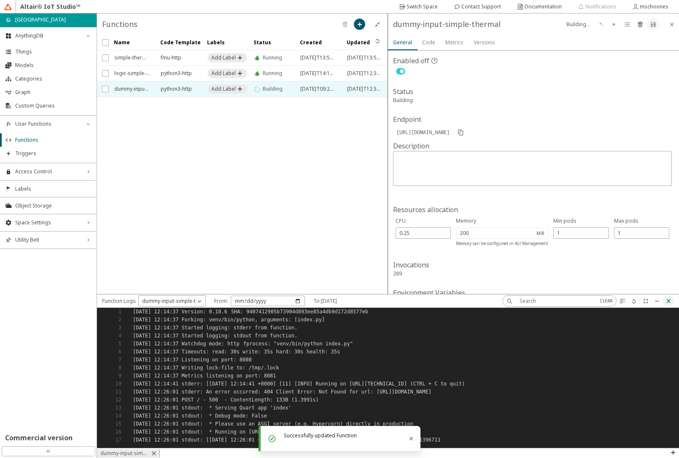
click at [668, 303] on iron-icon at bounding box center [668, 301] width 7 height 7
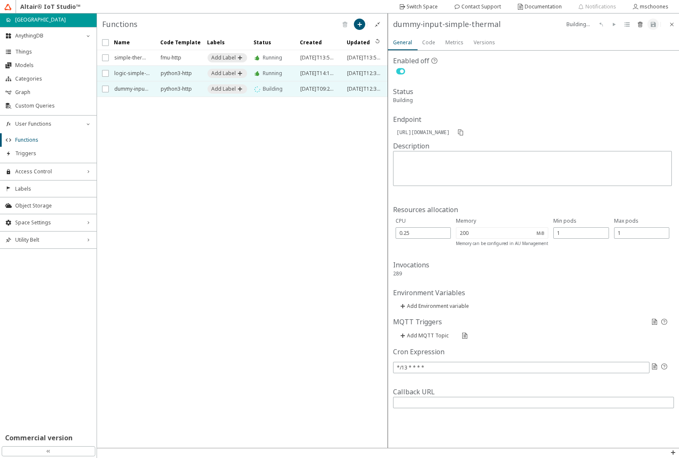
click at [143, 74] on span "logic-simple-thermal" at bounding box center [131, 73] width 35 height 15
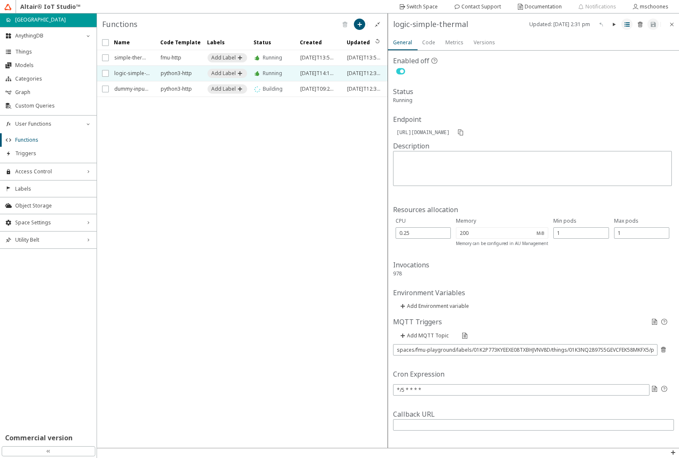
click at [626, 27] on iron-icon at bounding box center [626, 24] width 7 height 7
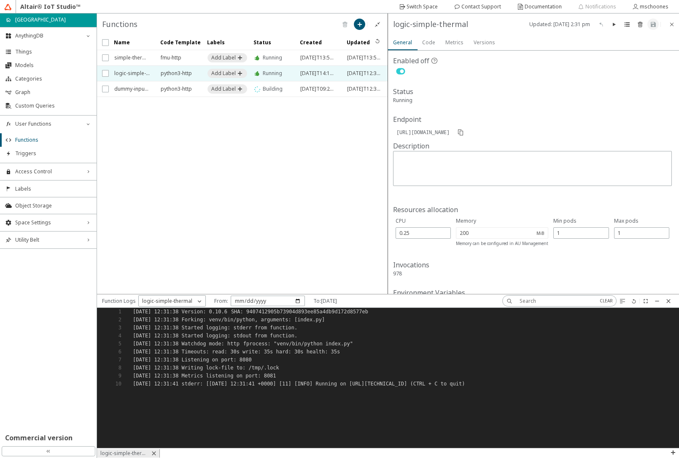
scroll to position [7, 7]
click at [633, 302] on iron-icon at bounding box center [633, 301] width 7 height 7
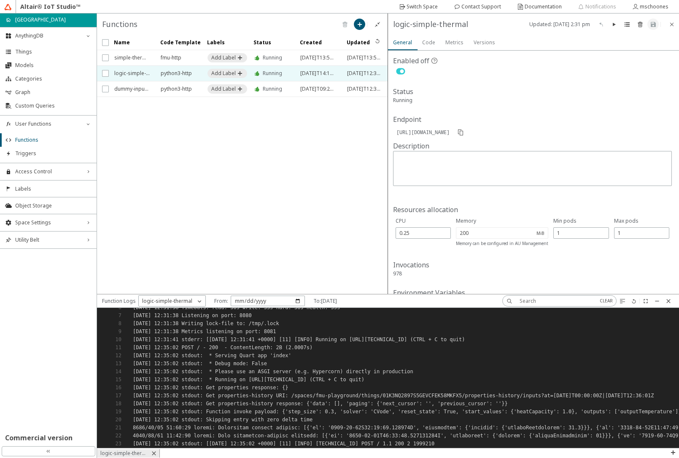
scroll to position [51, 0]
click at [28, 53] on span "Things" at bounding box center [53, 51] width 76 height 7
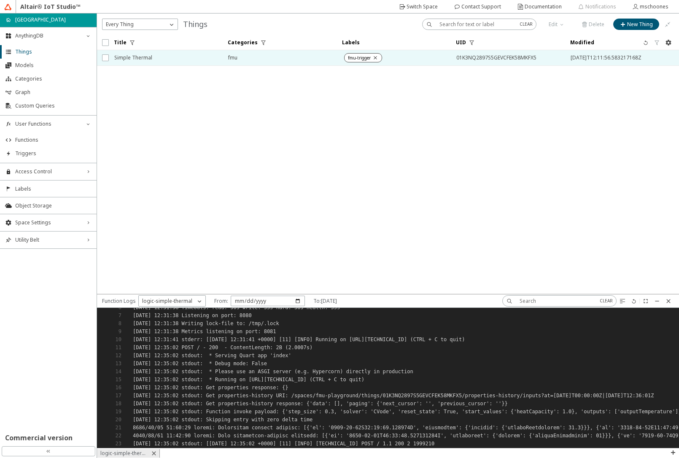
click at [151, 60] on span "Simple Thermal" at bounding box center [165, 57] width 103 height 15
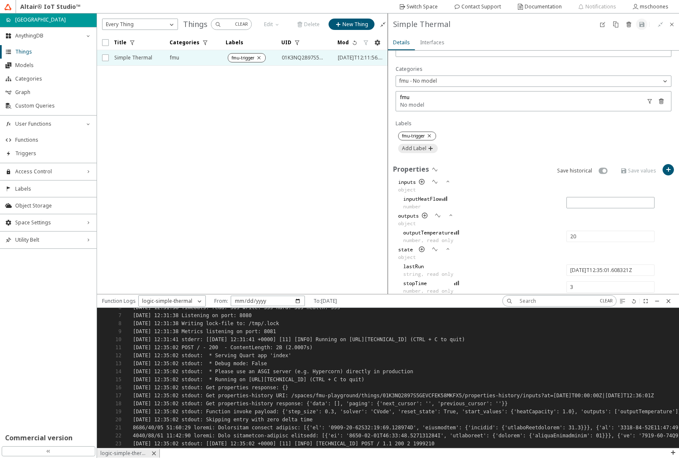
scroll to position [292, 0]
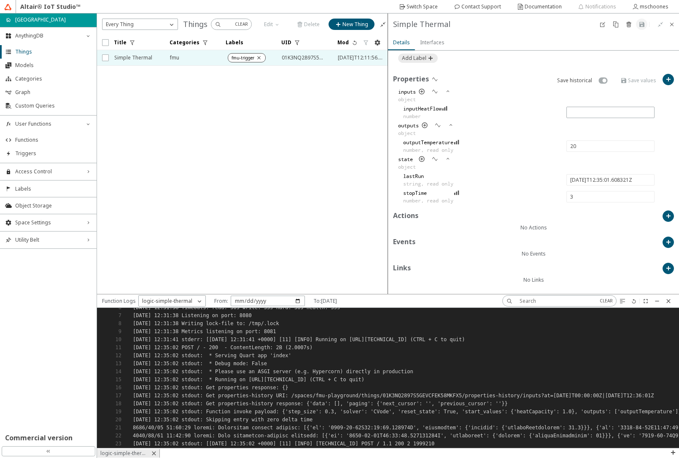
type input "-0.00024375504967567158"
type input "19.927137528611624"
type input "[DATE]T12:40:00.525088Z"
type input "301.916767"
click at [673, 453] on iron-icon at bounding box center [672, 452] width 7 height 7
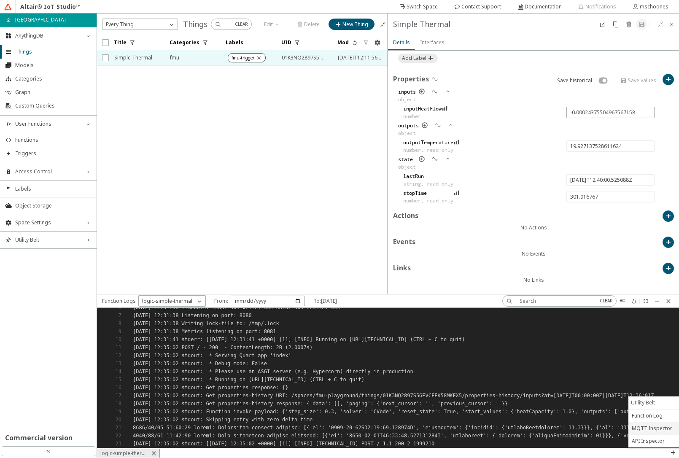
click at [657, 432] on div "MQTT Inspector" at bounding box center [653, 428] width 51 height 13
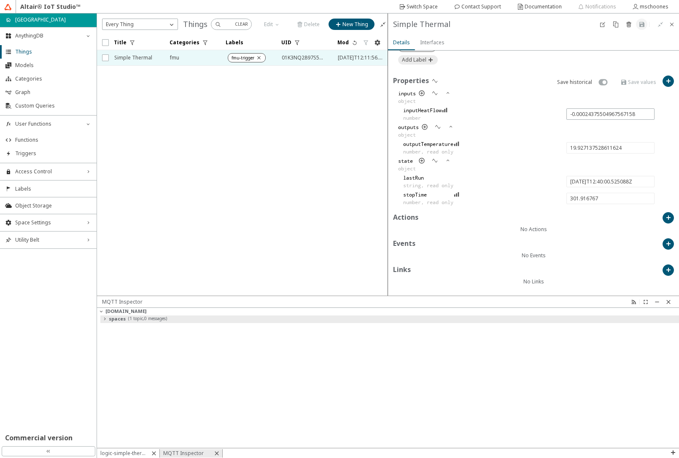
click at [108, 322] on unity-button at bounding box center [104, 319] width 8 height 10
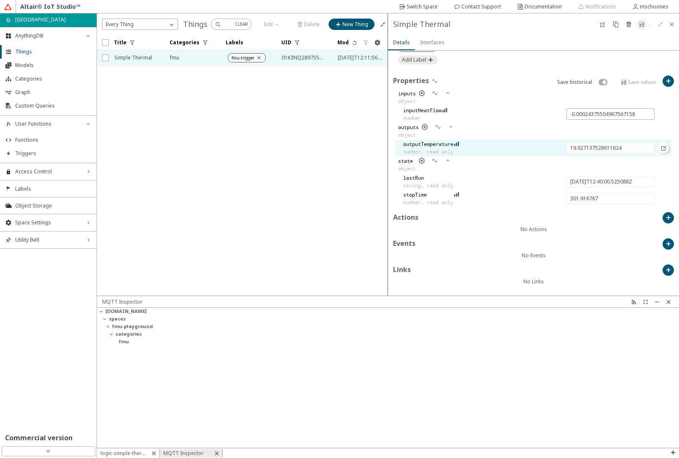
click at [457, 145] on iron-icon at bounding box center [456, 143] width 6 height 7
click at [41, 136] on li "Functions" at bounding box center [48, 139] width 97 height 13
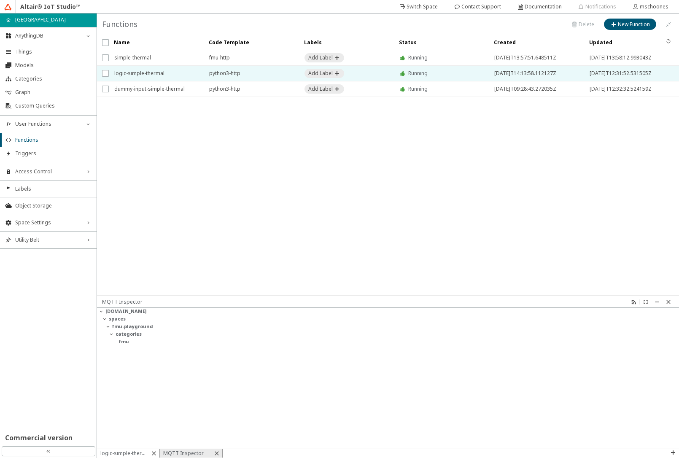
click at [151, 76] on span "logic-simple-thermal" at bounding box center [156, 73] width 84 height 15
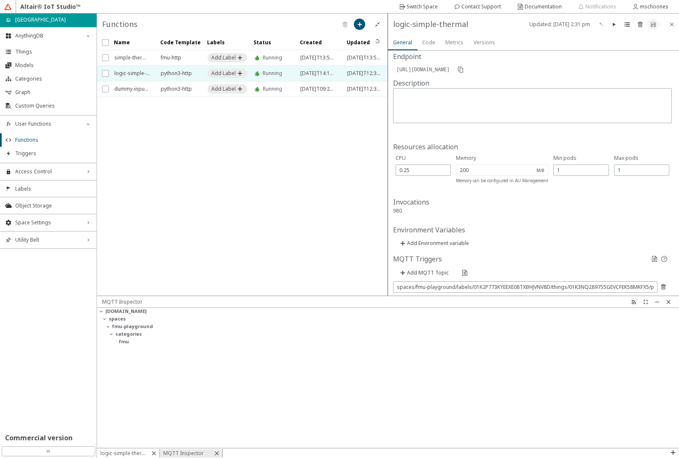
scroll to position [156, 0]
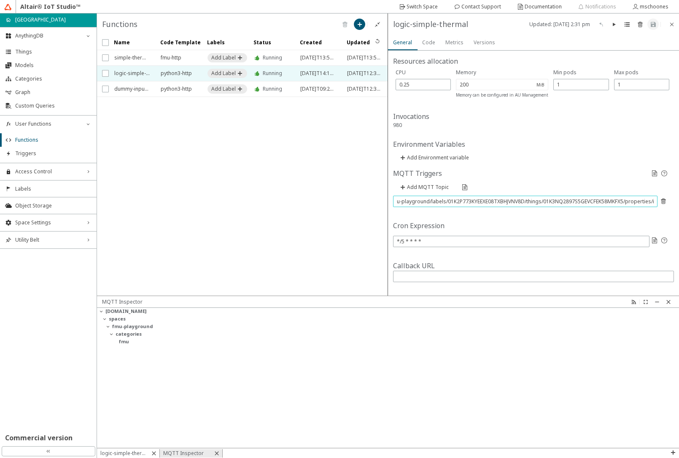
scroll to position [0, 43]
drag, startPoint x: 449, startPoint y: 202, endPoint x: 668, endPoint y: 207, distance: 219.6
click at [668, 207] on div "Enabled off Status Running Endpoint https://api.swx.altairone.com/spaces/fmu-pl…" at bounding box center [533, 173] width 291 height 245
click at [254, 249] on iron-scroll-threshold "Name Code Template Labels" at bounding box center [242, 165] width 291 height 260
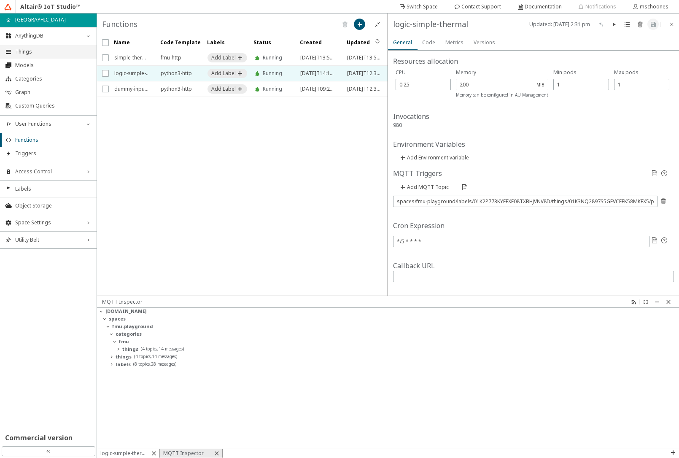
click at [45, 51] on span "Things" at bounding box center [53, 51] width 76 height 7
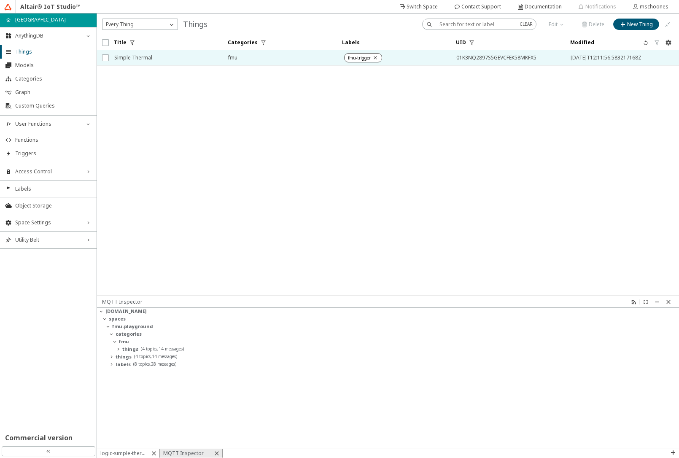
click at [185, 62] on span "Simple Thermal" at bounding box center [165, 57] width 103 height 15
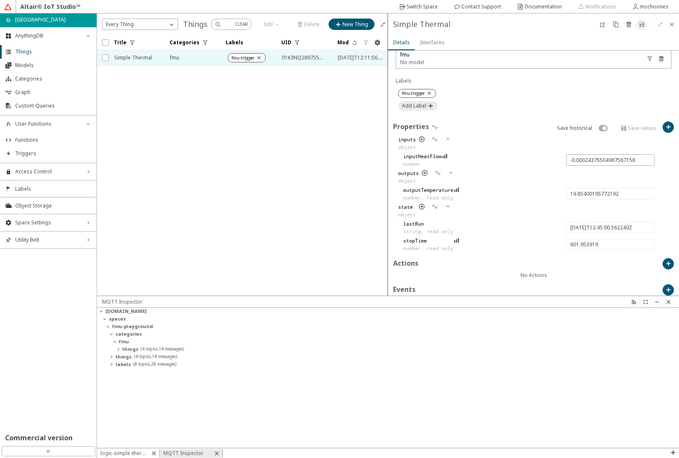
scroll to position [253, 0]
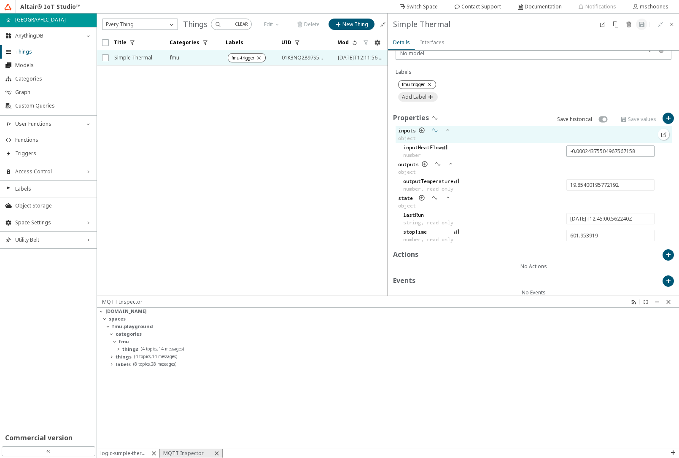
click at [435, 131] on iron-icon at bounding box center [434, 130] width 7 height 7
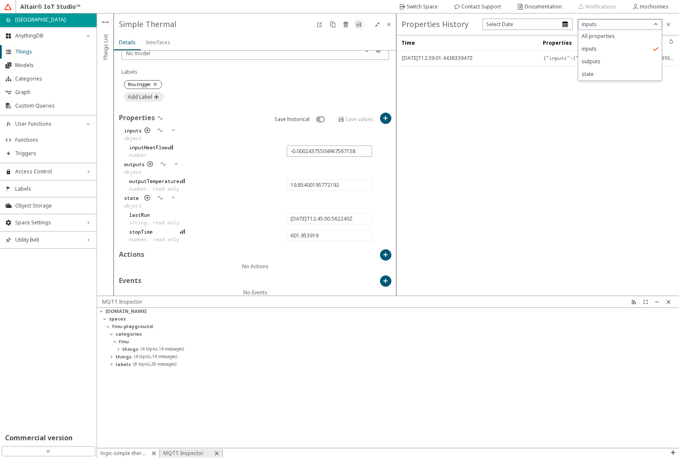
click at [643, 25] on div "inputs" at bounding box center [619, 24] width 83 height 10
click at [592, 59] on div "outputs" at bounding box center [619, 61] width 83 height 13
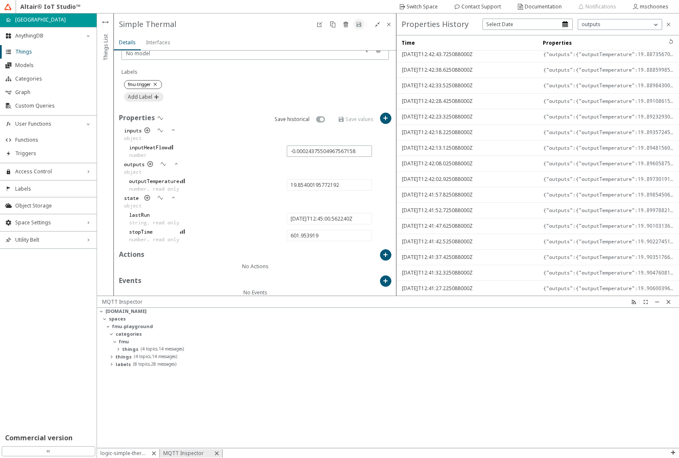
scroll to position [535, 0]
click at [0, 0] on slot "{"outputs":{"outputTemperature":19.907247116558253}}" at bounding box center [0, 0] width 0 height 0
click at [550, 199] on div "{"outputs":{"outputTemperature":19.907247116558253}}" at bounding box center [608, 193] width 130 height 15
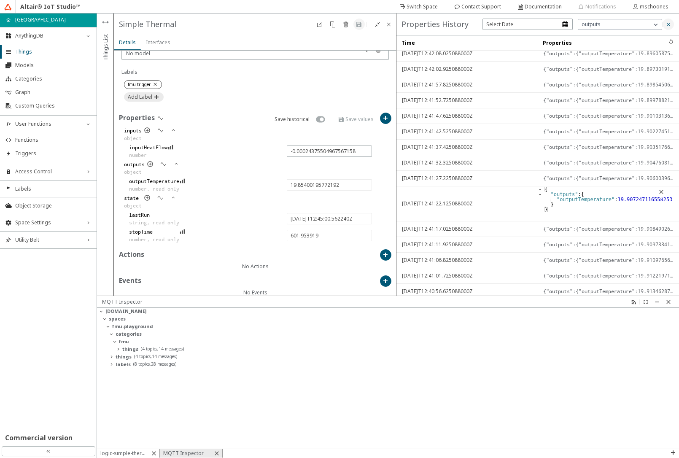
click at [669, 21] on iron-icon at bounding box center [668, 24] width 7 height 7
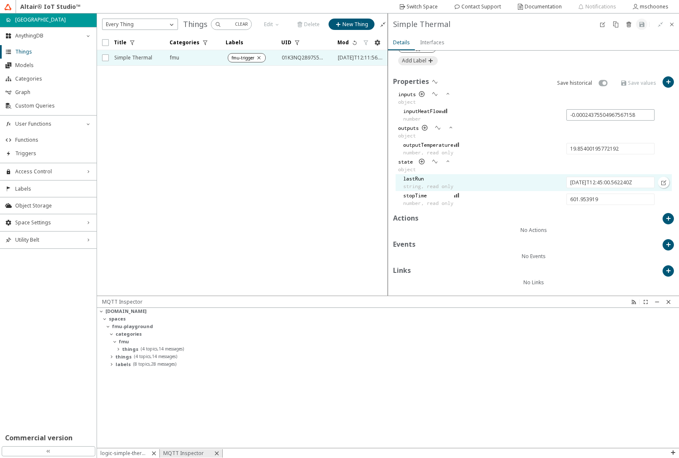
scroll to position [290, 0]
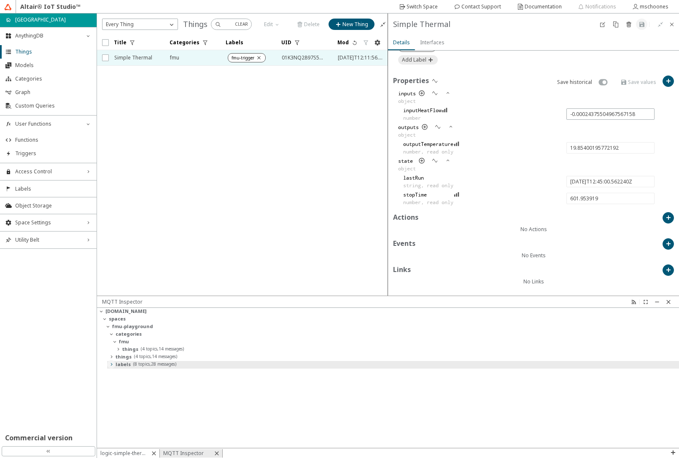
click at [110, 363] on iron-icon at bounding box center [111, 364] width 7 height 7
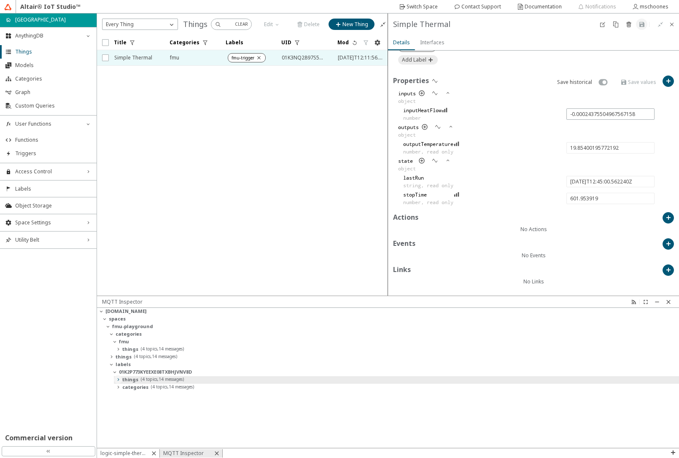
click at [117, 379] on iron-icon at bounding box center [118, 379] width 7 height 7
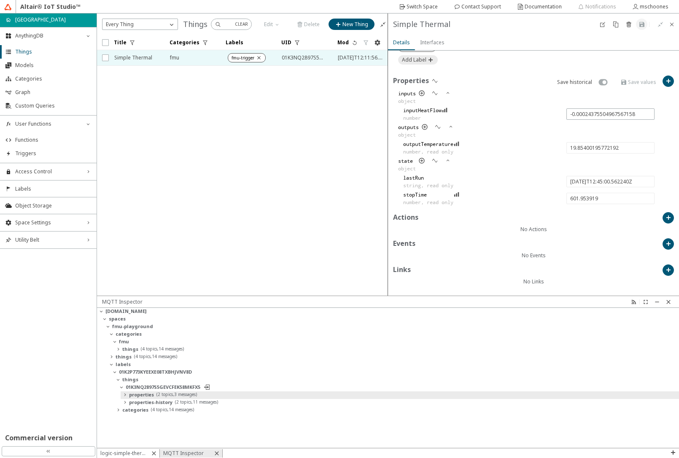
click at [0, 0] on slot "properties" at bounding box center [0, 0] width 0 height 0
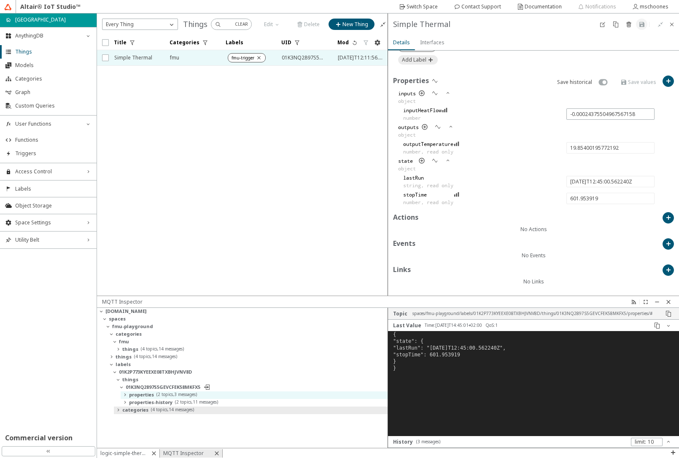
scroll to position [98, 284]
click at [126, 398] on unity-button at bounding box center [125, 403] width 8 height 10
click at [126, 396] on iron-icon at bounding box center [124, 394] width 7 height 7
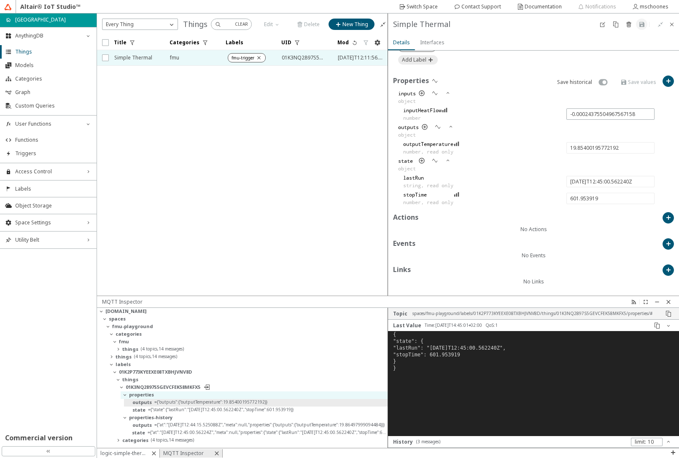
click at [0, 0] on slot "outputs" at bounding box center [0, 0] width 0 height 0
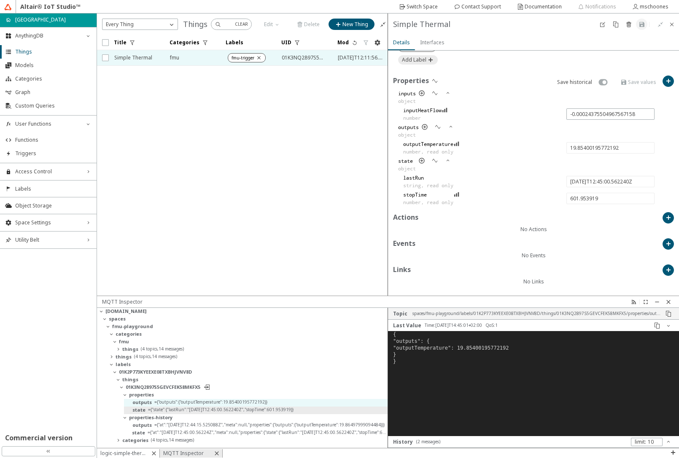
click at [0, 0] on slot "= {"state":{"lastRun":"2025-08-27T12:45:00.562240Z","stopTime":601.953919}}" at bounding box center [0, 0] width 0 height 0
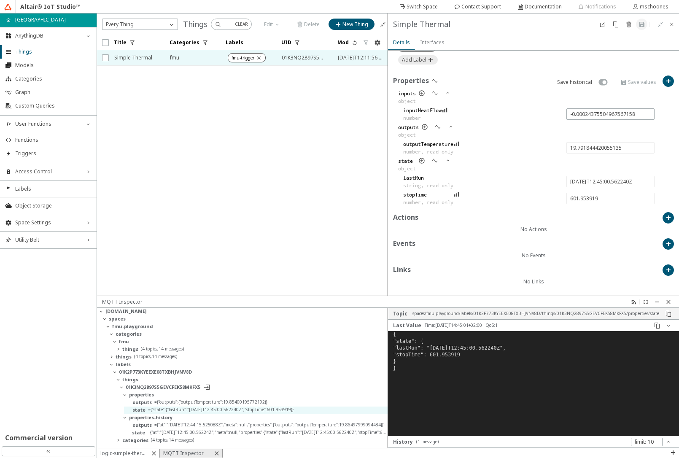
type input "19.780883117691314"
type input "2025-08-27T12:50:00.530754Z"
type input "901.9224330000001"
type input "0.0009478392653634853"
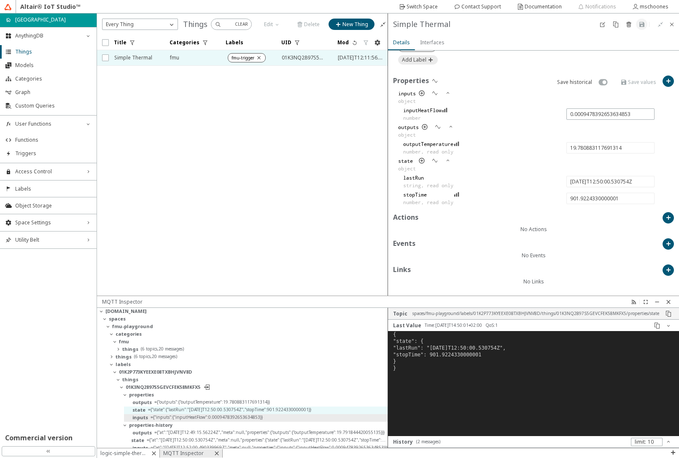
click at [0, 0] on slot "inputs" at bounding box center [0, 0] width 0 height 0
click at [667, 316] on iron-icon at bounding box center [668, 313] width 7 height 7
click at [315, 216] on iron-scroll-threshold "Title Categories Labels UID" at bounding box center [242, 165] width 291 height 260
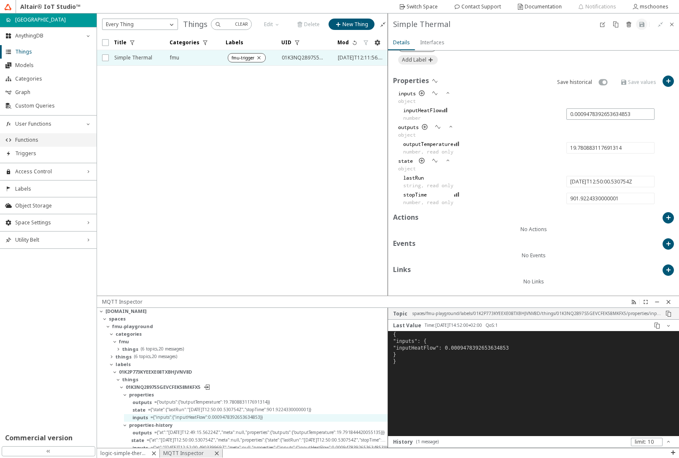
click at [46, 141] on span "Functions" at bounding box center [53, 140] width 76 height 7
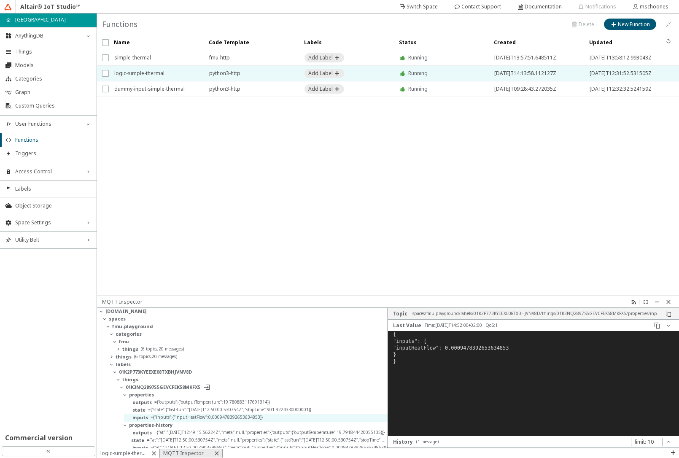
click at [158, 73] on span "logic-simple-thermal" at bounding box center [156, 73] width 84 height 15
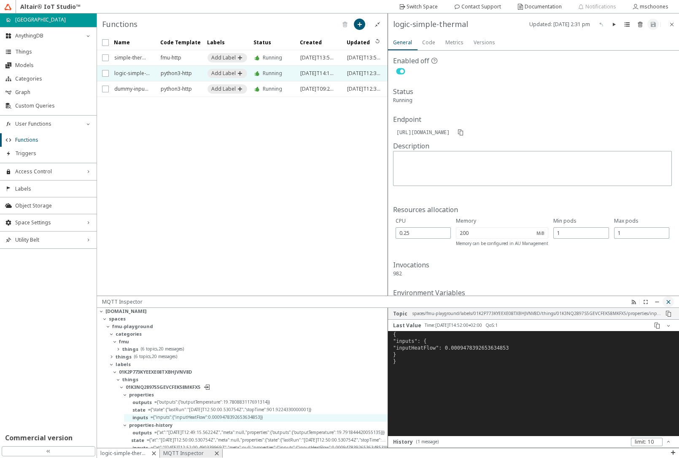
click at [671, 301] on paper-button at bounding box center [667, 301] width 11 height 11
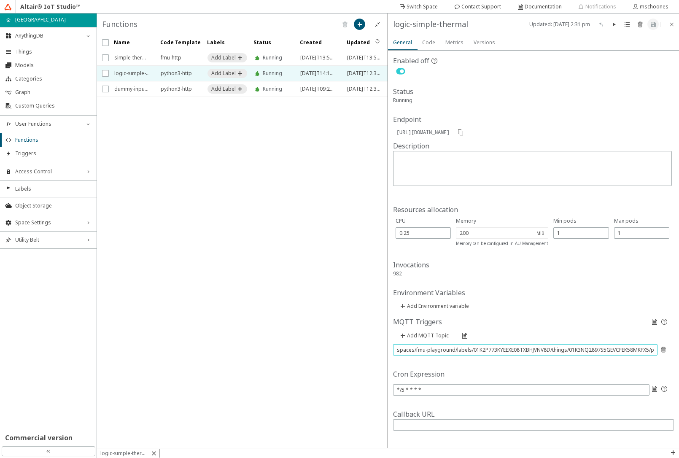
click at [505, 353] on input "spaces/fmu-playground/labels/01K2P773KYEEXE08TXBHJVNV8D/things/01K3NQ2897S5GEVC…" at bounding box center [525, 349] width 257 height 7
click at [274, 151] on iron-scroll-threshold "Name Code Template Labels" at bounding box center [242, 241] width 291 height 413
click at [413, 353] on input "spaces/fmu-playground/labels/01K2P773KYEEXE08TXBHJVNV8D/things/01K3NQ2897S5GEVC…" at bounding box center [525, 349] width 257 height 7
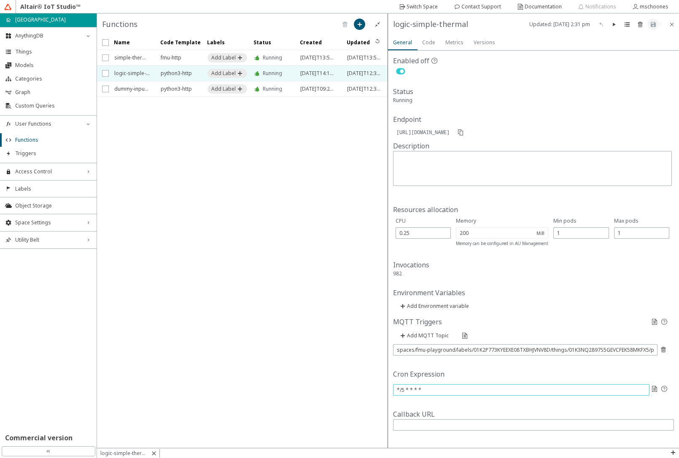
click at [407, 393] on input "*/5 * * * *" at bounding box center [521, 389] width 249 height 7
click at [425, 46] on div "Code" at bounding box center [428, 43] width 13 height 8
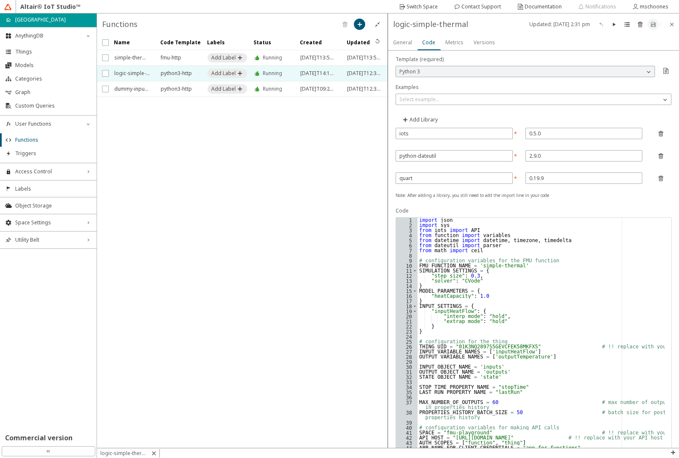
click at [453, 290] on div "import json import sys from iots import API from function import variables from…" at bounding box center [540, 425] width 247 height 417
type textarea "print("Post properties-history response:", response.json(), file=sys.stdout)"
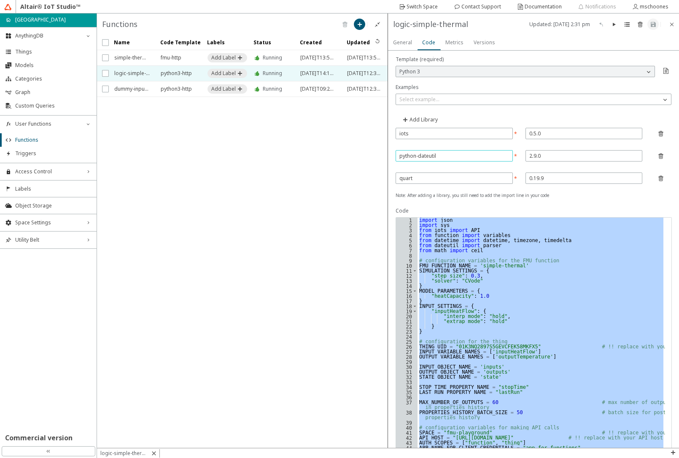
click at [440, 154] on input "python-dateutil" at bounding box center [452, 155] width 107 height 7
click at [640, 25] on iron-icon at bounding box center [639, 24] width 7 height 7
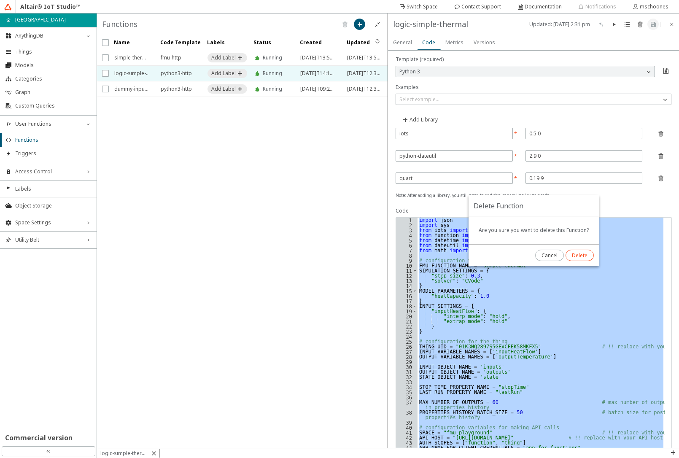
click at [0, 0] on slot "Delete" at bounding box center [0, 0] width 0 height 0
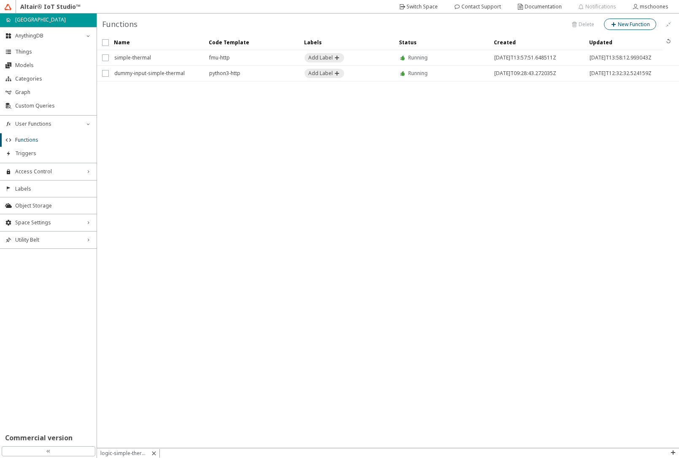
click at [0, 0] on slot "New Function" at bounding box center [0, 0] width 0 height 0
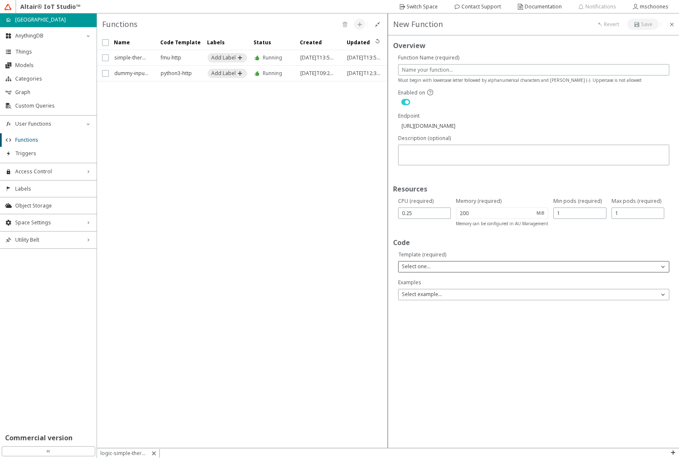
click at [423, 268] on p "Select one..." at bounding box center [415, 267] width 35 height 8
click at [415, 314] on span "Python 3" at bounding box center [412, 316] width 21 height 7
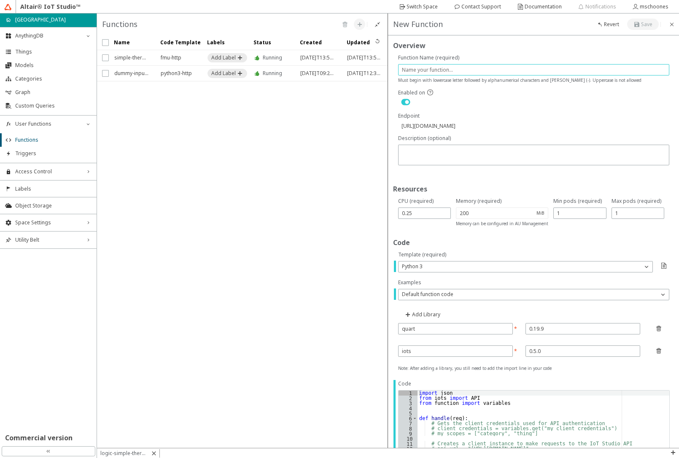
click at [425, 69] on input "text" at bounding box center [533, 69] width 263 height 7
type input "l"
type input "https://api.swx.altairone.com/spaces/fmu-playground/functions/l"
type input "lo"
type input "https://api.swx.altairone.com/spaces/fmu-playground/functions/lo"
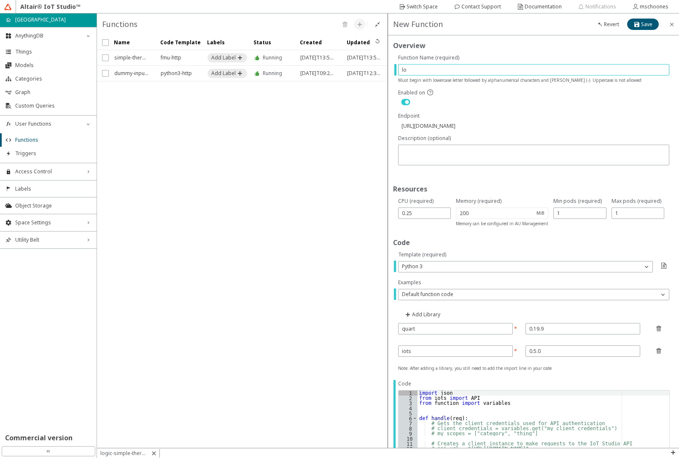
type input "log"
type input "https://api.swx.altairone.com/spaces/fmu-playground/functions/log"
type input "logi"
type input "https://api.swx.altairone.com/spaces/fmu-playground/functions/logi"
type input "logic"
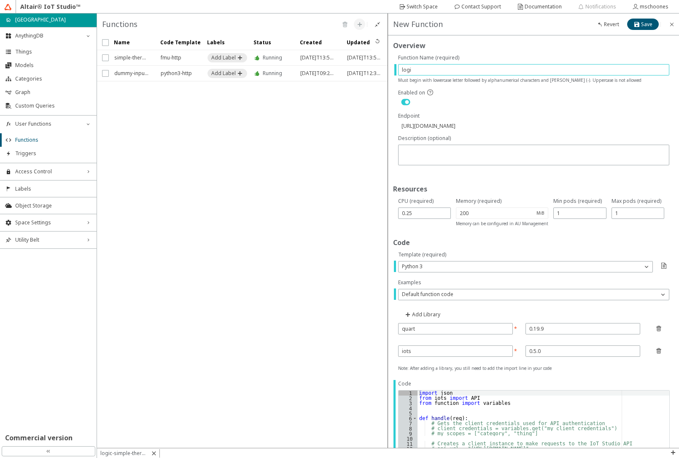
type input "https://api.swx.altairone.com/spaces/fmu-playground/functions/logic"
type input "logic-"
type input "https://api.swx.altairone.com/spaces/fmu-playground/functions/logic-"
type input "logic-f"
type input "https://api.swx.altairone.com/spaces/fmu-playground/functions/logic-f"
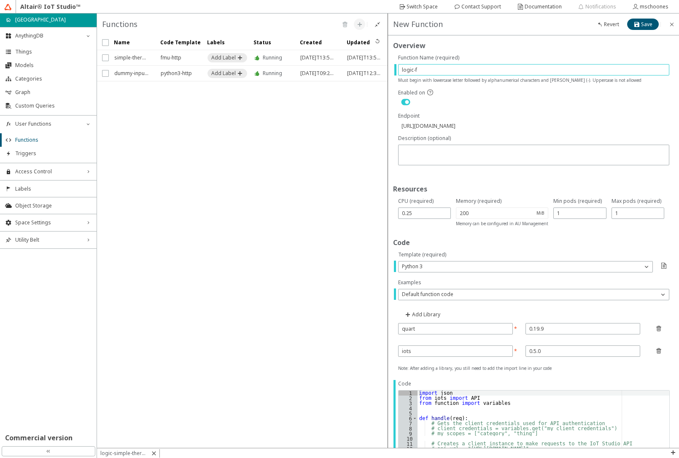
type input "logic-fo"
type input "https://api.swx.altairone.com/spaces/fmu-playground/functions/logic-fo"
type input "logic-for"
type input "https://api.swx.altairone.com/spaces/fmu-playground/functions/logic-for"
type input "logic-for-"
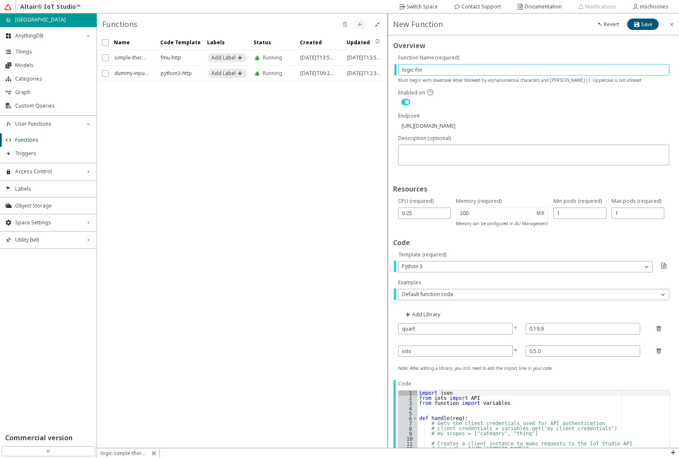
type input "https://api.swx.altairone.com/spaces/fmu-playground/functions/logic-for-"
type input "logic-for-s"
type input "https://api.swx.altairone.com/spaces/fmu-playground/functions/logic-for-s"
type input "logic-for-si"
type input "https://api.swx.altairone.com/spaces/fmu-playground/functions/logic-for-si"
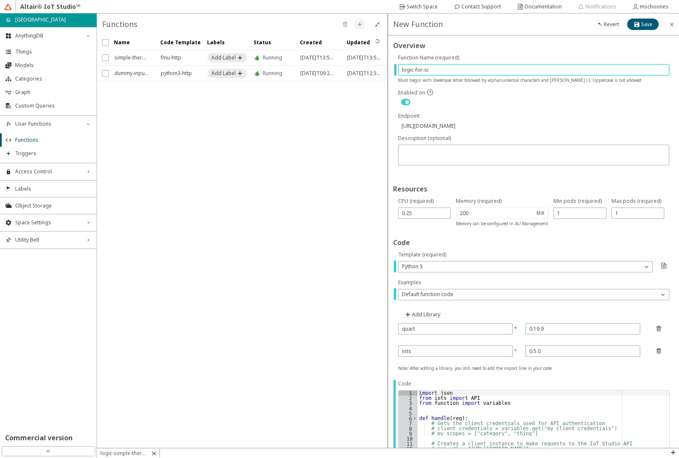
type input "logic-for-sim"
type input "https://api.swx.altairone.com/spaces/fmu-playground/functions/logic-for-sim"
type input "logic-for-simp"
type input "https://api.swx.altairone.com/spaces/fmu-playground/functions/logic-for-simp"
type input "logic-for-simpl"
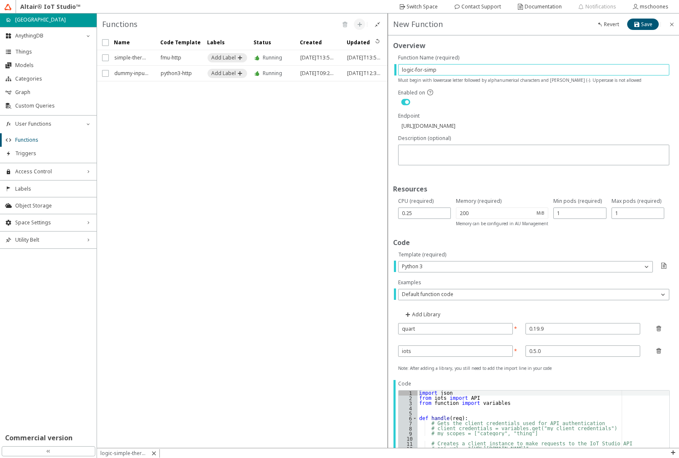
type input "https://api.swx.altairone.com/spaces/fmu-playground/functions/logic-for-simpl"
type input "logic-for-simple"
type input "https://api.swx.altairone.com/spaces/fmu-playground/functions/logic-for-simple"
type input "logic-for-simple-"
type input "https://api.swx.altairone.com/spaces/fmu-playground/functions/logic-for-simple-"
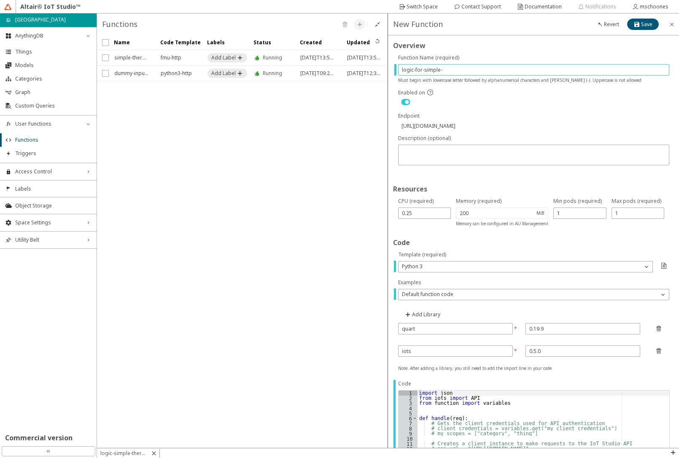
type input "logic-for-simple-t"
type input "https://api.swx.altairone.com/spaces/fmu-playground/functions/logic-for-simple-t"
type input "logic-for-simple-th"
type input "https://api.swx.altairone.com/spaces/fmu-playground/functions/logic-for-simple-…"
type input "logic-for-simple-the"
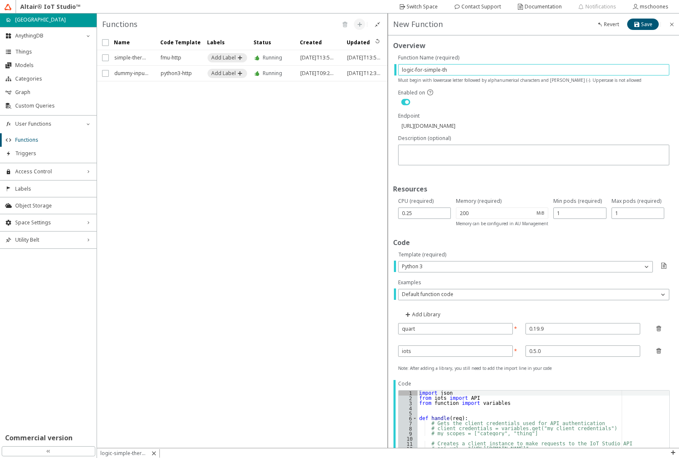
type input "https://api.swx.altairone.com/spaces/fmu-playground/functions/logic-for-simple-…"
type input "logic-for-simple-ther"
type input "https://api.swx.altairone.com/spaces/fmu-playground/functions/logic-for-simple-…"
type input "logic-for-simple-therm"
type input "https://api.swx.altairone.com/spaces/fmu-playground/functions/logic-for-simple-…"
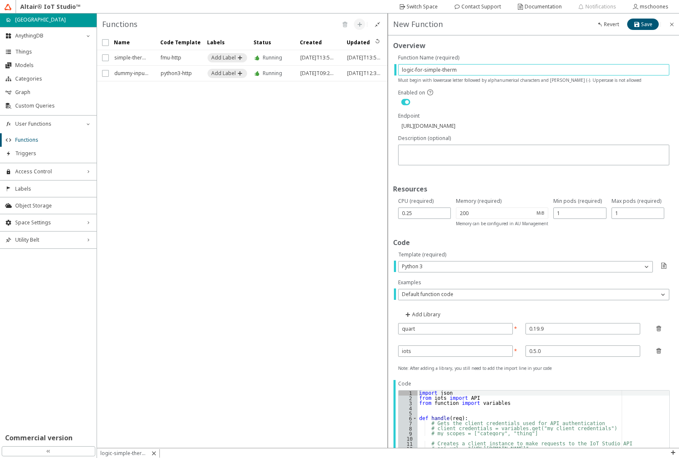
type input "logic-for-simple-therma"
type input "https://api.swx.altairone.com/spaces/fmu-playground/functions/logic-for-simple-…"
type input "logic-for-simple-thermal"
type input "https://api.swx.altairone.com/spaces/fmu-playground/functions/logic-for-simple-…"
type input "logic-for-simple-thermal"
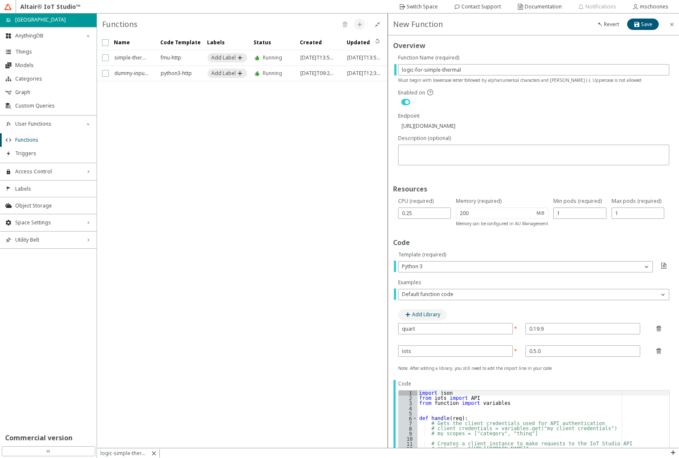
click at [0, 0] on slot "Add Library" at bounding box center [0, 0] width 0 height 0
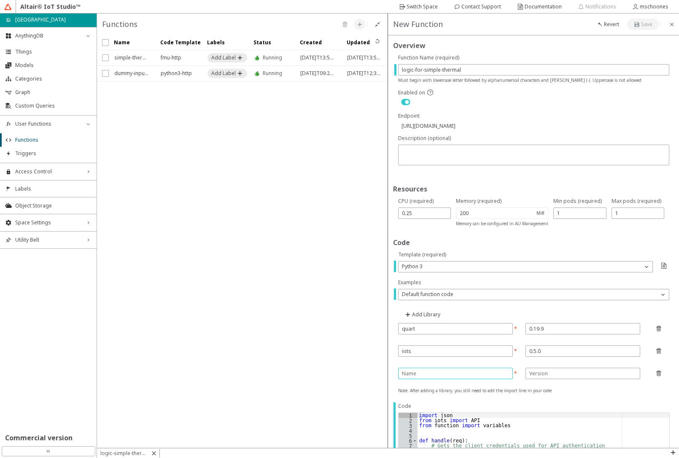
click at [422, 372] on input "text" at bounding box center [454, 373] width 104 height 7
paste input "python-dateutil"
type input "python-dateutil"
click at [538, 375] on input "text" at bounding box center [582, 373] width 107 height 7
type input "2.9.0"
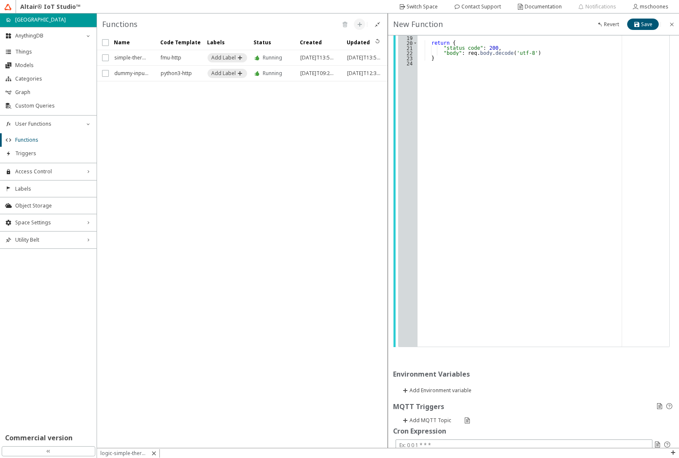
scroll to position [528, 0]
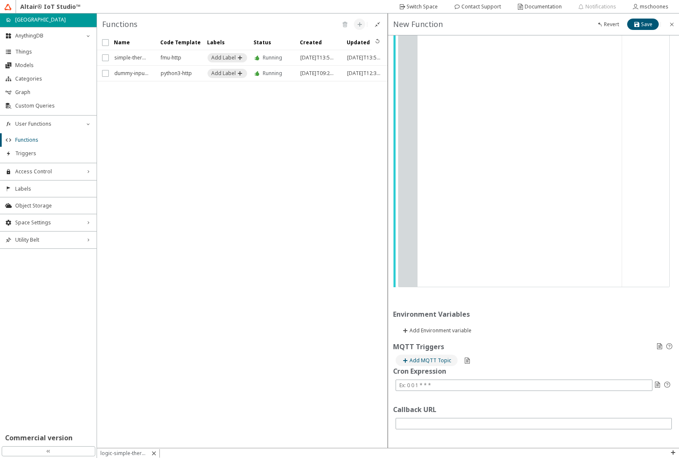
click at [0, 0] on slot "Add MQTT Topic" at bounding box center [0, 0] width 0 height 0
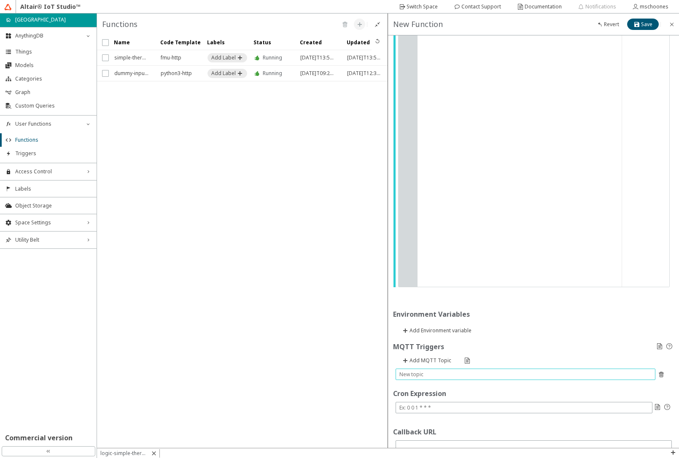
click at [428, 375] on input "text" at bounding box center [525, 373] width 252 height 7
paste input "spaces/fmu-playground/labels/01K2P773KYEEXE08TXBHJVNV8D/things/01K3NQ2897S5GEVC…"
type input "spaces/fmu-playground/labels/01K2P773KYEEXE08TXBHJVNV8D/things/01K3NQ2897S5GEVC…"
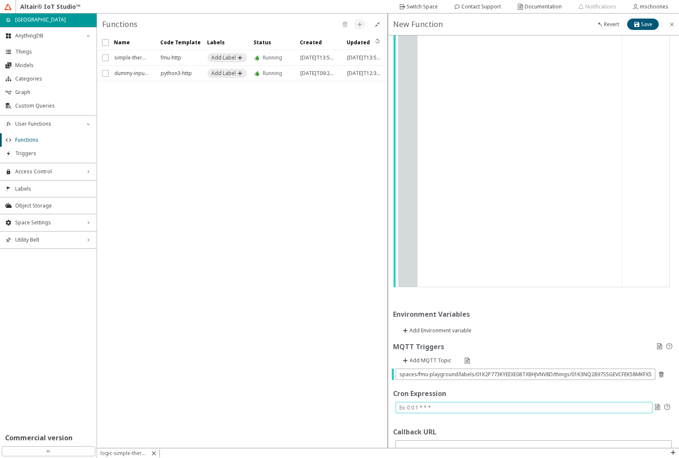
click at [430, 406] on input "text" at bounding box center [523, 407] width 249 height 7
paste input "*/5 * * * *"
type input "*/5 * * * *"
click at [570, 207] on div "import json from iots import API from function import variables def handle ( re…" at bounding box center [543, 91] width 252 height 412
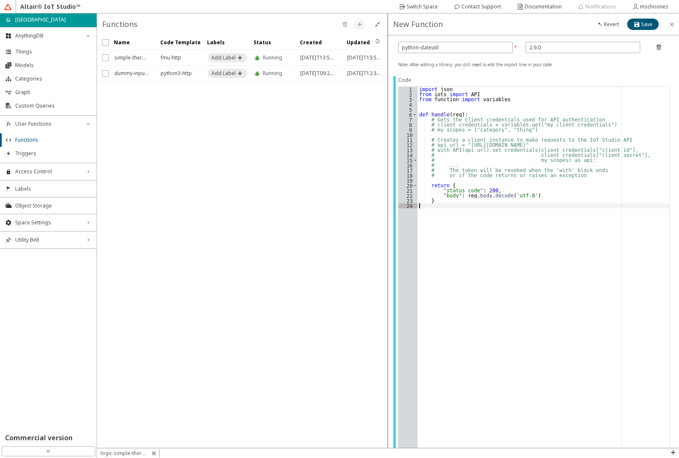
scroll to position [174, 0]
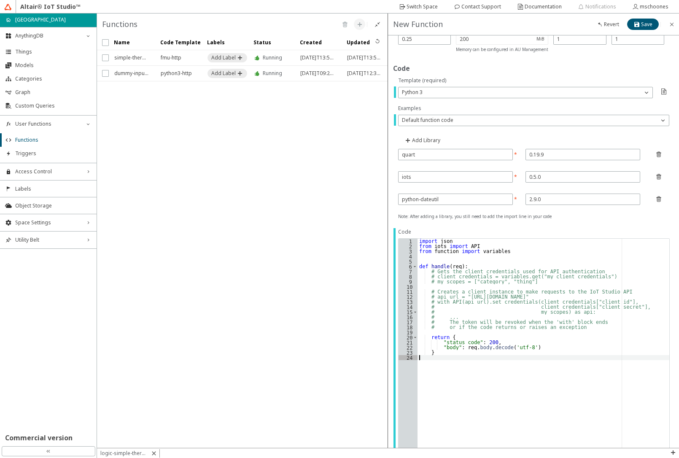
type textarea "}"
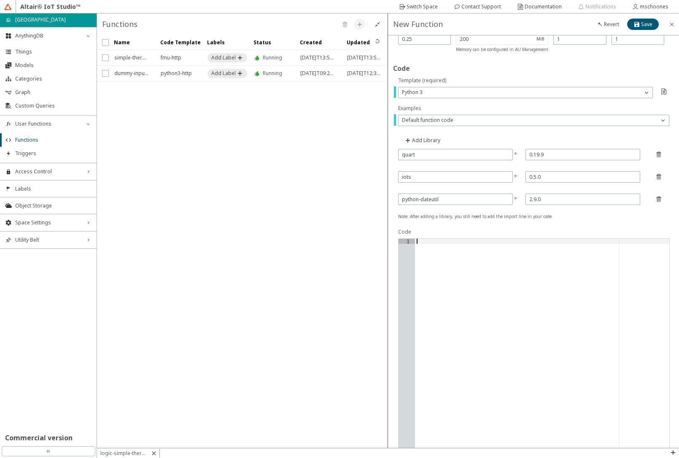
paste textarea "print("Post properties-history response:", response.json(), file=sys.stdout)"
type textarea "print("Post properties-history response:", response.json(), file=sys.stdout)"
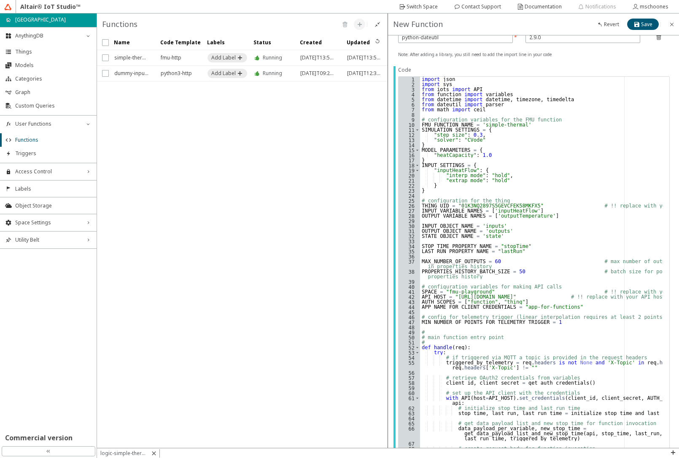
scroll to position [247, 0]
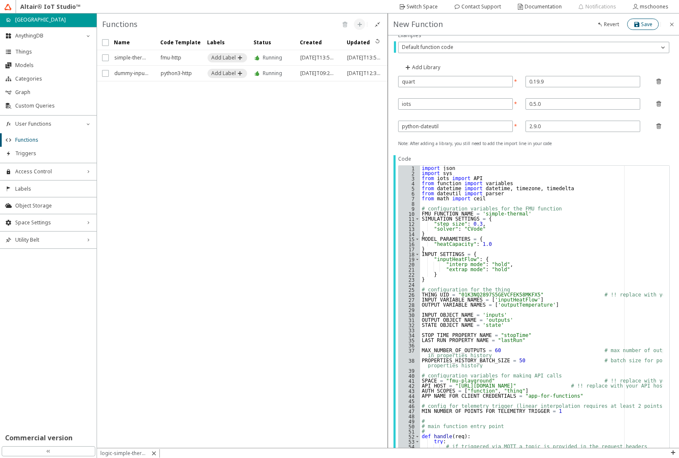
click at [635, 25] on iron-icon at bounding box center [637, 24] width 8 height 7
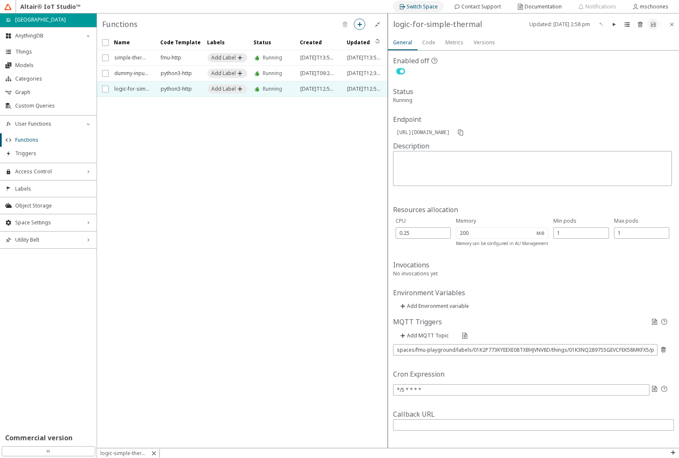
click at [0, 0] on slot "Switch Space" at bounding box center [0, 0] width 0 height 0
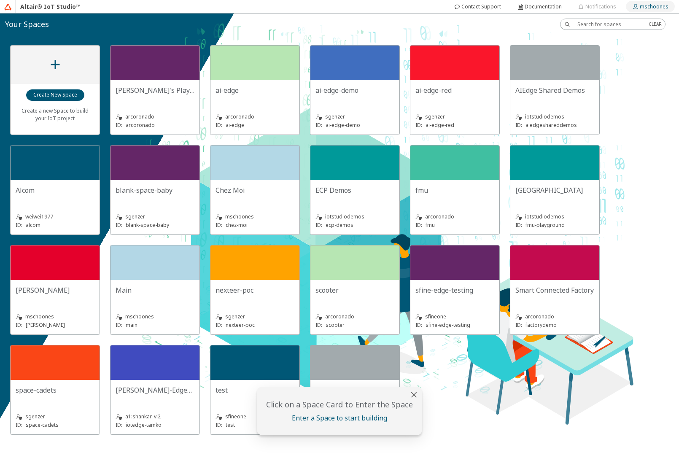
click at [0, 0] on slot "mschoones" at bounding box center [0, 0] width 0 height 0
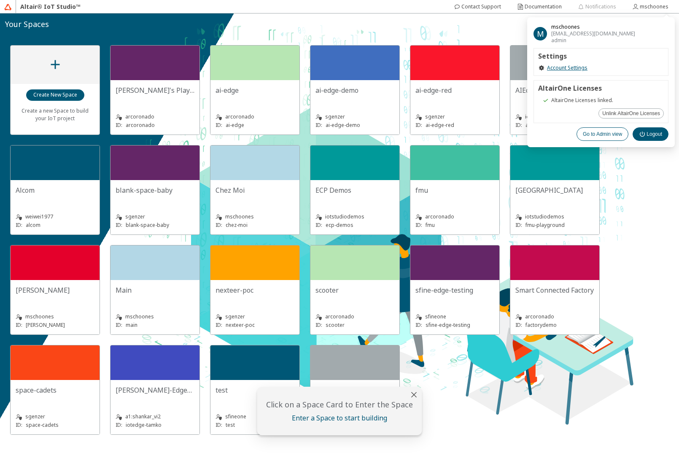
click at [602, 138] on paper-button "Go to Admin view" at bounding box center [602, 133] width 52 height 13
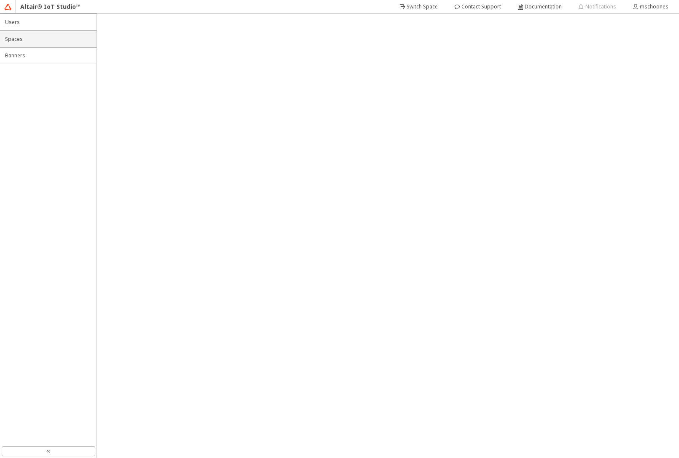
click at [15, 39] on span "Spaces" at bounding box center [48, 39] width 86 height 7
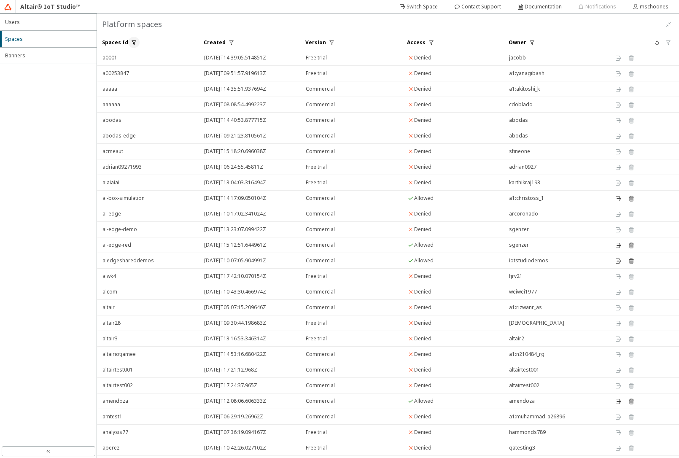
click at [132, 42] on iron-icon at bounding box center [134, 42] width 7 height 7
click at [114, 77] on div "oper" at bounding box center [108, 73] width 14 height 8
click at [113, 83] on p "==" at bounding box center [113, 84] width 24 height 7
click at [135, 74] on input "text" at bounding box center [148, 73] width 35 height 7
type input "topu"
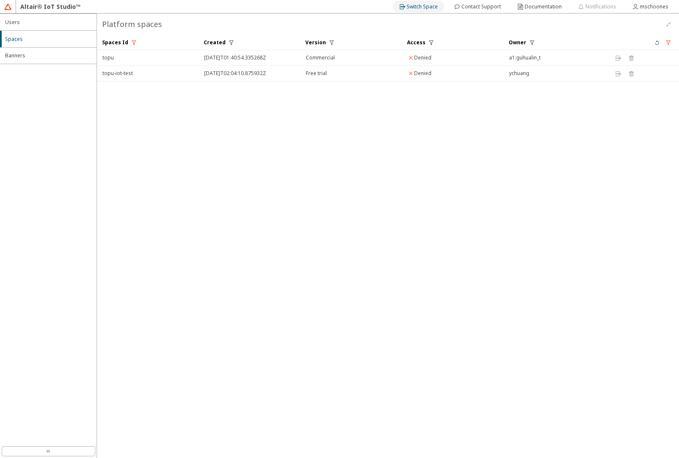
click at [0, 0] on slot "Switch Space" at bounding box center [0, 0] width 0 height 0
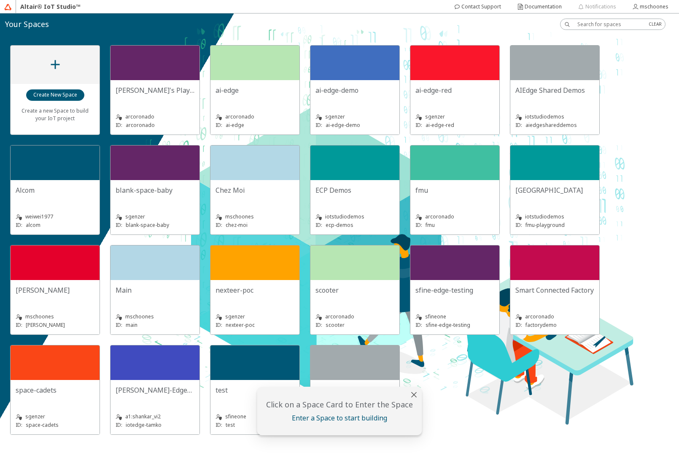
click at [553, 205] on div "iotstudiodemos ID: fmu-playground" at bounding box center [554, 215] width 79 height 27
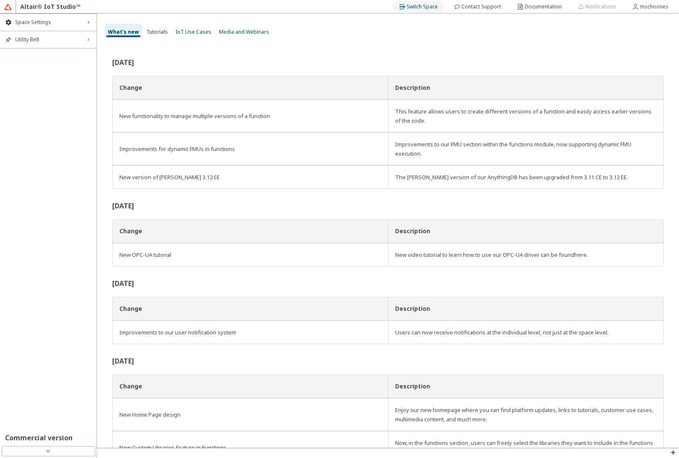
click at [0, 0] on slot "Switch Space" at bounding box center [0, 0] width 0 height 0
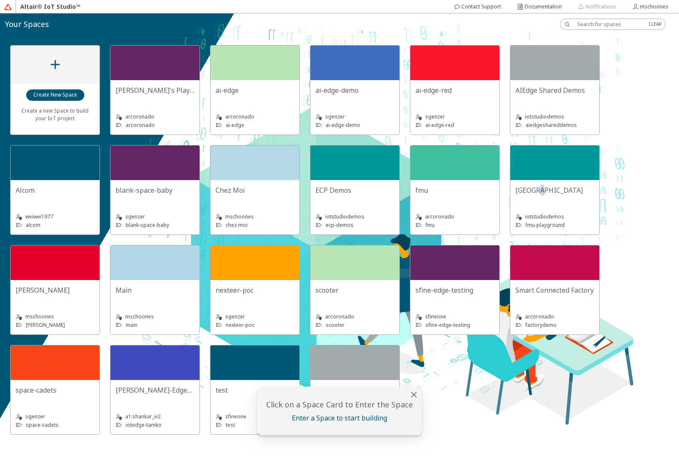
click at [0, 0] on slot "[GEOGRAPHIC_DATA]" at bounding box center [0, 0] width 0 height 0
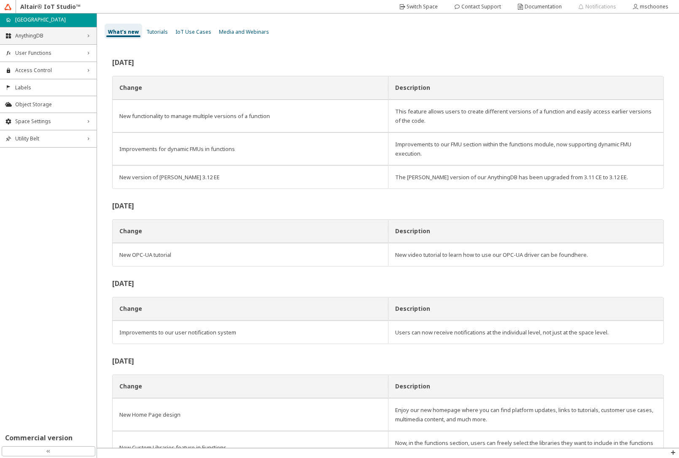
click at [29, 33] on span "AnythingDB" at bounding box center [48, 35] width 66 height 7
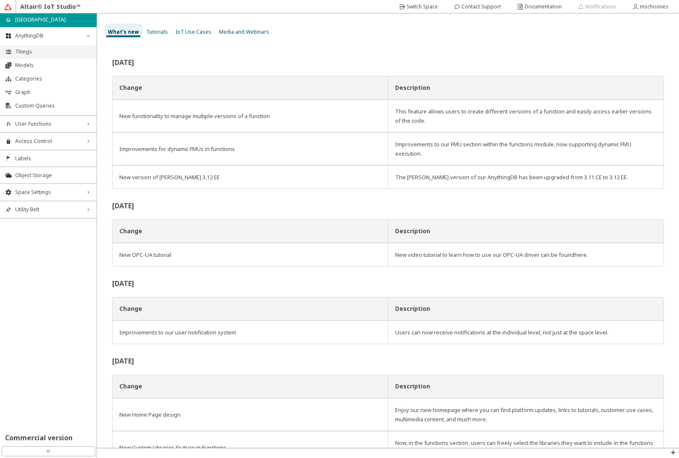
click at [32, 52] on span "Things" at bounding box center [53, 51] width 76 height 7
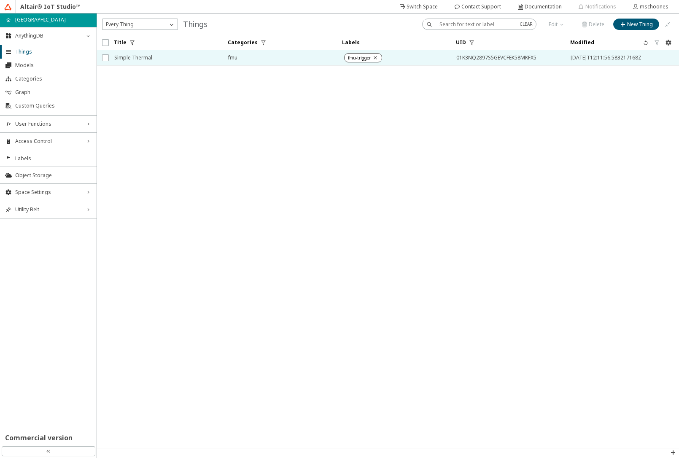
click at [161, 61] on span "Simple Thermal" at bounding box center [165, 57] width 103 height 15
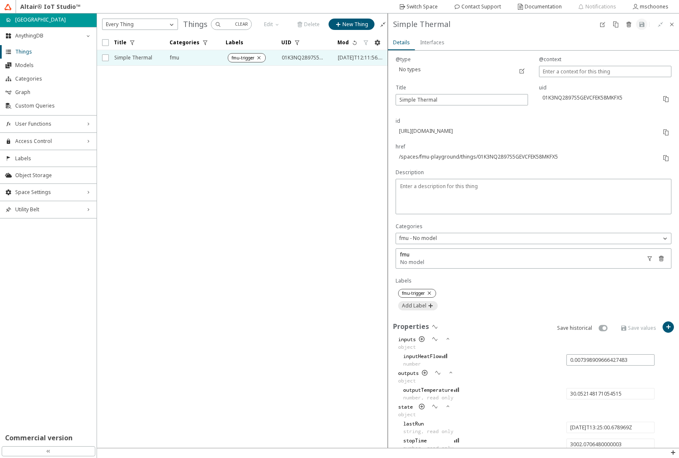
scroll to position [101, 0]
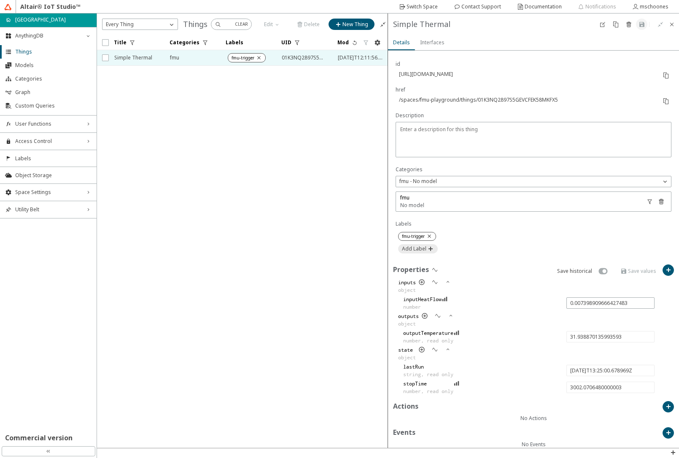
type input "32.27108393980925"
type input "2025-08-27T13:30:00.579342Z"
type input "3301.9710210000003"
type input "34.490905195273164"
type input "2025-08-27T13:35:00.599393Z"
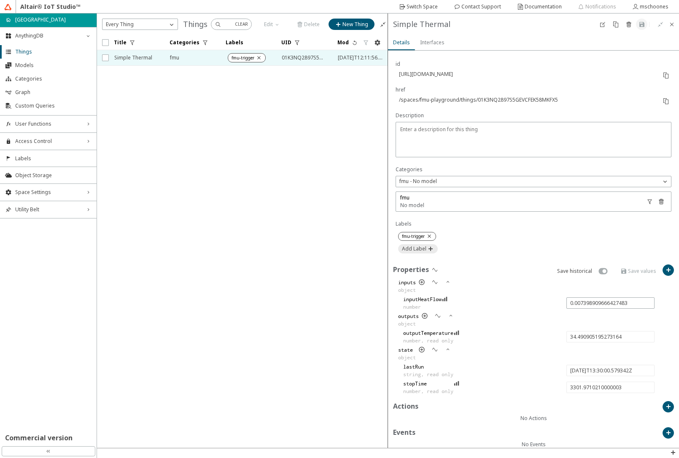
type input "3601.9910720000003"
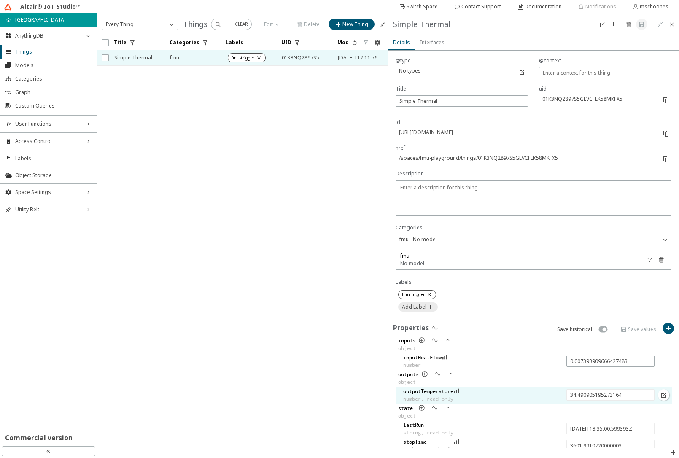
scroll to position [0, 0]
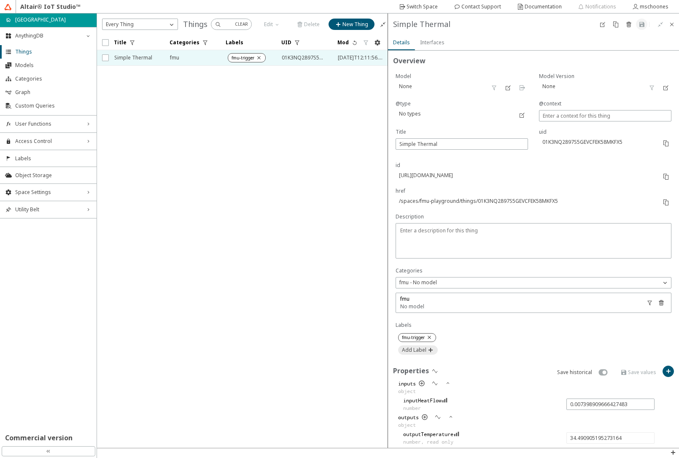
type input "0.005941632153166081"
click at [670, 27] on iron-icon at bounding box center [671, 24] width 7 height 7
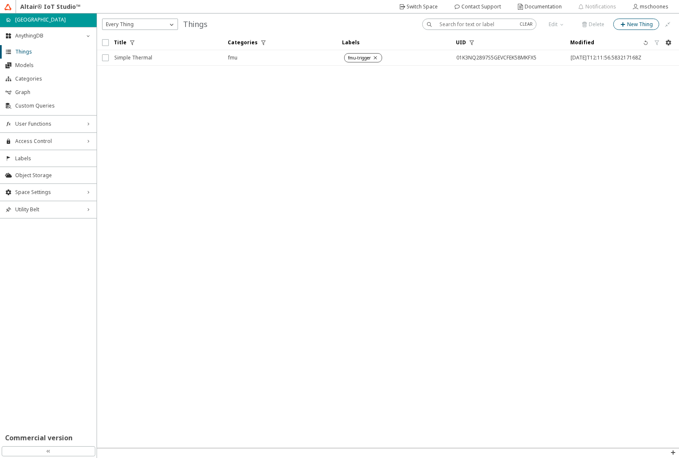
click at [0, 0] on slot "New Thing" at bounding box center [0, 0] width 0 height 0
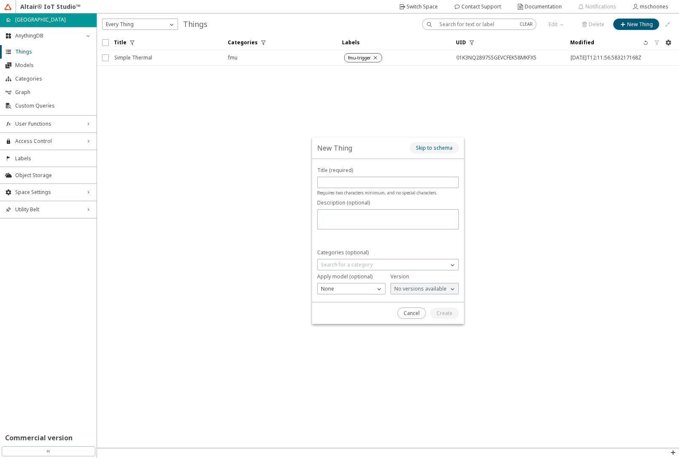
click at [0, 0] on slot "Skip to schema" at bounding box center [0, 0] width 0 height 0
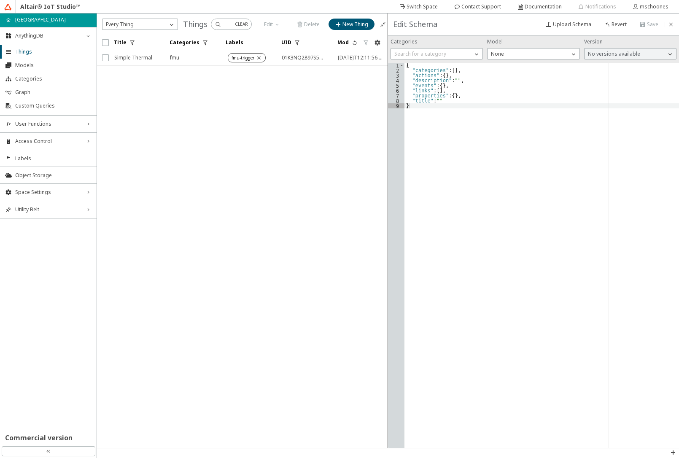
click at [306, 108] on iron-scroll-threshold "Title Categories Labels UID" at bounding box center [242, 241] width 291 height 413
click at [444, 107] on div "{ "categories" : [ ] , "actions" : { } , "description" : "" , "events" : { } , …" at bounding box center [541, 260] width 274 height 395
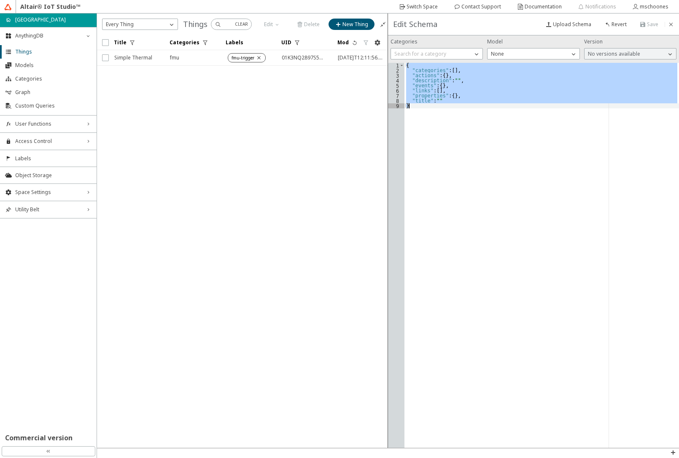
paste textarea "Cursor at row 9"
type textarea "}"
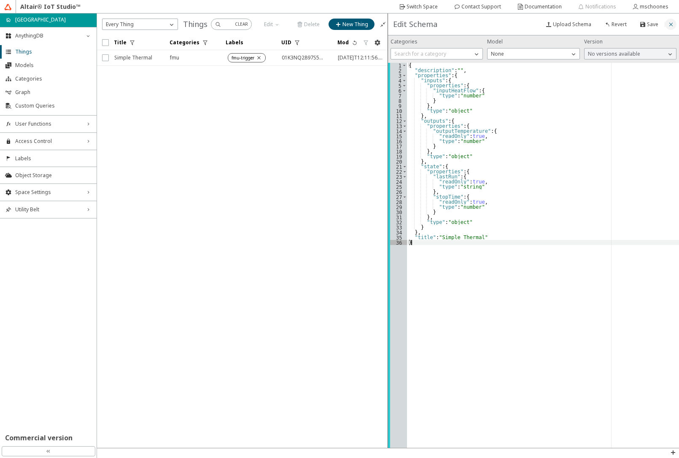
click at [668, 24] on iron-icon at bounding box center [670, 24] width 7 height 7
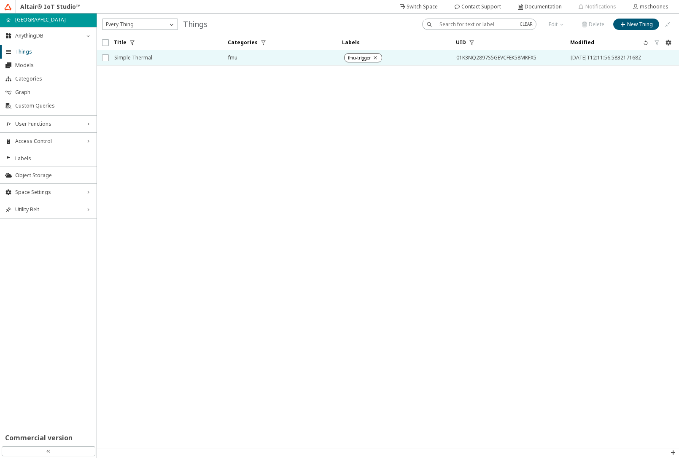
click at [128, 57] on span "Simple Thermal" at bounding box center [165, 57] width 103 height 15
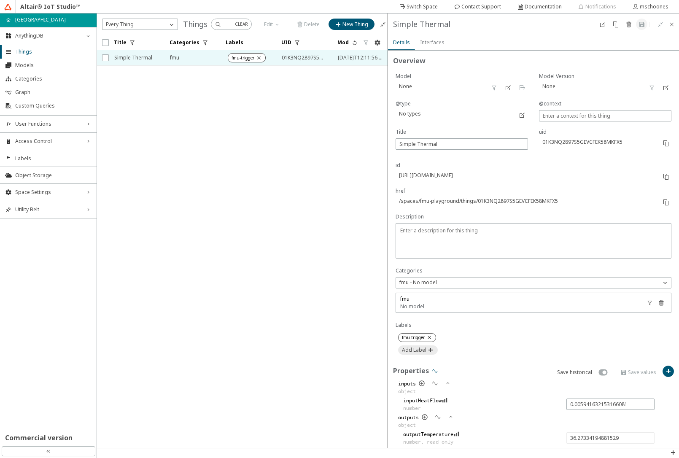
click at [433, 371] on iron-icon at bounding box center [434, 371] width 7 height 7
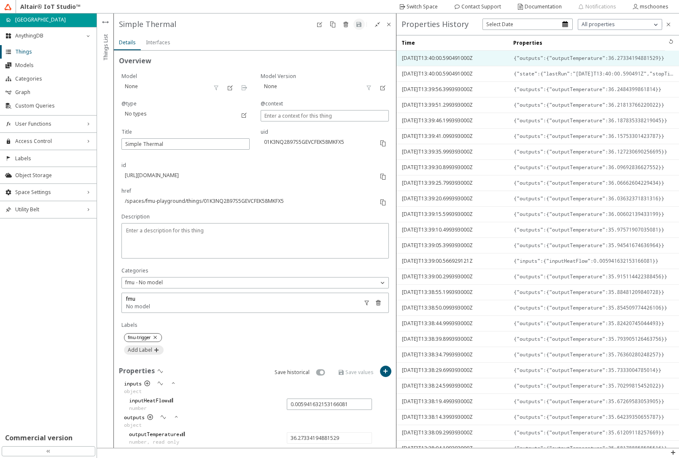
drag, startPoint x: 534, startPoint y: 59, endPoint x: 506, endPoint y: 60, distance: 28.7
click at [506, 60] on div at bounding box center [507, 58] width 3 height 15
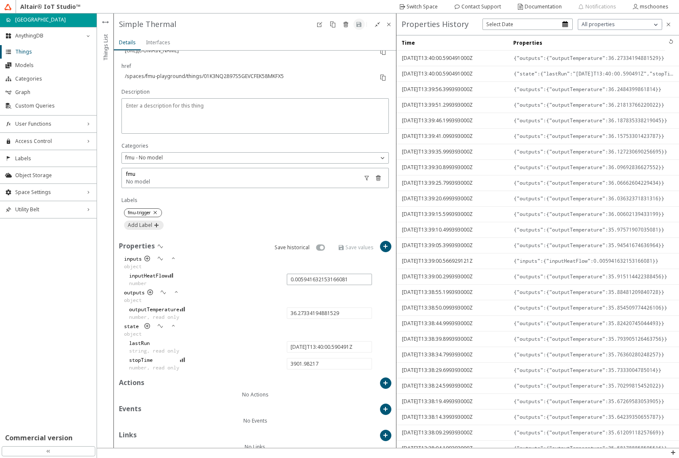
scroll to position [138, 0]
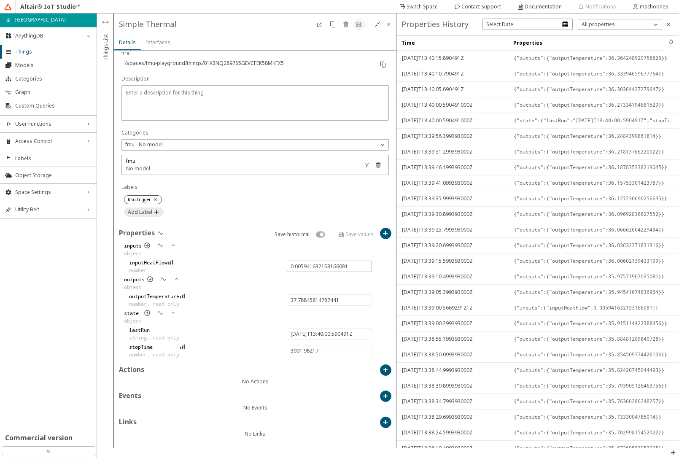
type input "38.0556350039843"
type input "2025-08-27T13:45:00.557404Z"
type input "4201.949083"
type input "39.57075120304433"
type input "2025-08-27T13:50:00.659398Z"
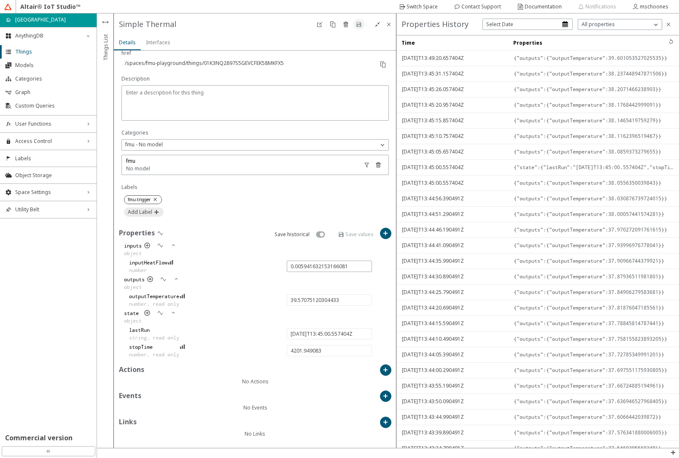
type input "4502.051077"
type input "39.838730660767105"
type input "-0.0020036507642792606"
click at [437, 8] on div "Switch Space" at bounding box center [421, 6] width 31 height 13
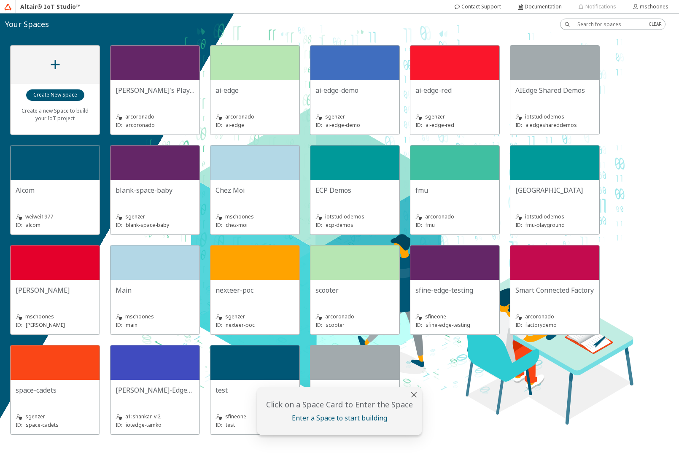
click at [228, 203] on div "mschoones ID: chez-moi" at bounding box center [254, 215] width 79 height 27
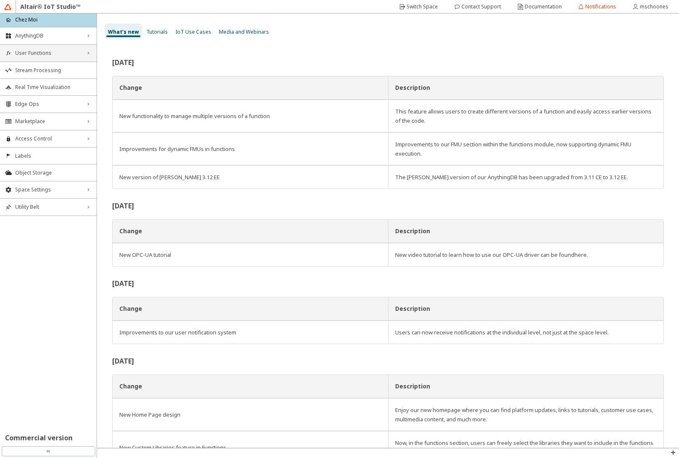
click at [33, 53] on span "User Functions" at bounding box center [48, 53] width 66 height 7
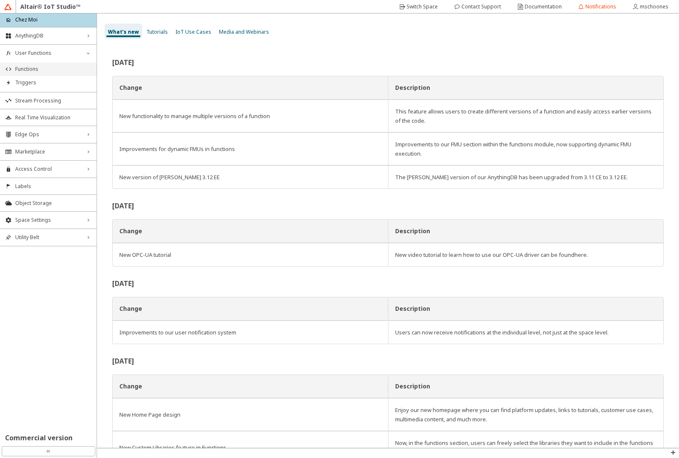
click at [32, 69] on span "Functions" at bounding box center [53, 69] width 76 height 7
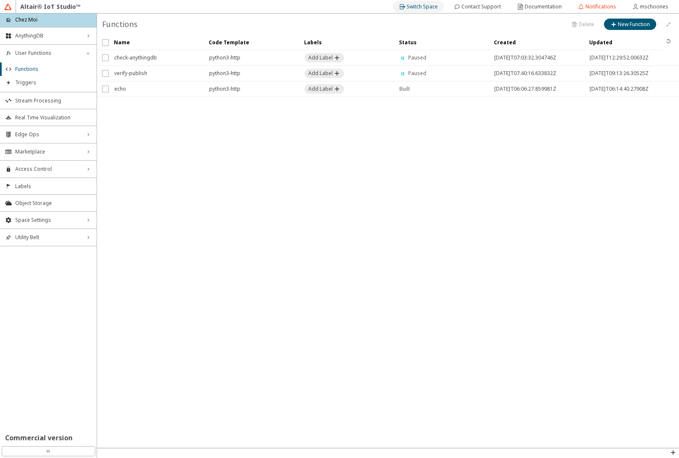
click at [417, 3] on div "Switch Space" at bounding box center [421, 6] width 31 height 13
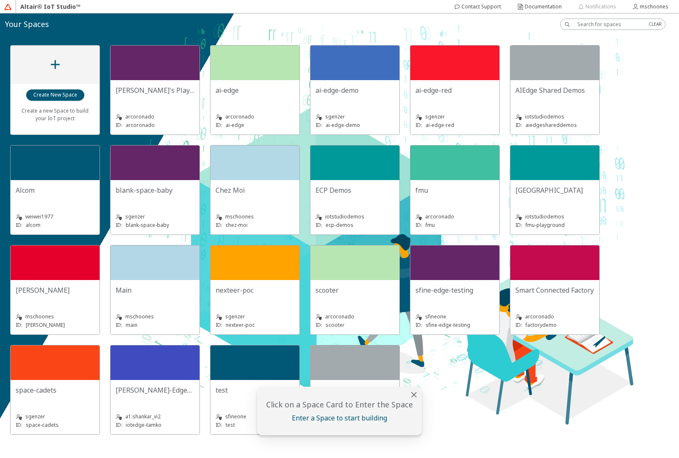
click at [547, 207] on div "iotstudiodemos ID: fmu-playground" at bounding box center [554, 215] width 79 height 27
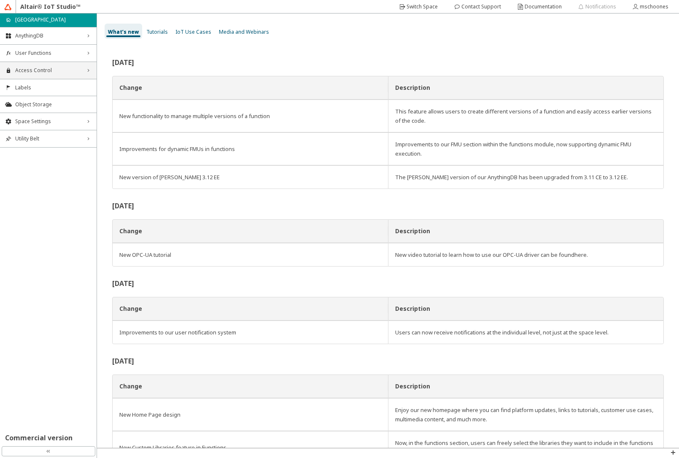
click at [59, 68] on span "Access Control" at bounding box center [48, 70] width 66 height 7
click at [43, 53] on span "User Functions" at bounding box center [48, 53] width 66 height 7
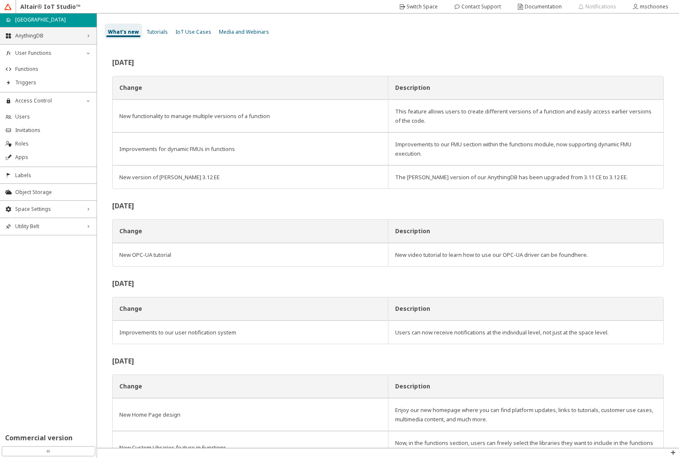
click at [52, 37] on span "AnythingDB" at bounding box center [48, 35] width 66 height 7
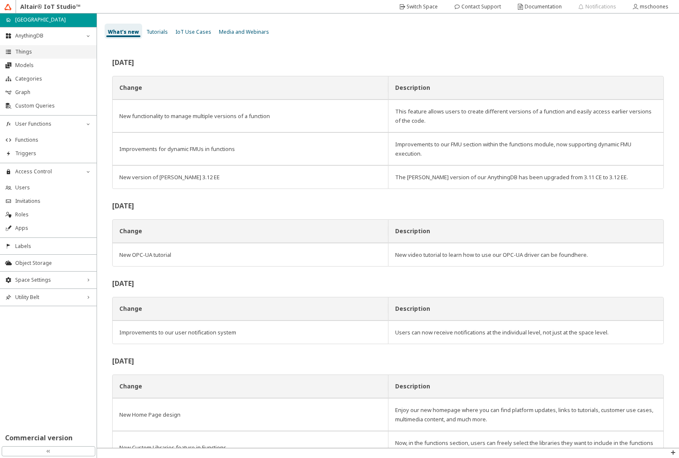
click at [36, 54] on span "Things" at bounding box center [53, 51] width 76 height 7
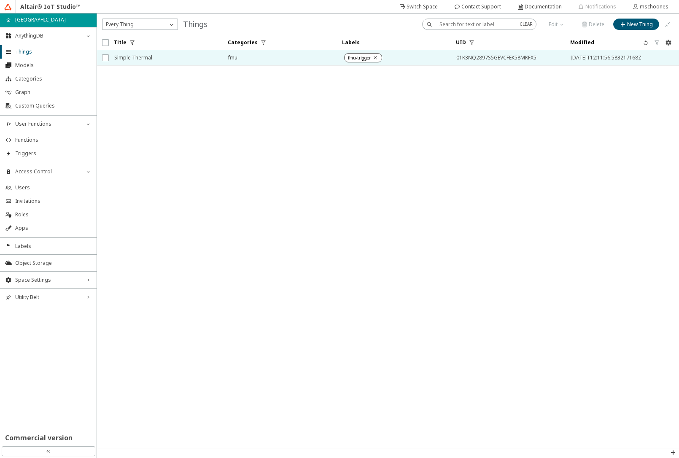
click at [147, 57] on span "Simple Thermal" at bounding box center [165, 57] width 103 height 15
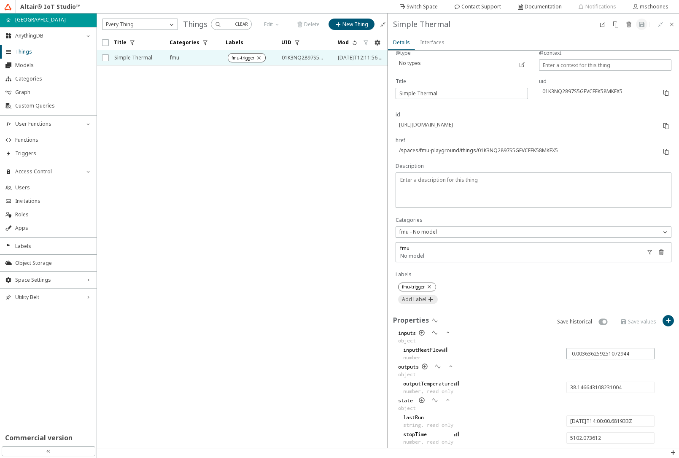
scroll to position [138, 0]
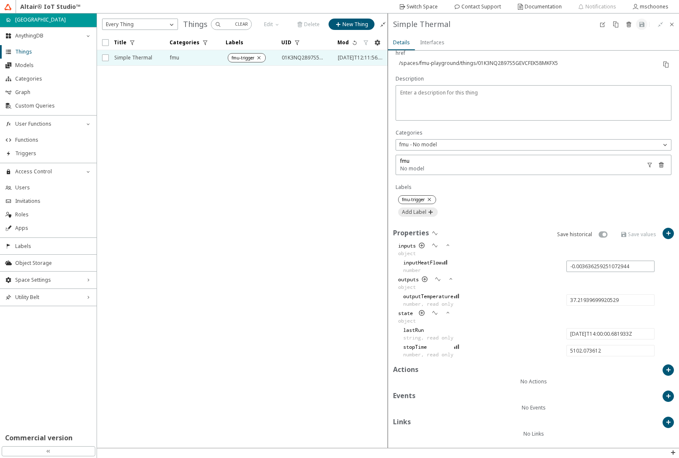
type input "37.055902950774254"
type input "2025-08-27T14:05:00.644087Z"
type input "5402.035766"
type input "35.9650153757312"
type input "2025-08-27T14:10:00.646782Z"
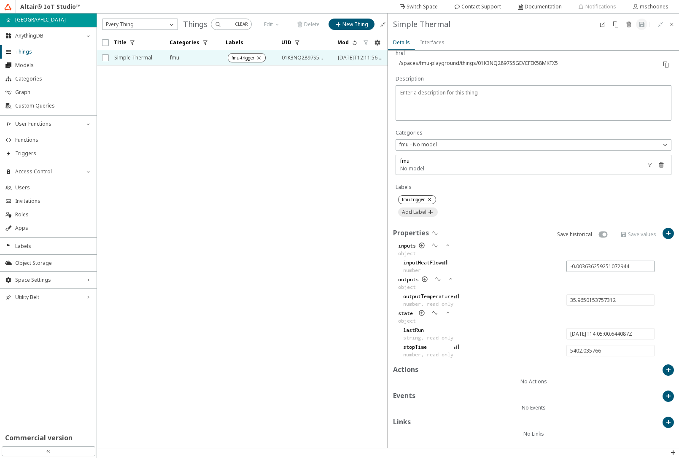
type input "5702.038461"
type input "-0.00773810778667808"
click at [459, 298] on iron-icon at bounding box center [456, 295] width 6 height 7
type input "33.64395109508771"
type input "2025-08-27T14:15:00.599218Z"
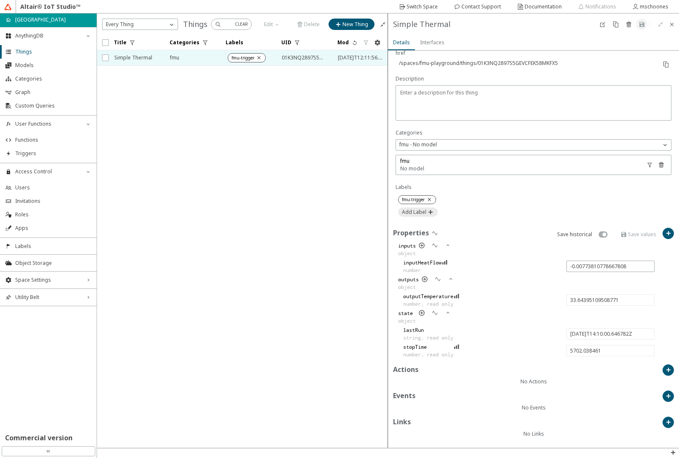
type input "6001.990897"
type input "31.670733609485787"
type input "2025-08-27T14:20:00.614469Z"
type input "6302.0061479999995"
type input "29.001207895899224"
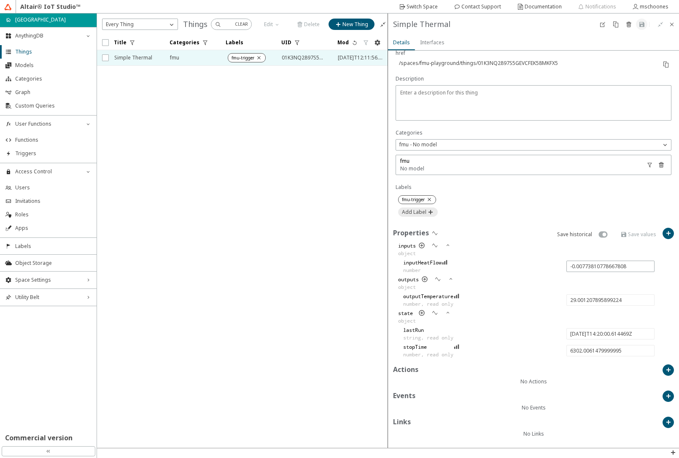
type input "2025-08-27T14:25:00.583520Z"
type input "6601.9751989999995"
type input "-0.008059928033612624"
type input "26.58223593042539"
type input "2025-08-27T14:30:00.706791Z"
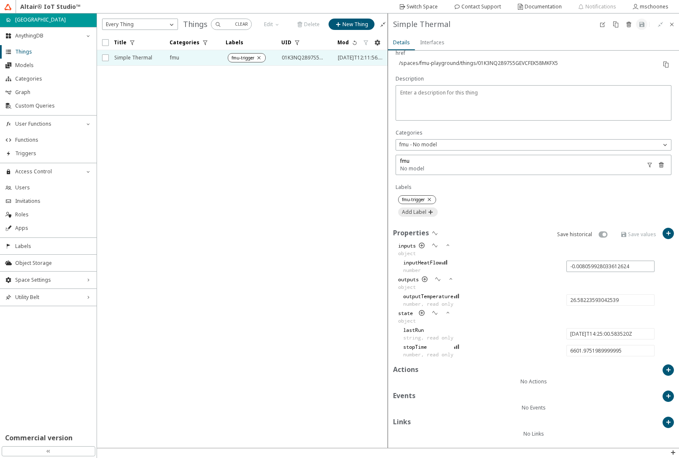
type input "6902.09847"
type input "24.526954281852973"
type input "2025-08-27T14:35:00.735586Z"
type input "7202.127265"
type input "24.164025434712464"
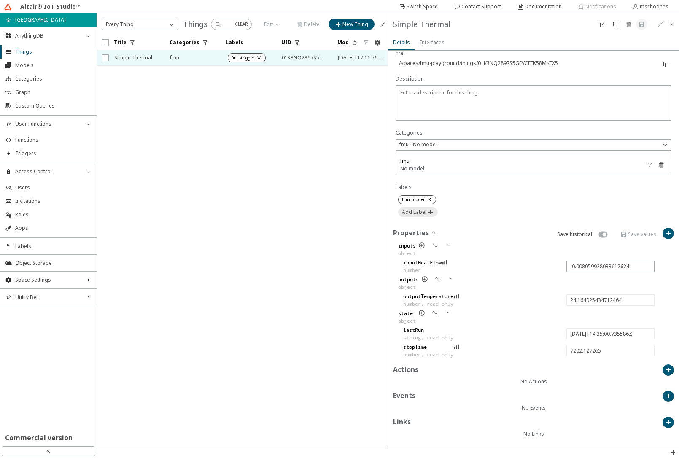
type input "-0.005158214531167433"
type input "22.616744924444113"
type input "2025-08-27T14:40:00.699944Z"
type input "7502.091623"
